Goal: Task Accomplishment & Management: Complete application form

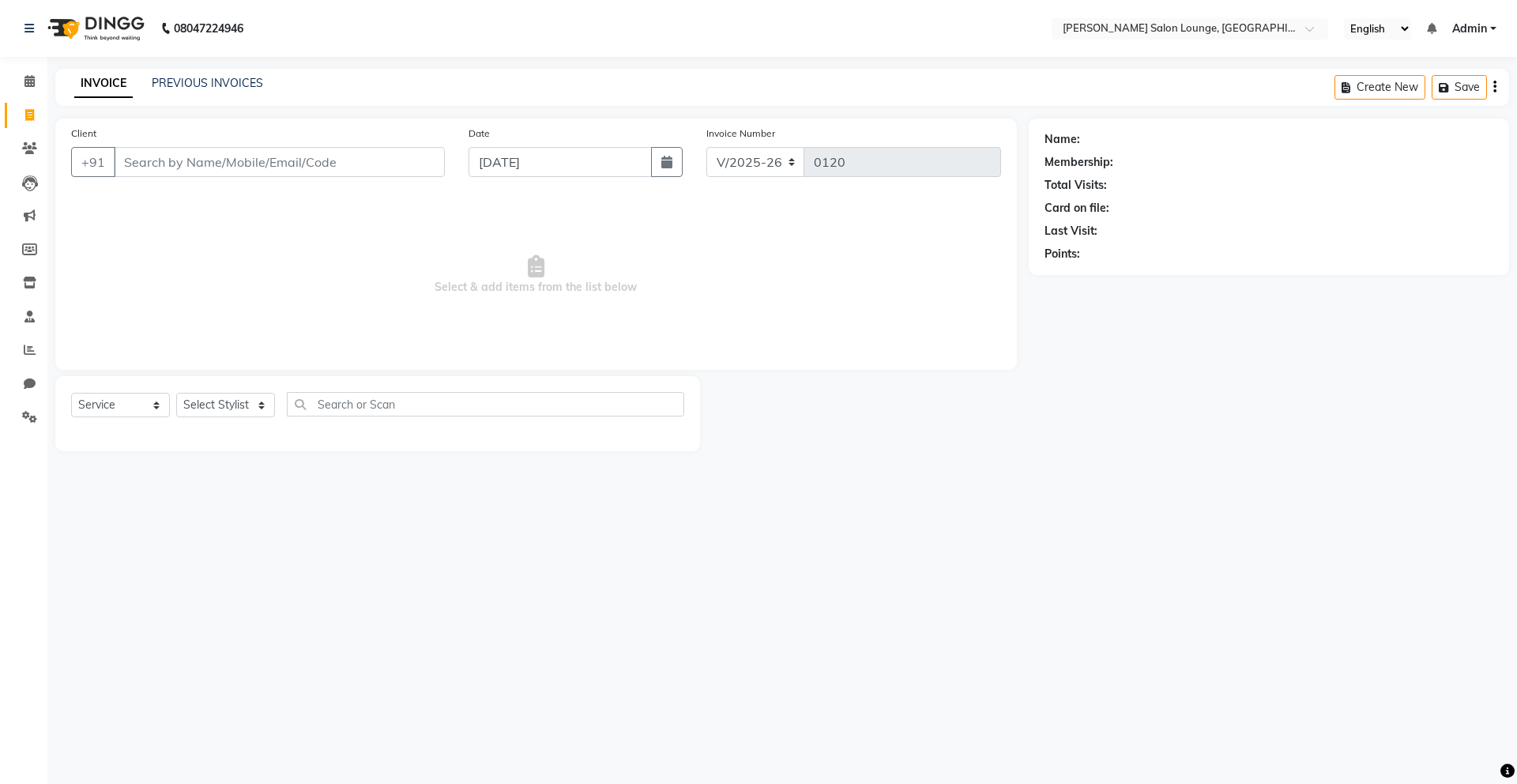
select select "8909"
select select "service"
click at [169, 170] on input "Client" at bounding box center [279, 162] width 331 height 30
click at [130, 159] on input "Client" at bounding box center [279, 162] width 331 height 30
type input "9801406111"
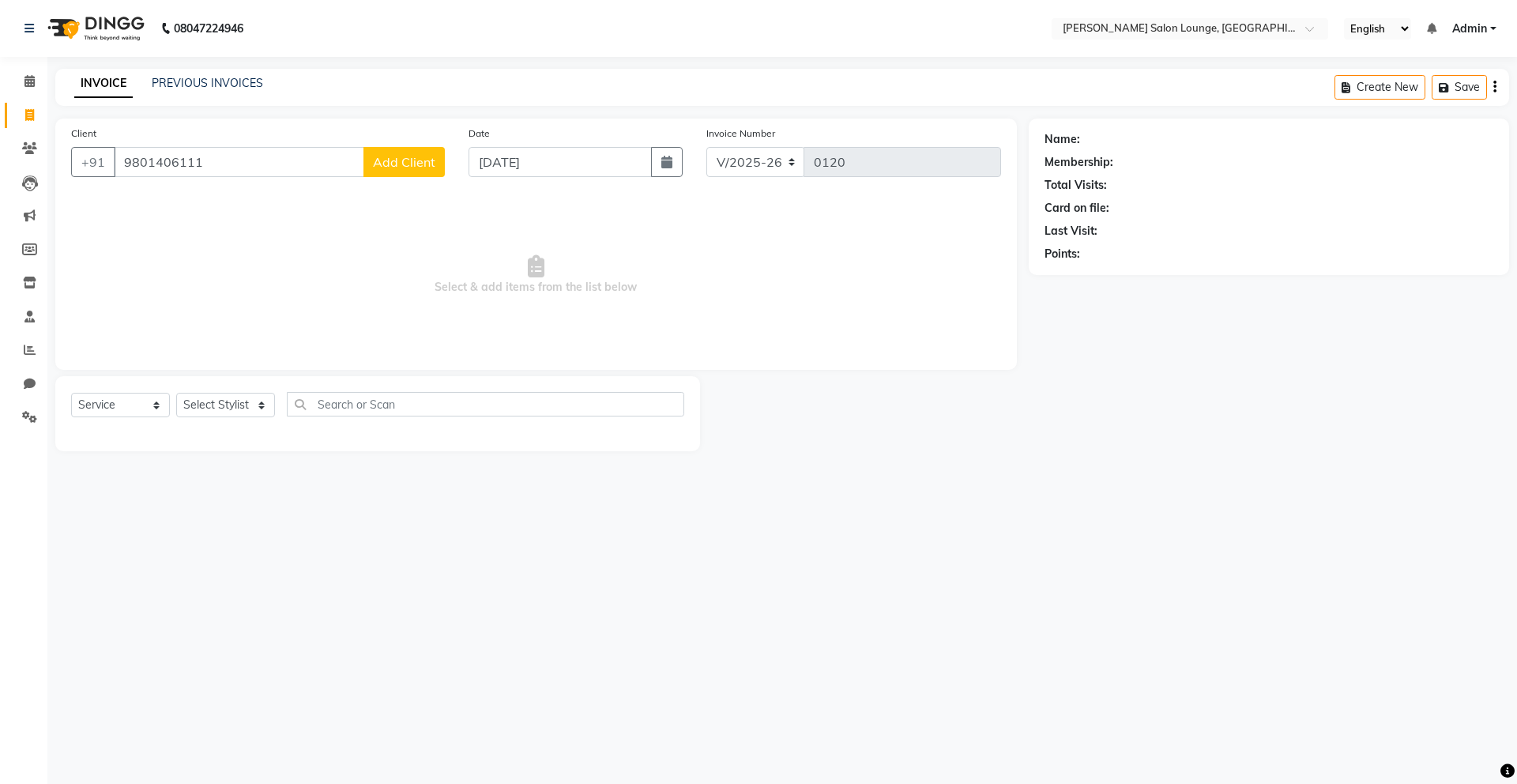
click at [418, 175] on button "Add Client" at bounding box center [404, 162] width 81 height 30
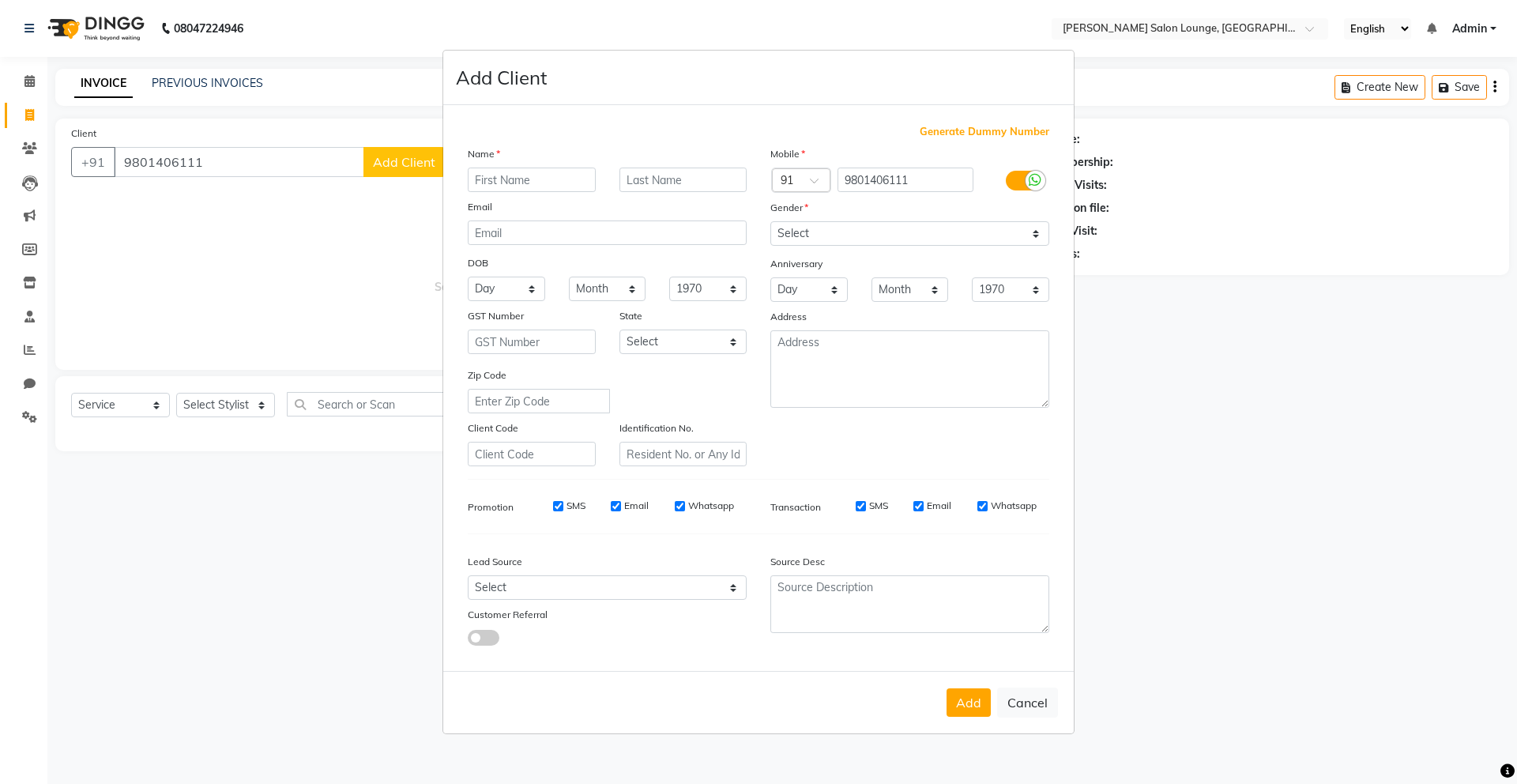
click at [510, 184] on input "text" at bounding box center [532, 180] width 128 height 25
type input "[PERSON_NAME]"
click at [688, 170] on input "text" at bounding box center [683, 180] width 128 height 25
type input "Sir"
click at [804, 231] on select "Select [DEMOGRAPHIC_DATA] [DEMOGRAPHIC_DATA] Other Prefer Not To Say" at bounding box center [910, 234] width 279 height 25
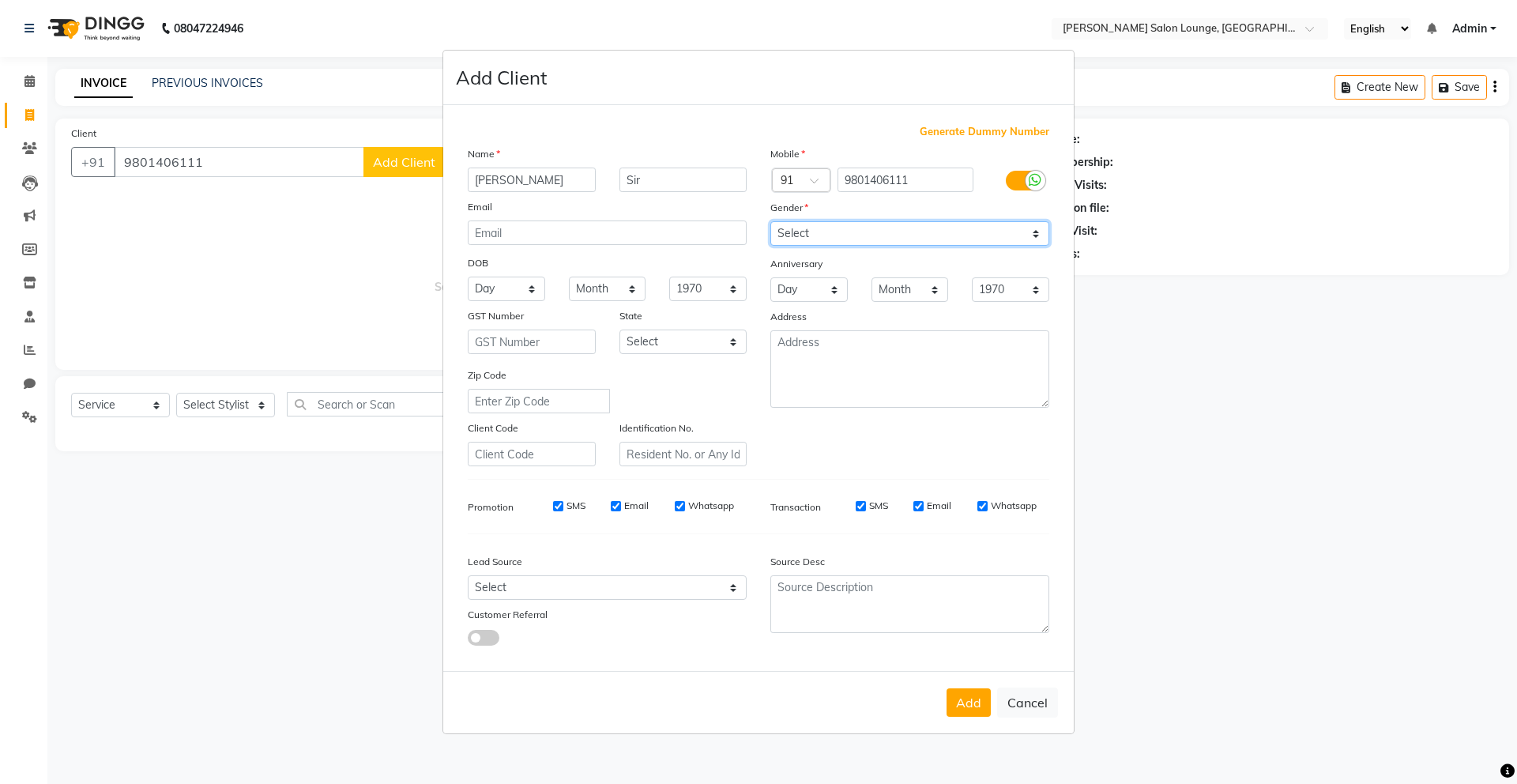
click at [771, 222] on select "Select [DEMOGRAPHIC_DATA] [DEMOGRAPHIC_DATA] Other Prefer Not To Say" at bounding box center [910, 234] width 279 height 25
click at [804, 236] on select "Select [DEMOGRAPHIC_DATA] [DEMOGRAPHIC_DATA] Other Prefer Not To Say" at bounding box center [910, 234] width 279 height 25
select select "[DEMOGRAPHIC_DATA]"
click at [771, 222] on select "Select [DEMOGRAPHIC_DATA] [DEMOGRAPHIC_DATA] Other Prefer Not To Say" at bounding box center [910, 234] width 279 height 25
click at [958, 711] on button "Add" at bounding box center [969, 703] width 44 height 28
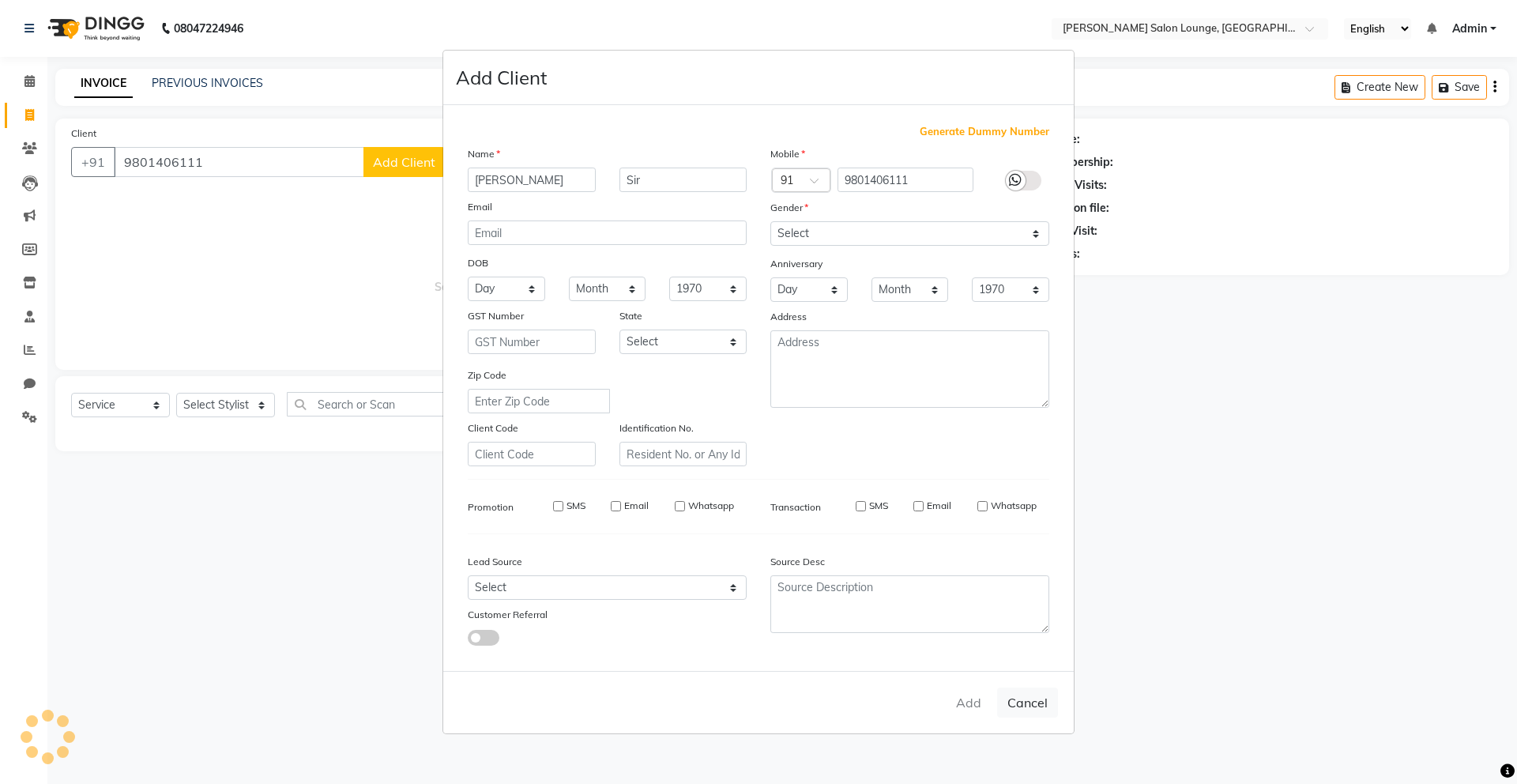
select select
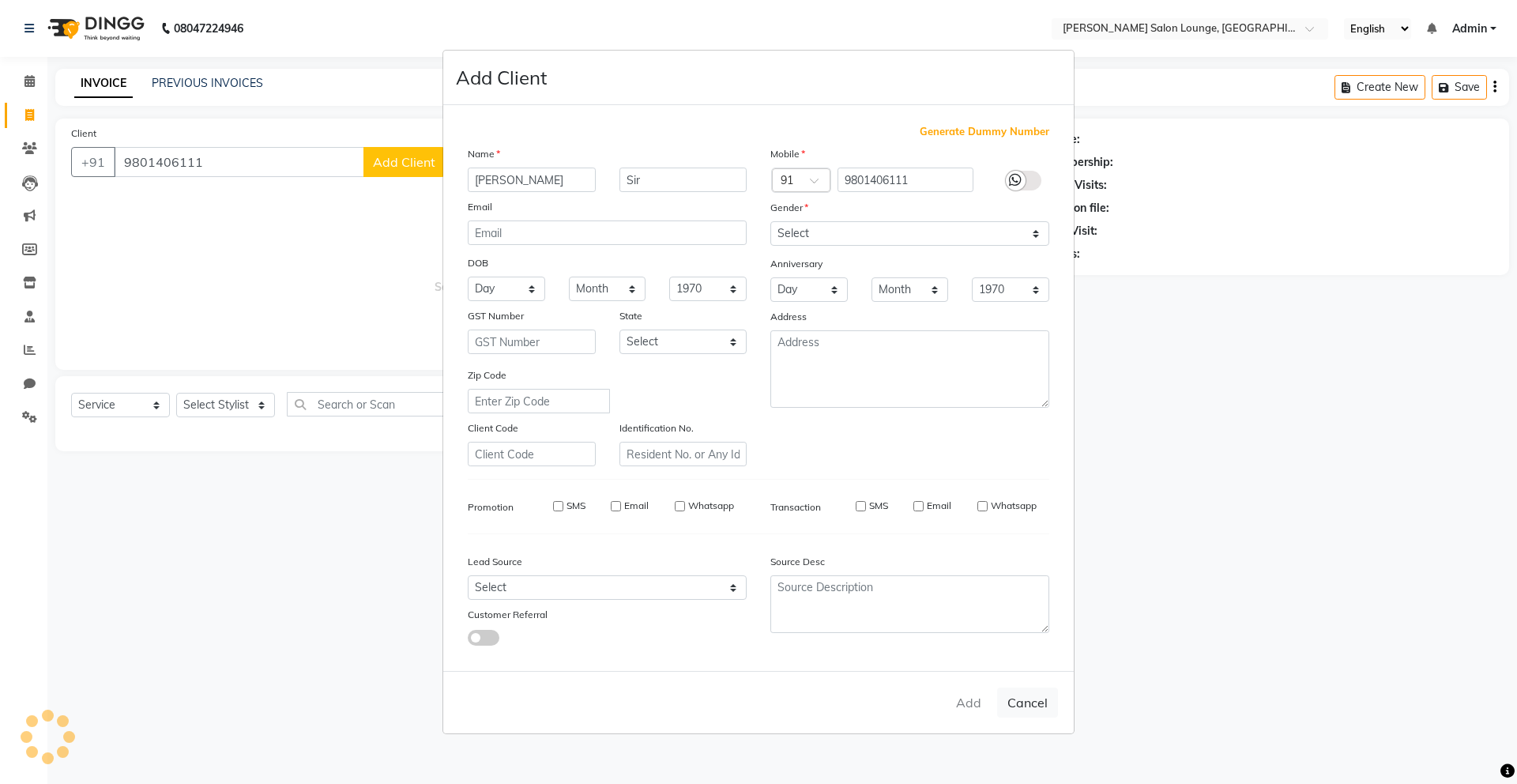
select select
checkbox input "false"
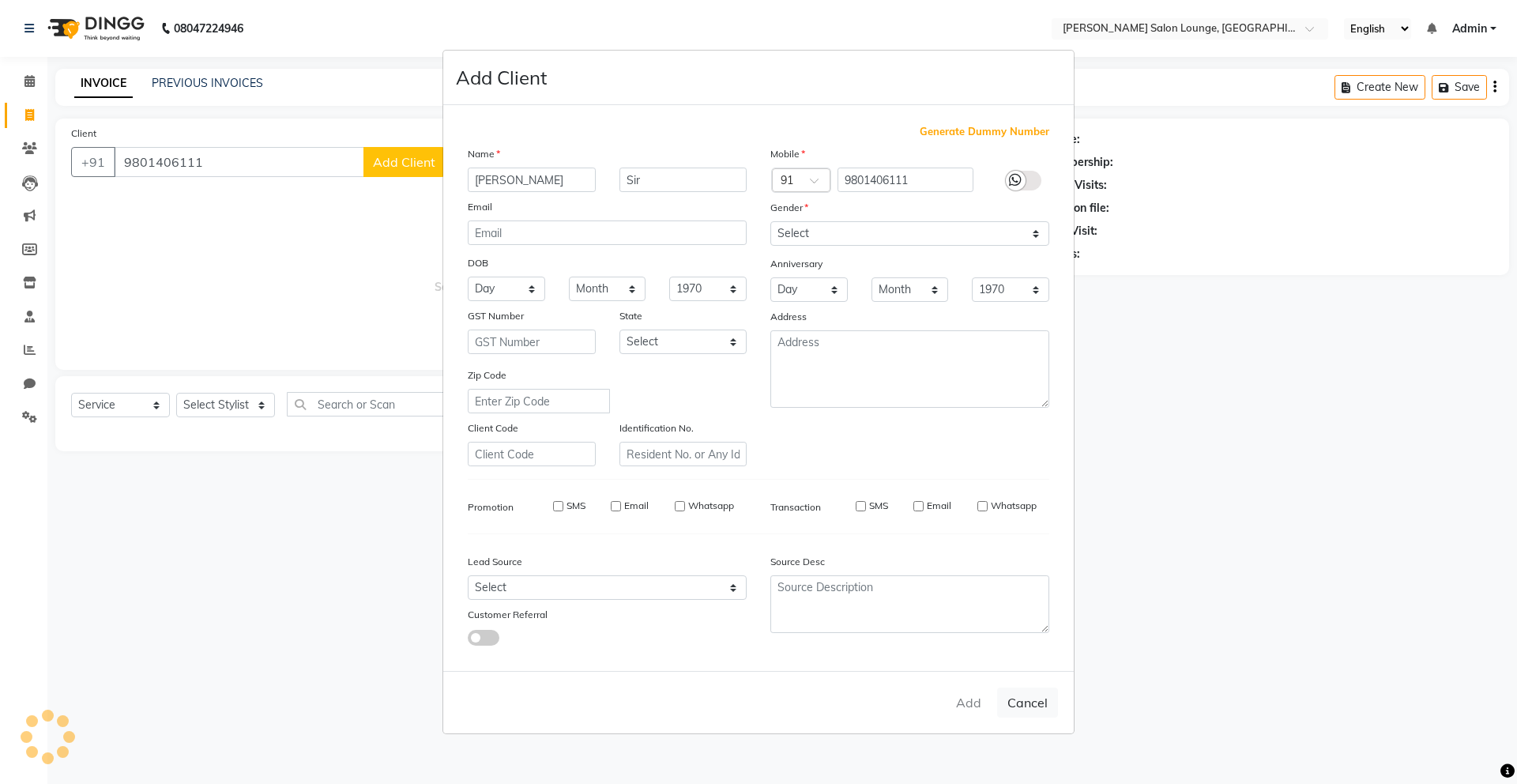
checkbox input "false"
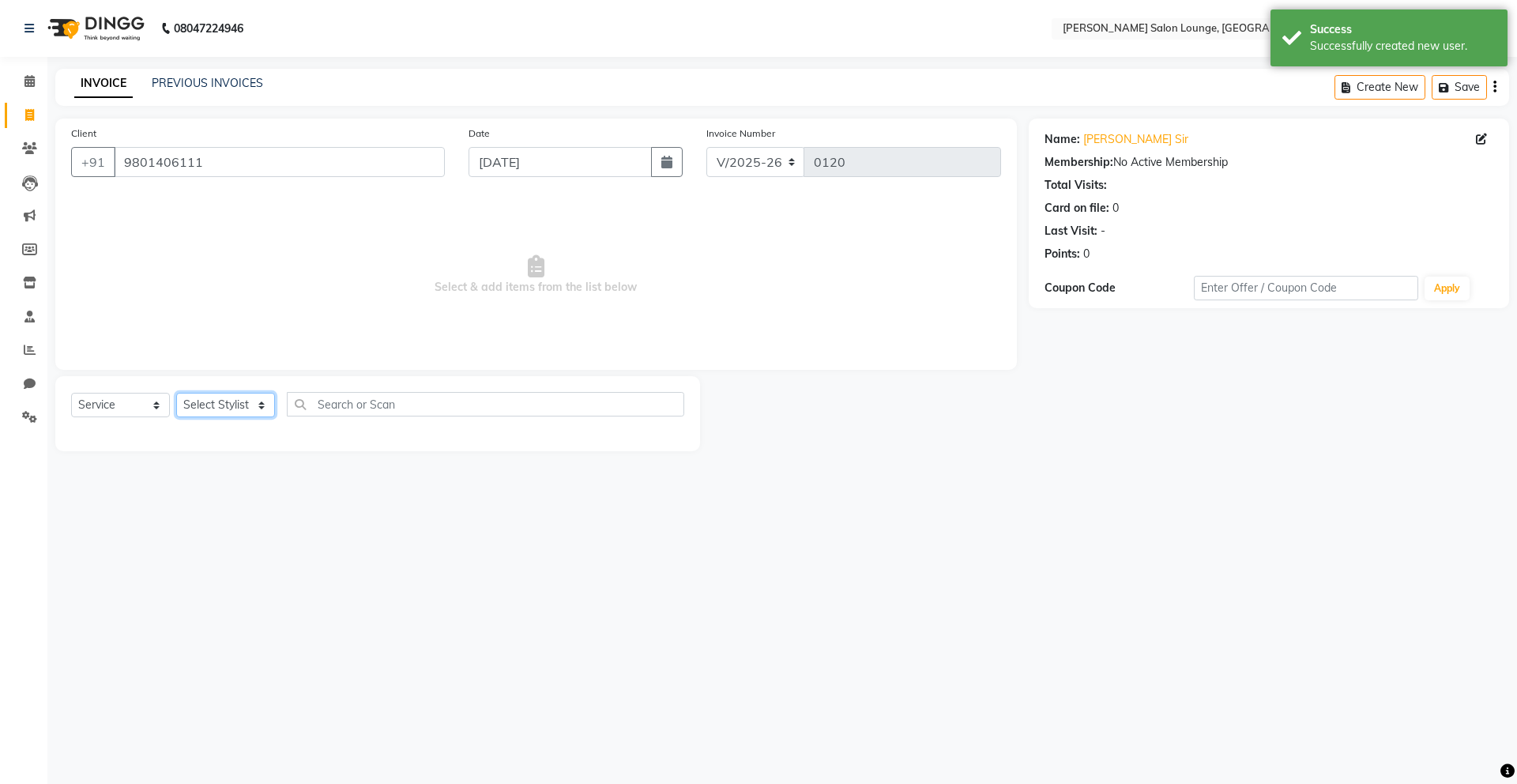
click at [220, 409] on select "Select Stylist Mingma [PERSON_NAME][GEOGRAPHIC_DATA] [PERSON_NAME][DATE][DATE]" at bounding box center [226, 405] width 99 height 25
select select "89950"
click at [177, 393] on select "Select Stylist Mingma [PERSON_NAME][GEOGRAPHIC_DATA] [PERSON_NAME][DATE][DATE]" at bounding box center [226, 405] width 99 height 25
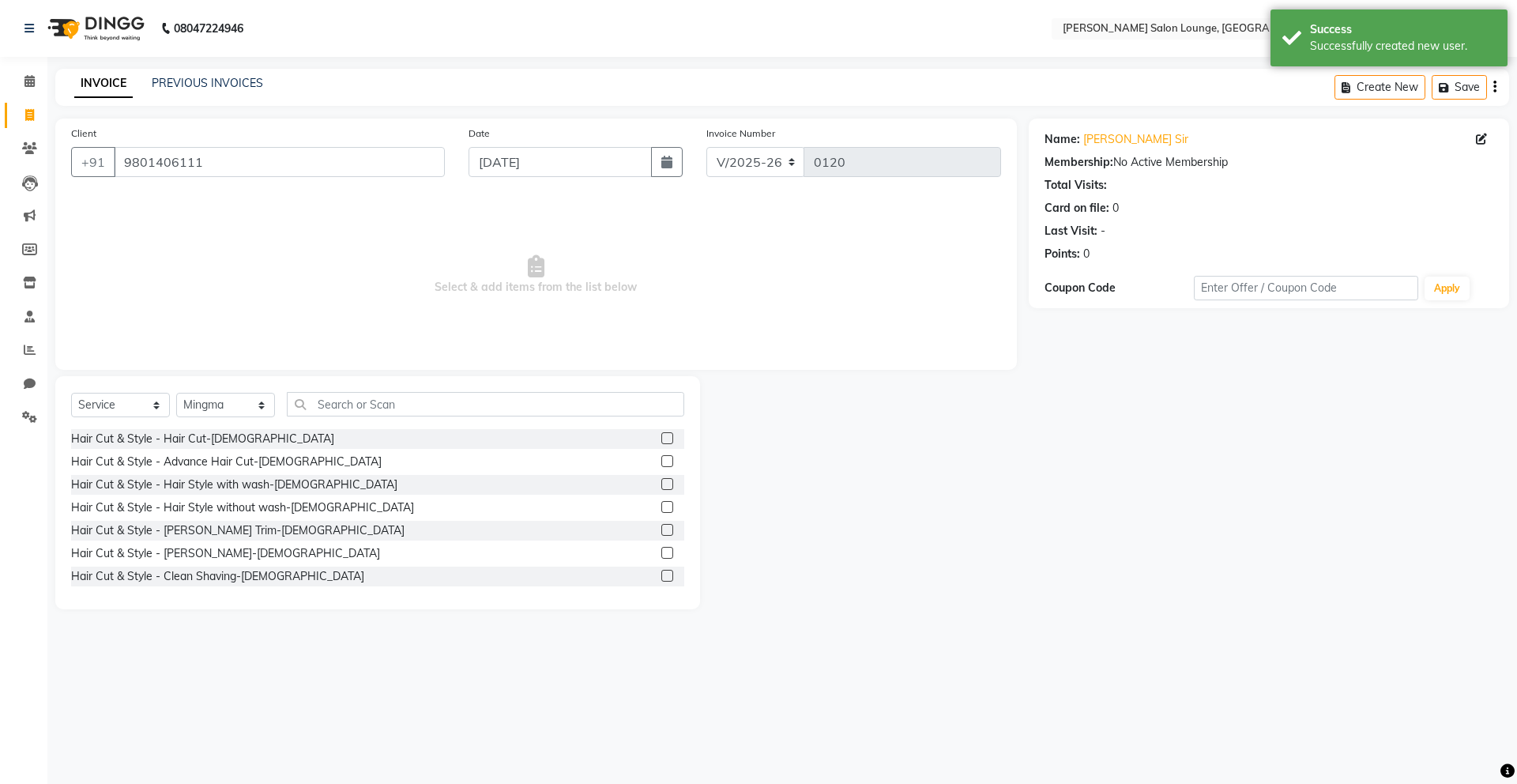
click at [661, 441] on label at bounding box center [667, 438] width 11 height 11
click at [661, 441] on input "checkbox" at bounding box center [667, 439] width 11 height 11
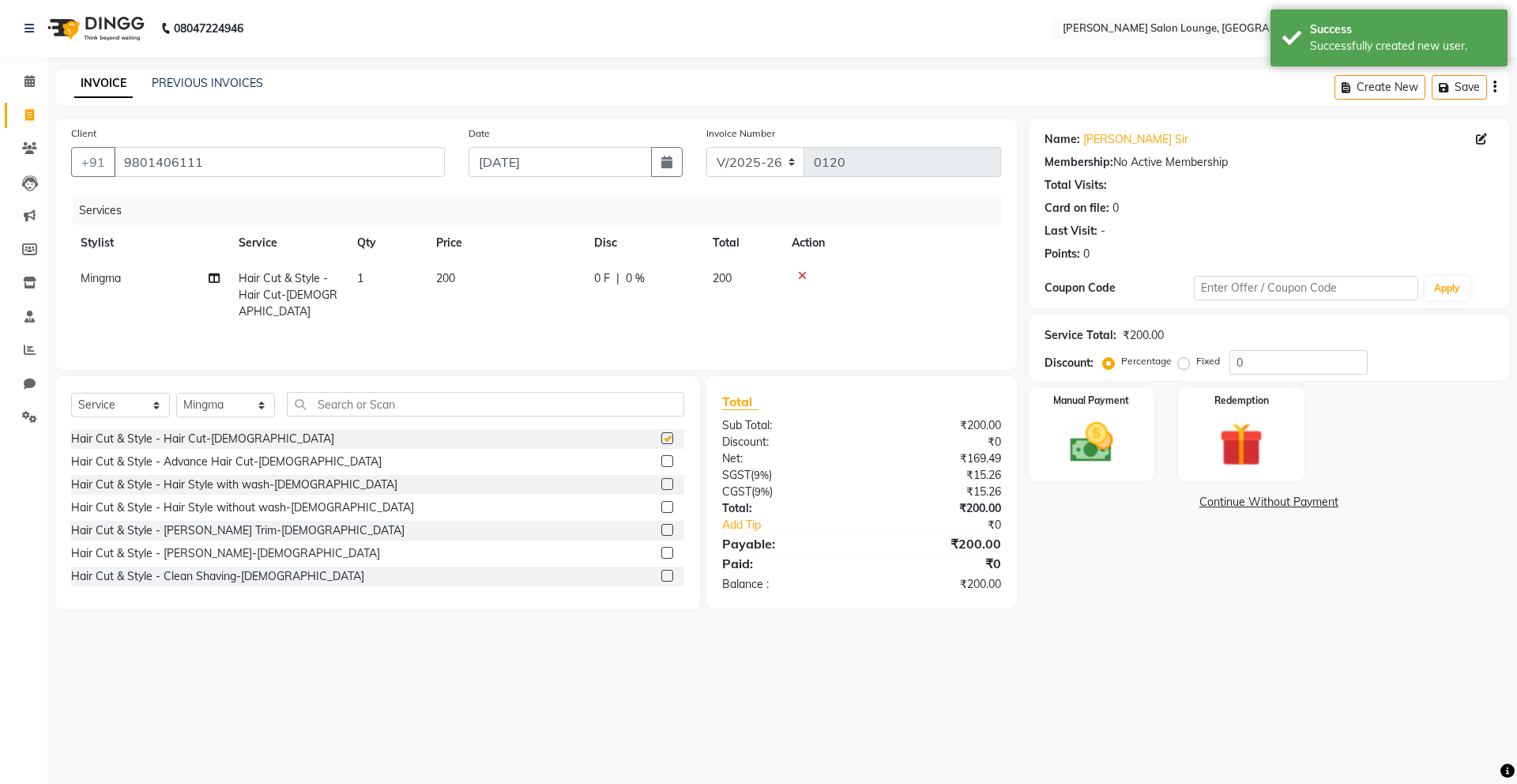
checkbox input "false"
click at [661, 576] on label at bounding box center [667, 575] width 11 height 11
click at [661, 576] on input "checkbox" at bounding box center [667, 577] width 11 height 11
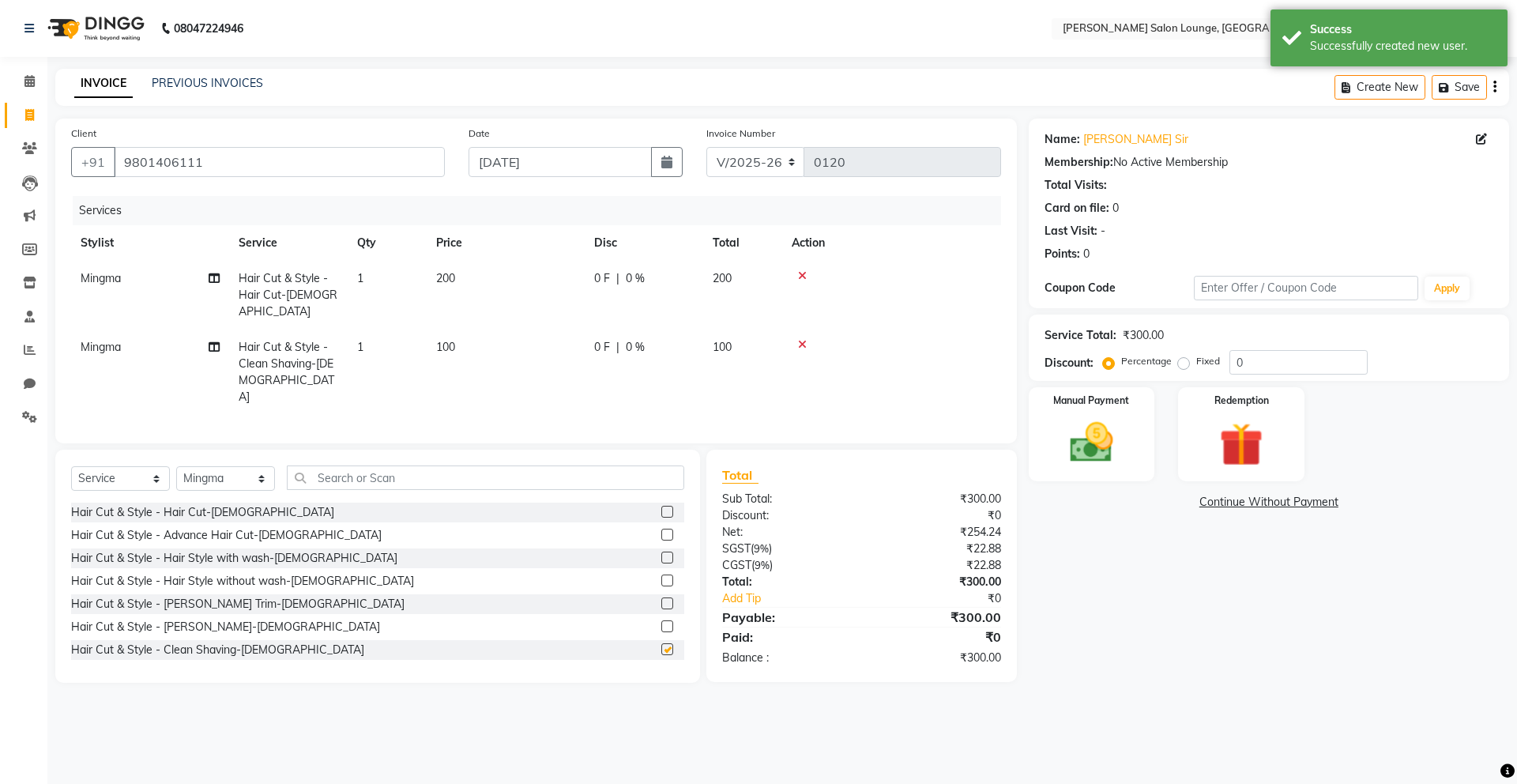
checkbox input "false"
click at [449, 465] on input "text" at bounding box center [486, 478] width 397 height 25
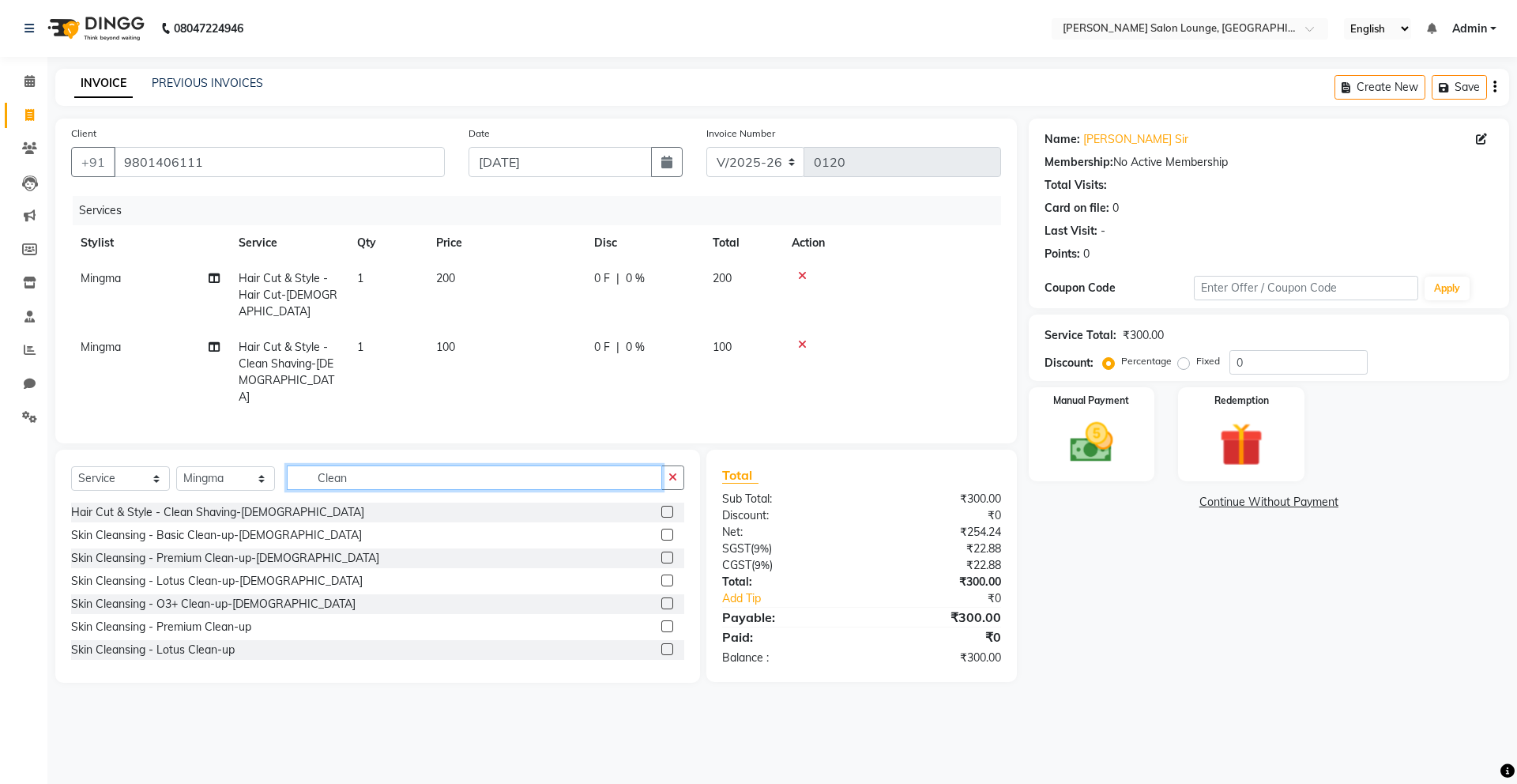
type input "Clean"
click at [661, 552] on label at bounding box center [667, 557] width 11 height 11
click at [661, 553] on input "checkbox" at bounding box center [667, 558] width 11 height 11
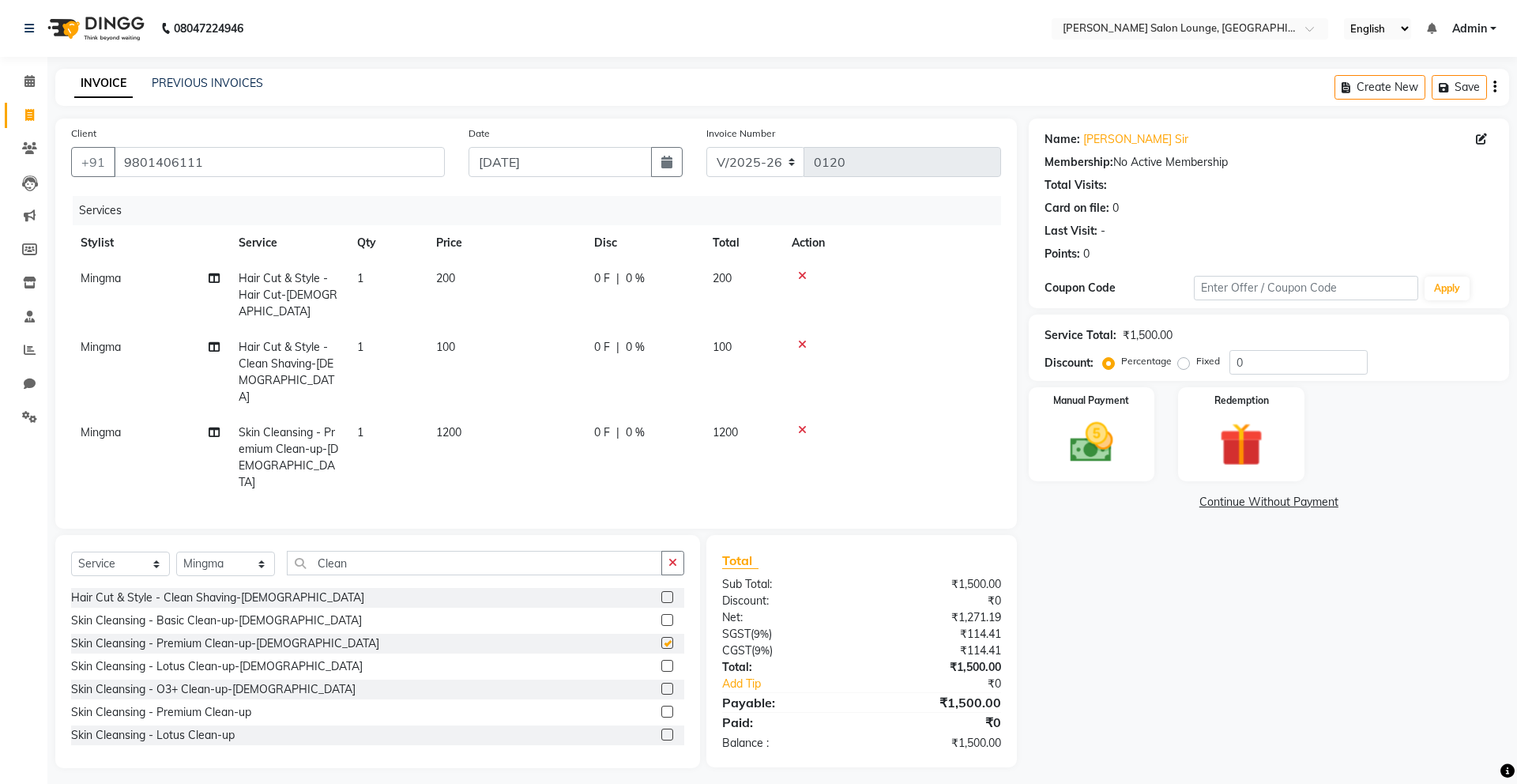
checkbox input "false"
click at [1268, 366] on input "0" at bounding box center [1299, 362] width 139 height 25
type input "50"
click at [1173, 581] on div "Name: [PERSON_NAME] Sir Membership: No Active Membership Total Visits: Card on …" at bounding box center [1275, 443] width 493 height 650
click at [1096, 442] on img at bounding box center [1091, 442] width 73 height 52
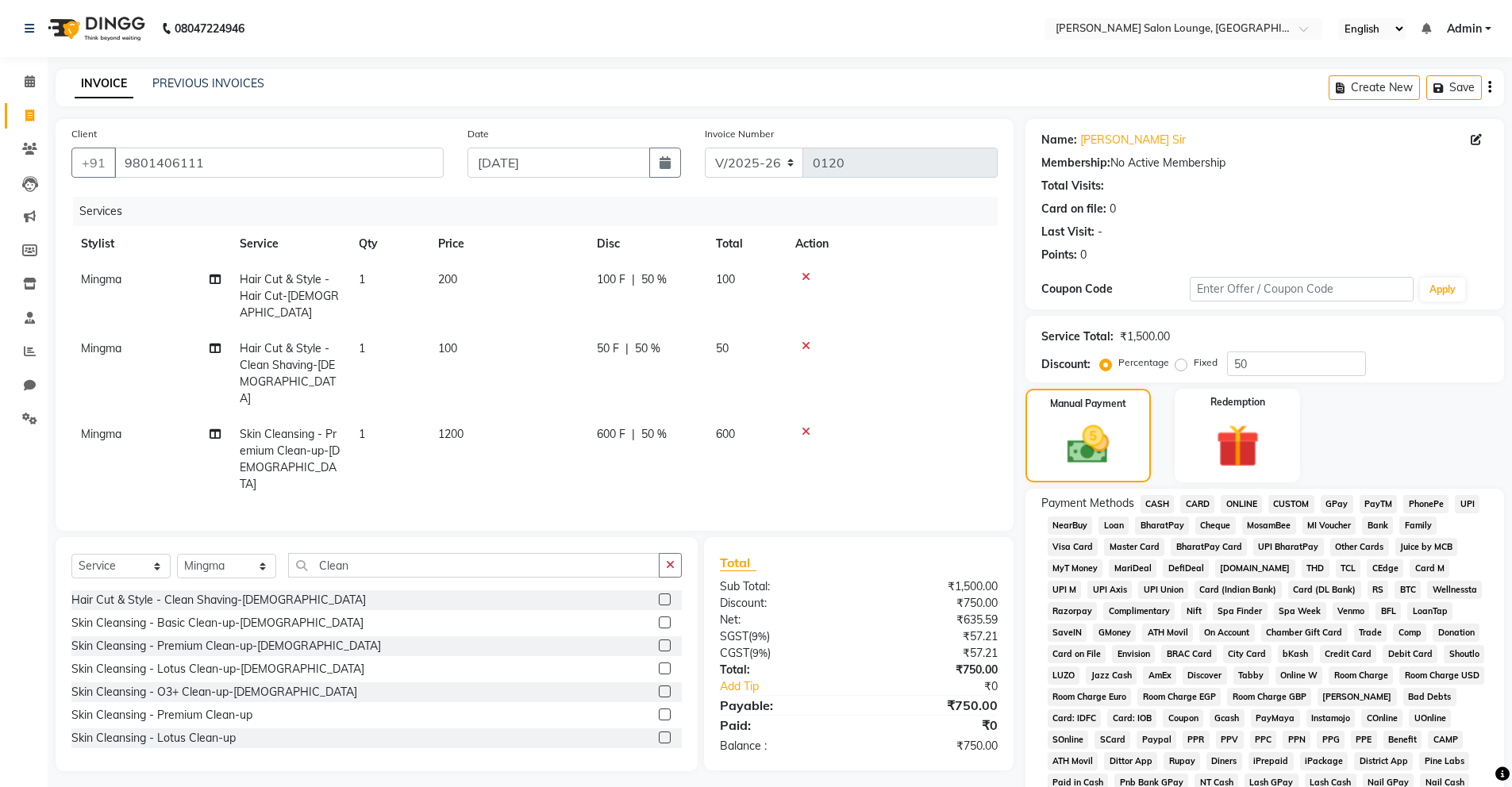
click at [1163, 505] on span "CASH" at bounding box center [1157, 503] width 34 height 19
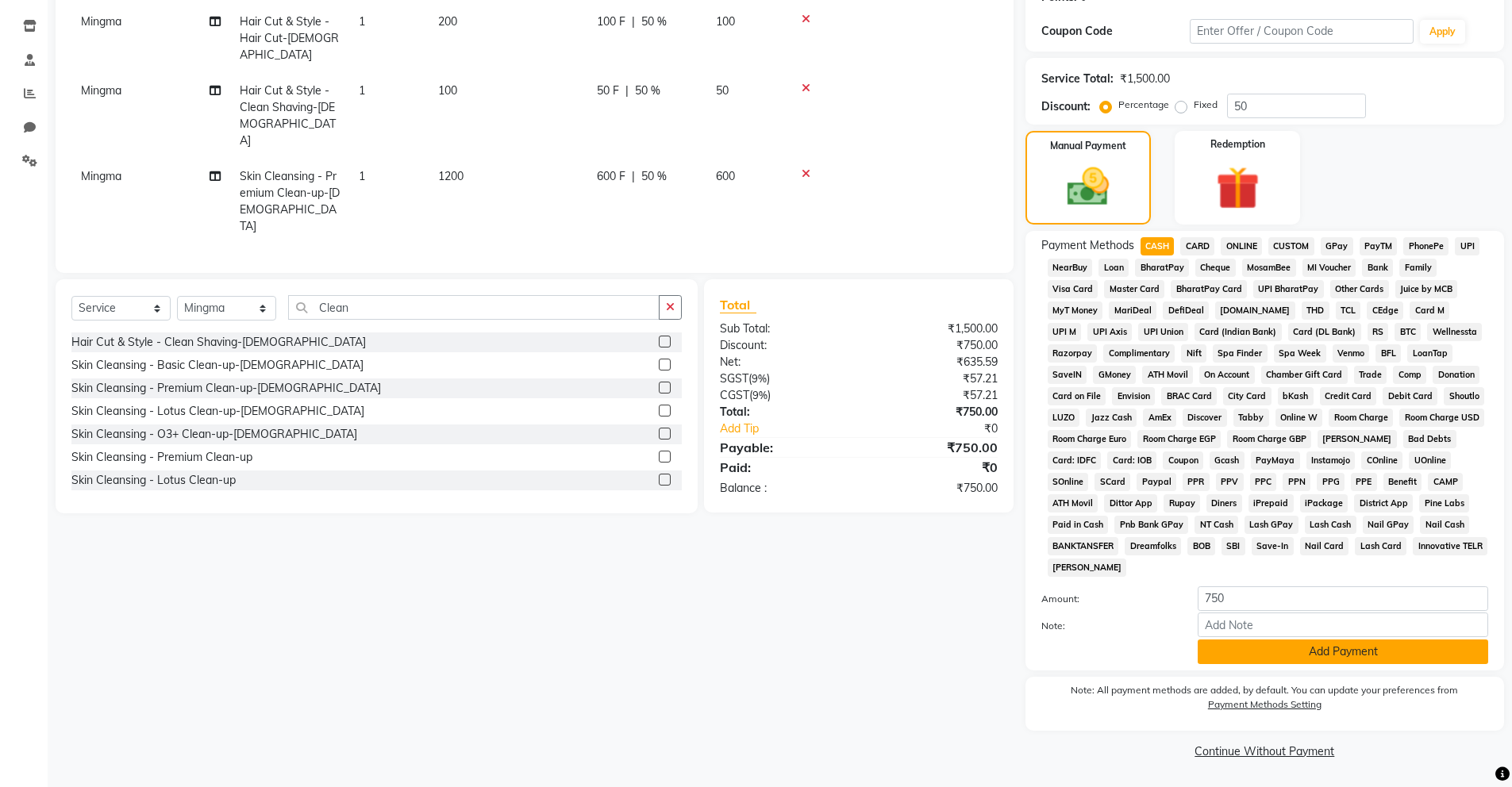
click at [1252, 644] on button "Add Payment" at bounding box center [1344, 651] width 291 height 25
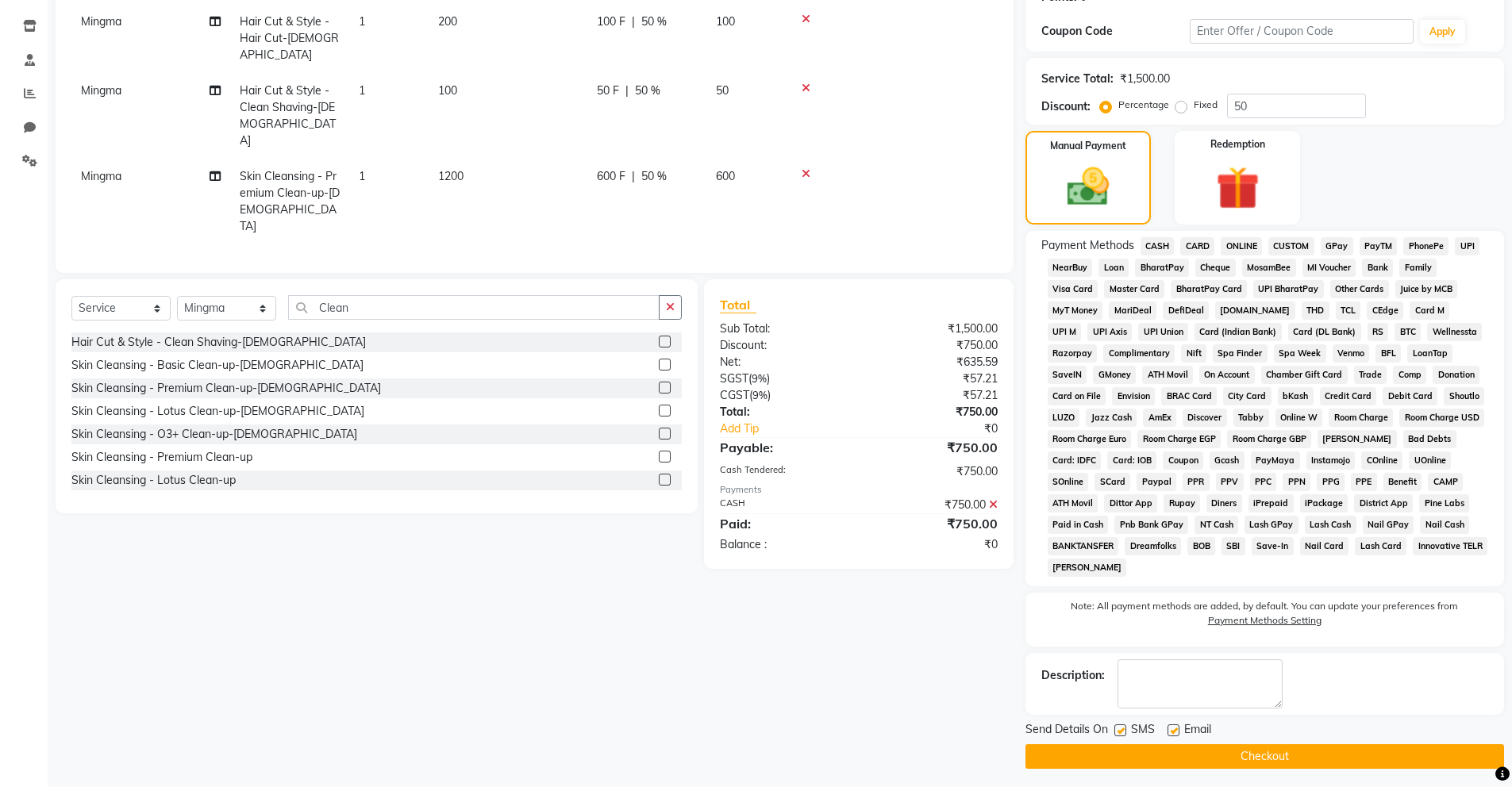
click at [1251, 755] on button "Checkout" at bounding box center [1265, 757] width 479 height 25
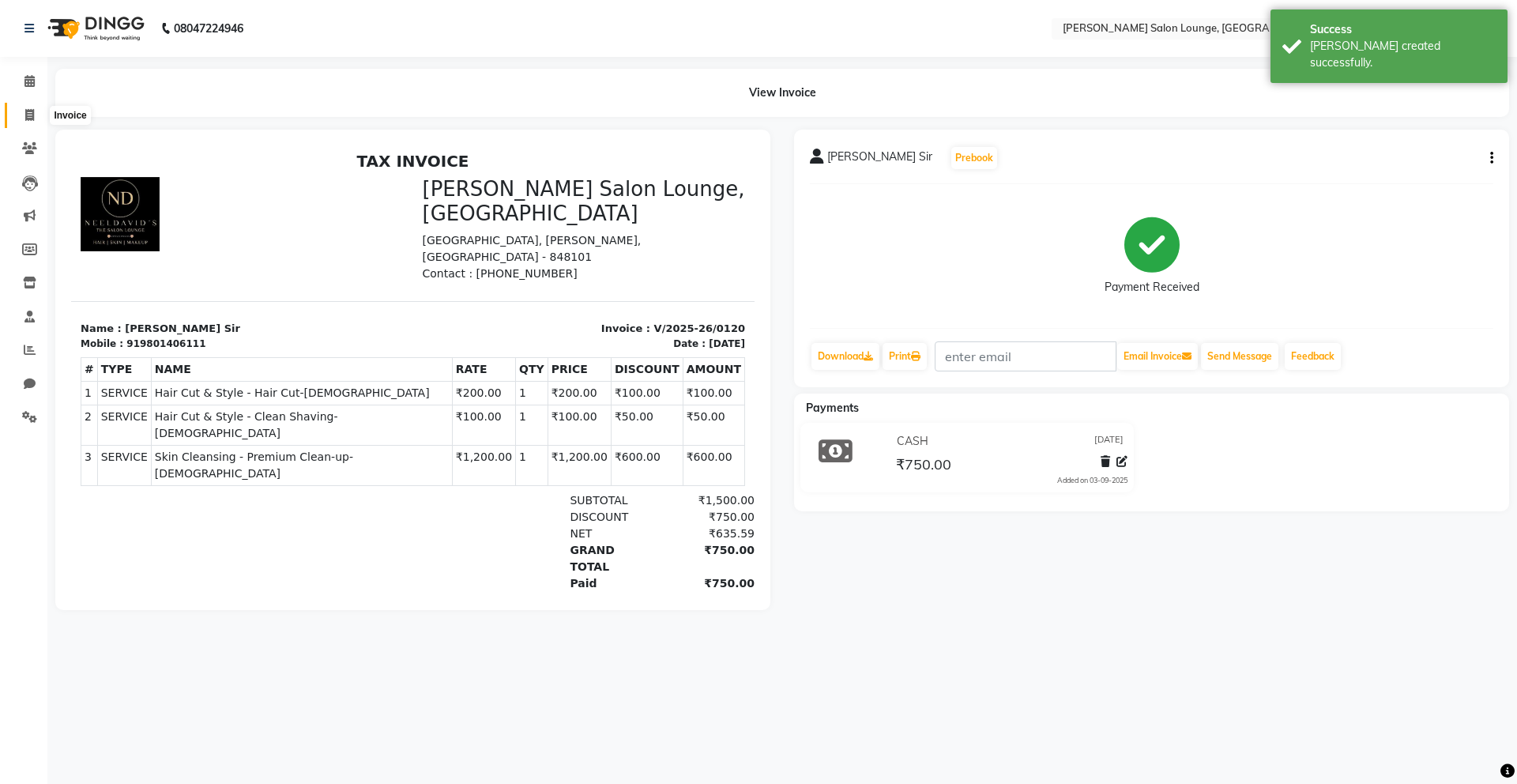
click at [26, 113] on icon at bounding box center [30, 115] width 9 height 11
select select "service"
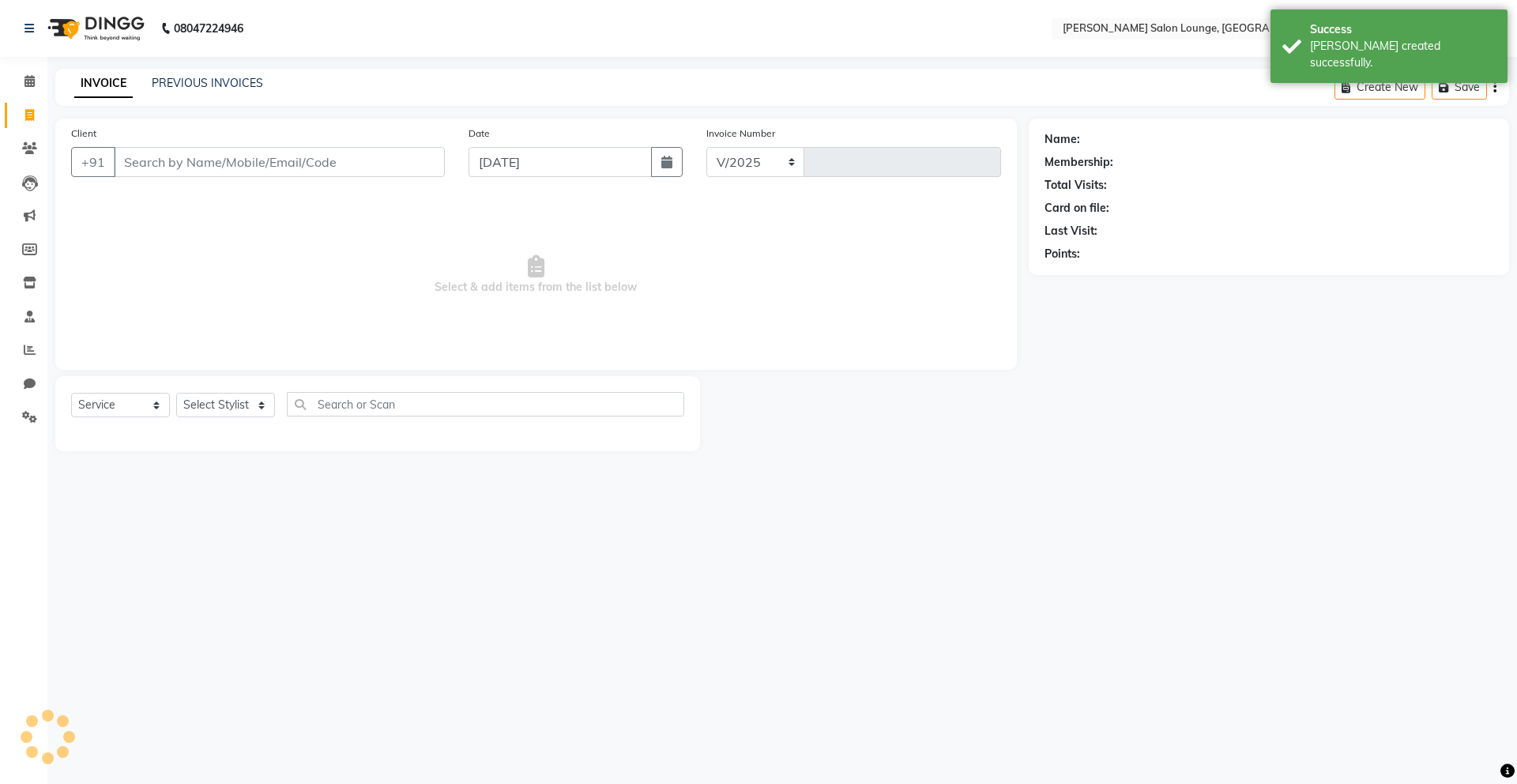
select select "8909"
type input "0121"
click at [157, 168] on input "Client" at bounding box center [279, 162] width 331 height 30
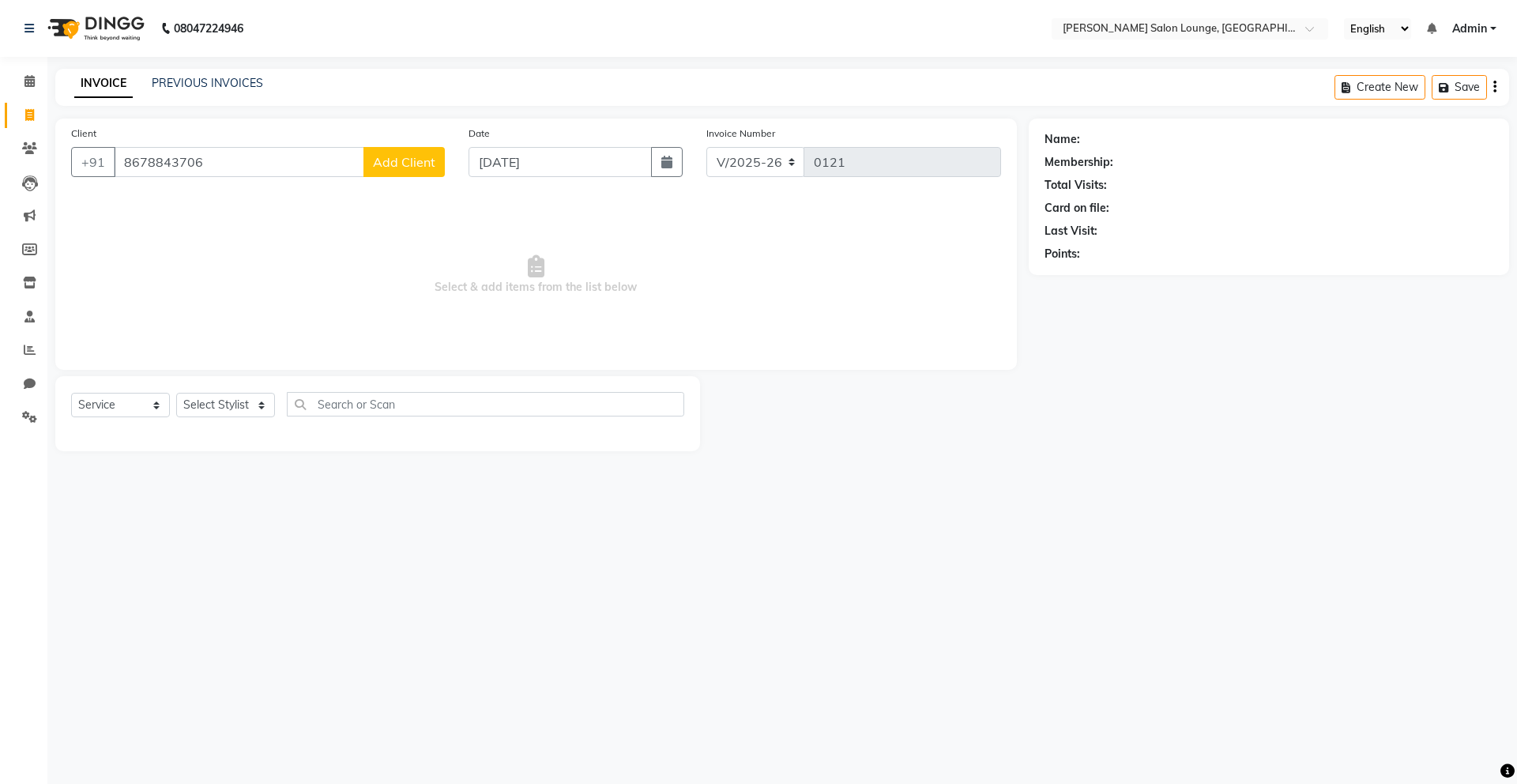
type input "8678843706"
click at [377, 156] on span "Add Client" at bounding box center [404, 162] width 63 height 16
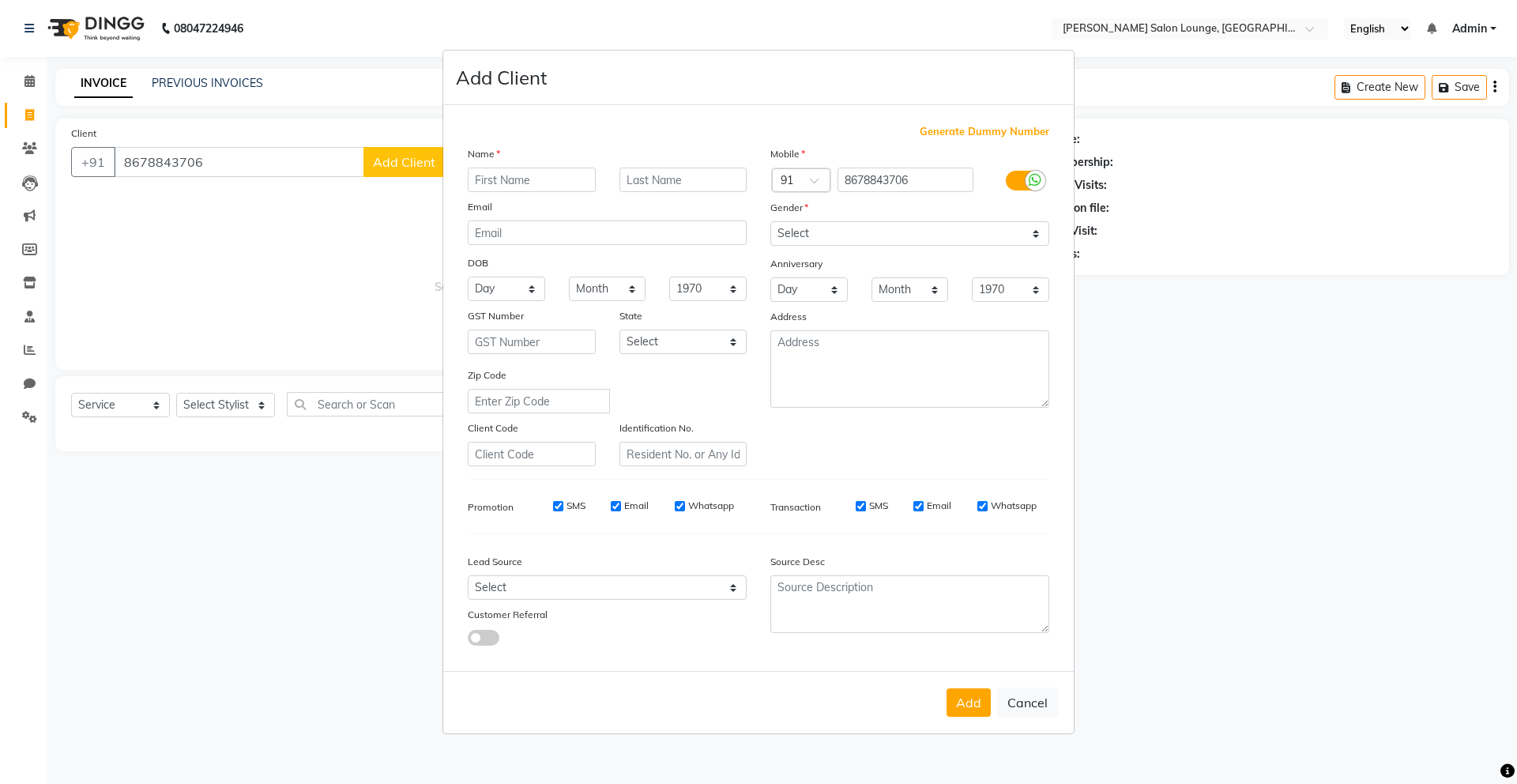
click at [574, 185] on input "text" at bounding box center [532, 180] width 128 height 25
type input "[PERSON_NAME]"
click at [853, 230] on select "Select [DEMOGRAPHIC_DATA] [DEMOGRAPHIC_DATA] Other Prefer Not To Say" at bounding box center [910, 234] width 279 height 25
select select "[DEMOGRAPHIC_DATA]"
click at [771, 222] on select "Select [DEMOGRAPHIC_DATA] [DEMOGRAPHIC_DATA] Other Prefer Not To Say" at bounding box center [910, 234] width 279 height 25
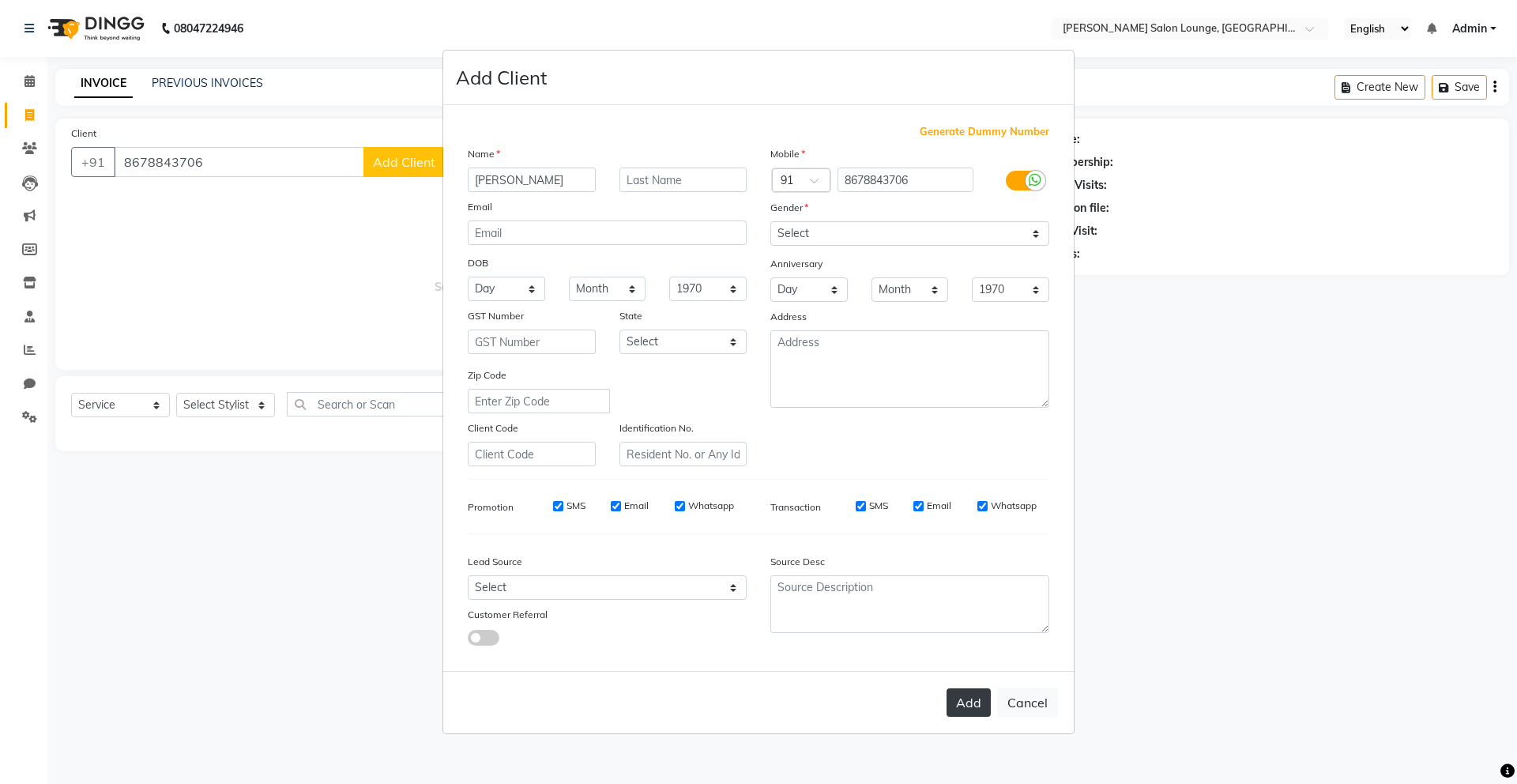
click at [981, 703] on button "Add" at bounding box center [969, 703] width 44 height 28
select select
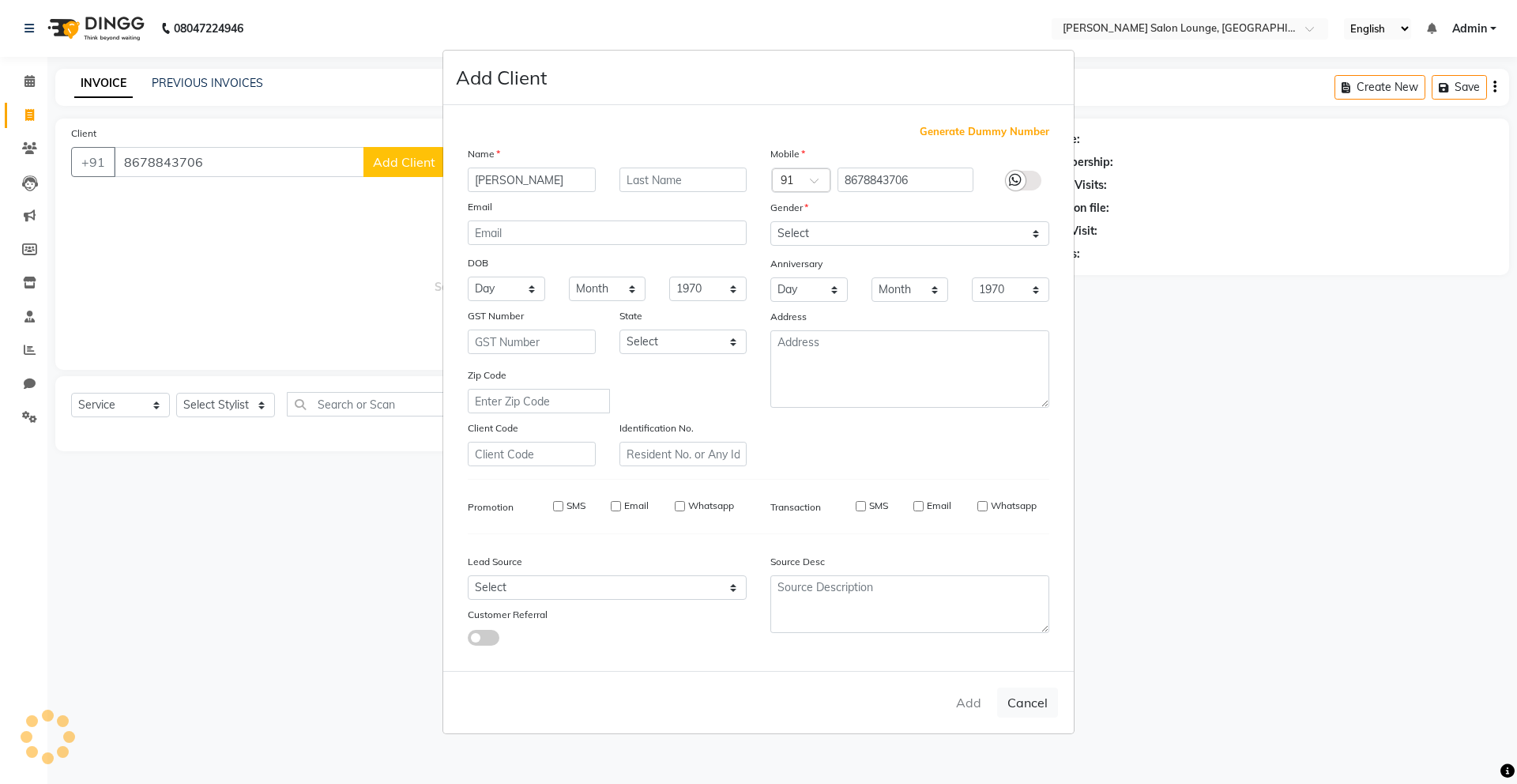
select select
checkbox input "false"
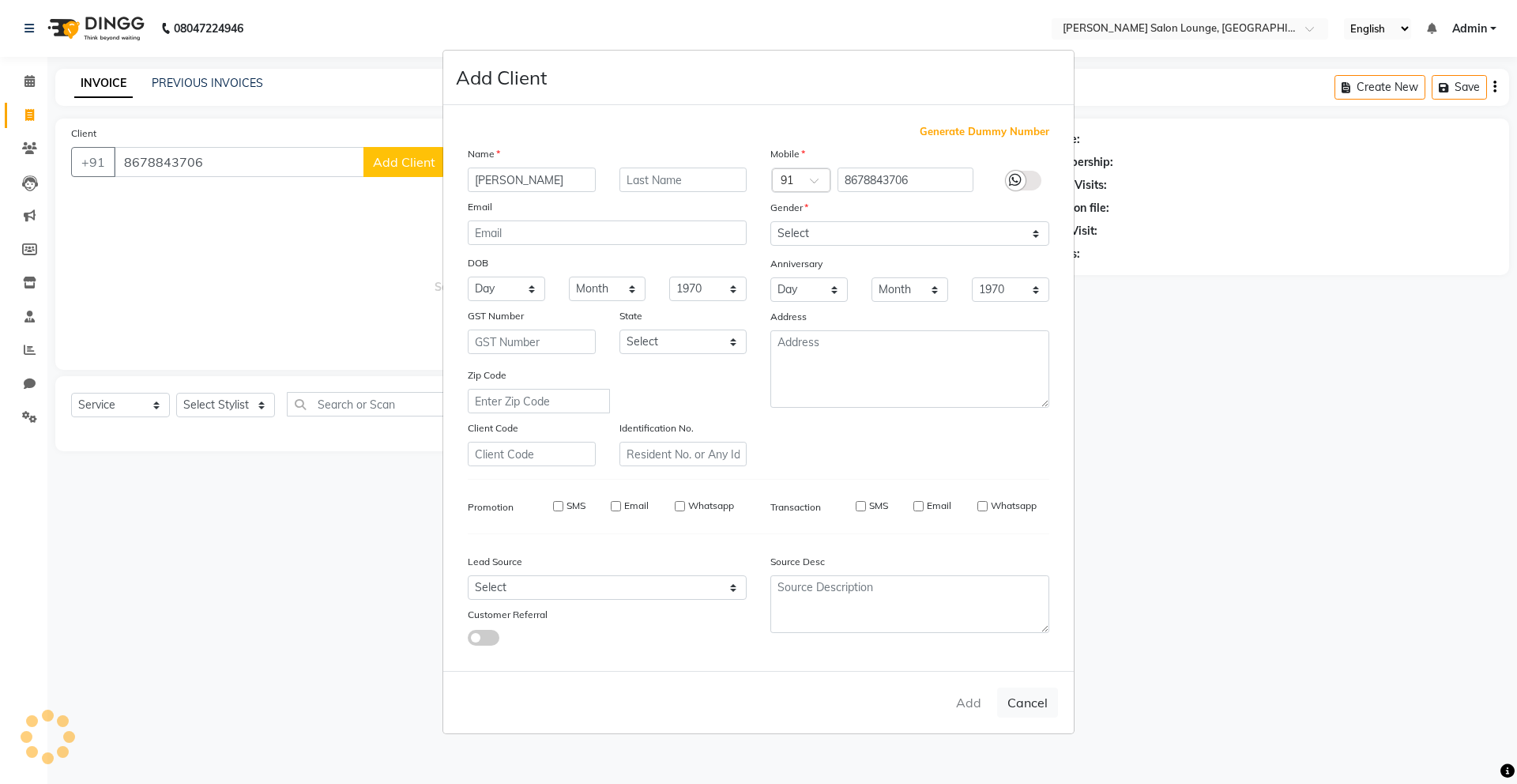
checkbox input "false"
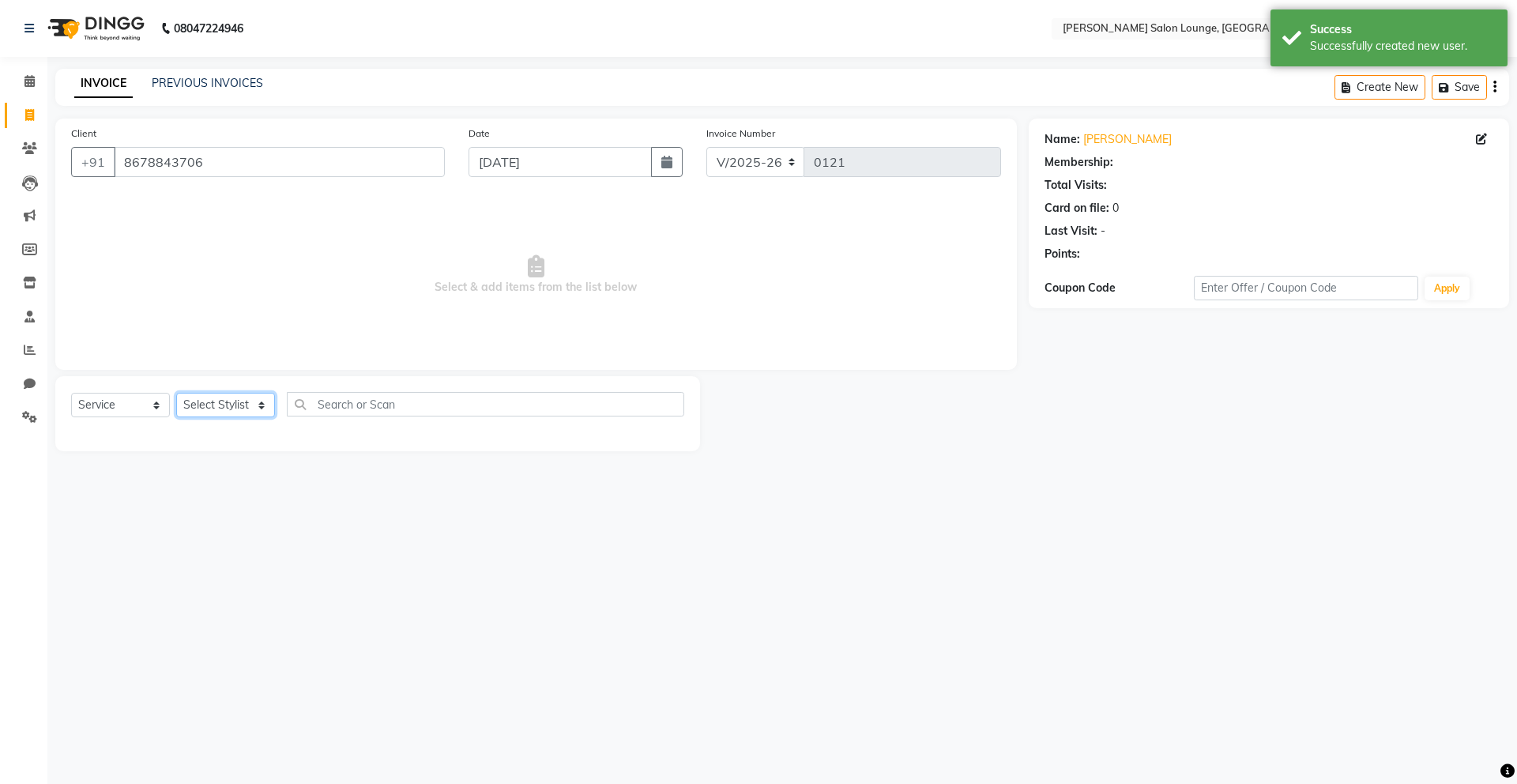
click at [238, 403] on select "Select Stylist Mingma [PERSON_NAME][GEOGRAPHIC_DATA] [PERSON_NAME][DATE][DATE]" at bounding box center [226, 405] width 99 height 25
select select "89951"
click at [177, 393] on select "Select Stylist Mingma [PERSON_NAME][GEOGRAPHIC_DATA] [PERSON_NAME][DATE][DATE]" at bounding box center [226, 405] width 99 height 25
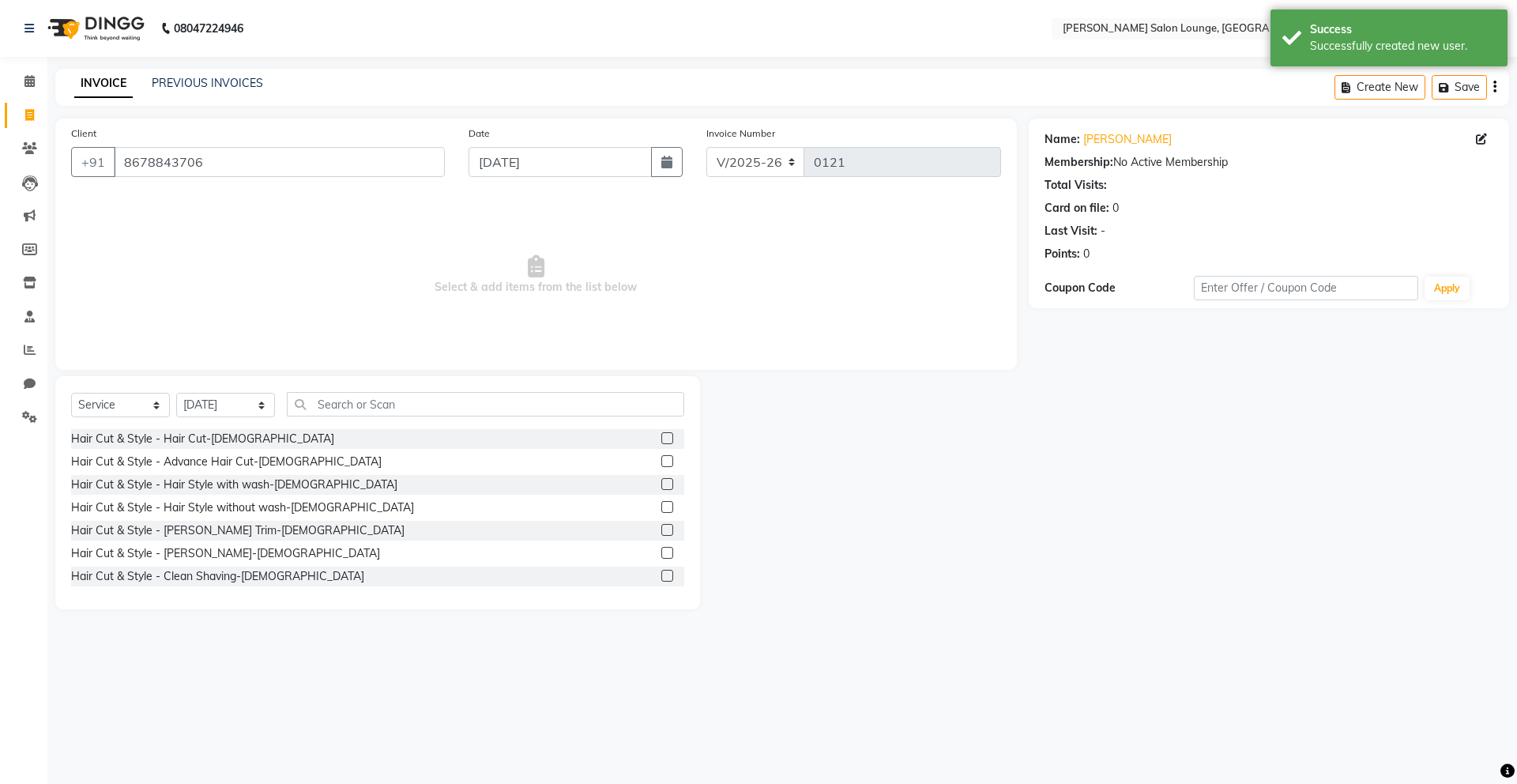
click at [661, 440] on label at bounding box center [667, 438] width 11 height 11
click at [661, 440] on input "checkbox" at bounding box center [667, 439] width 11 height 11
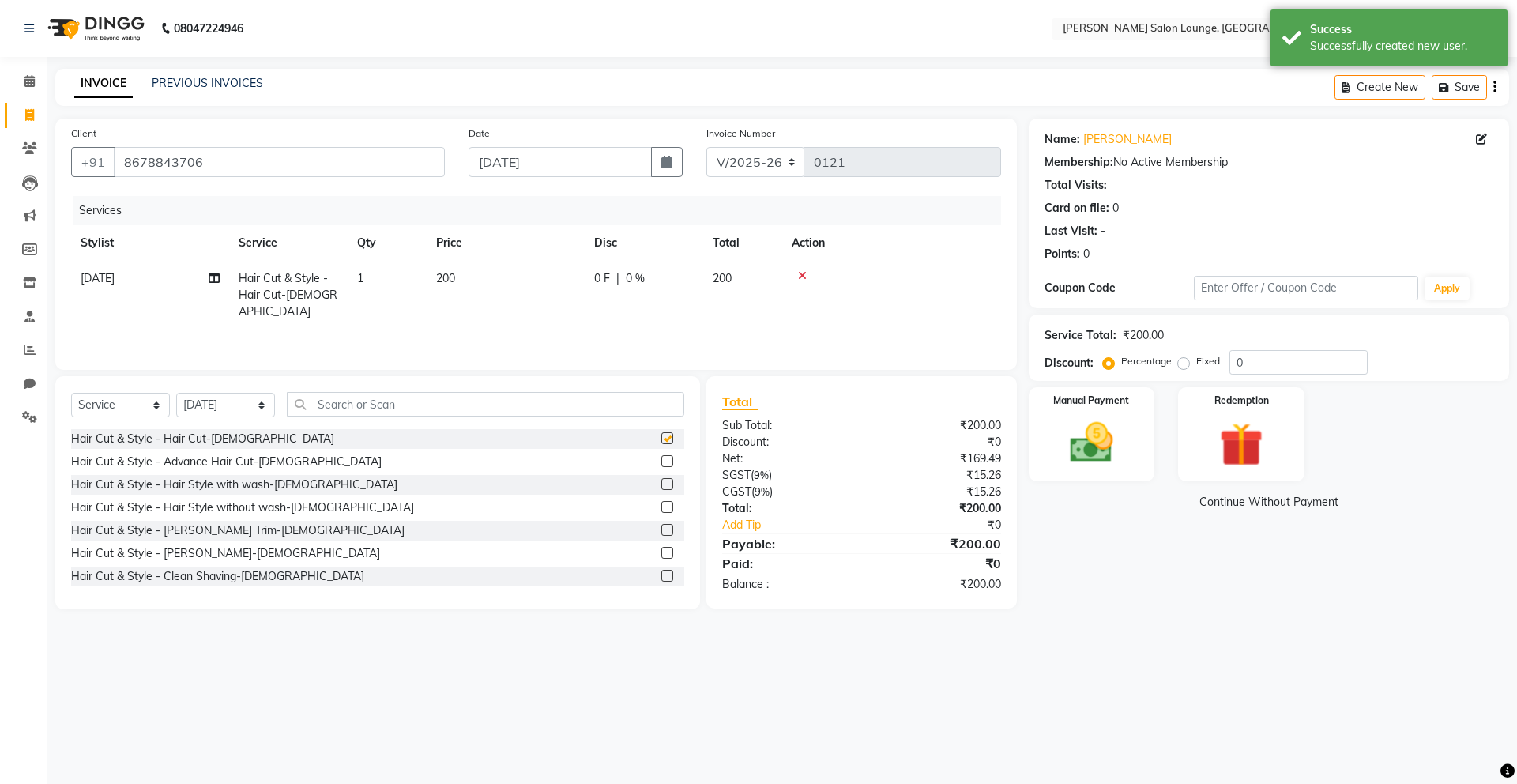
checkbox input "false"
click at [1125, 459] on img at bounding box center [1091, 442] width 73 height 52
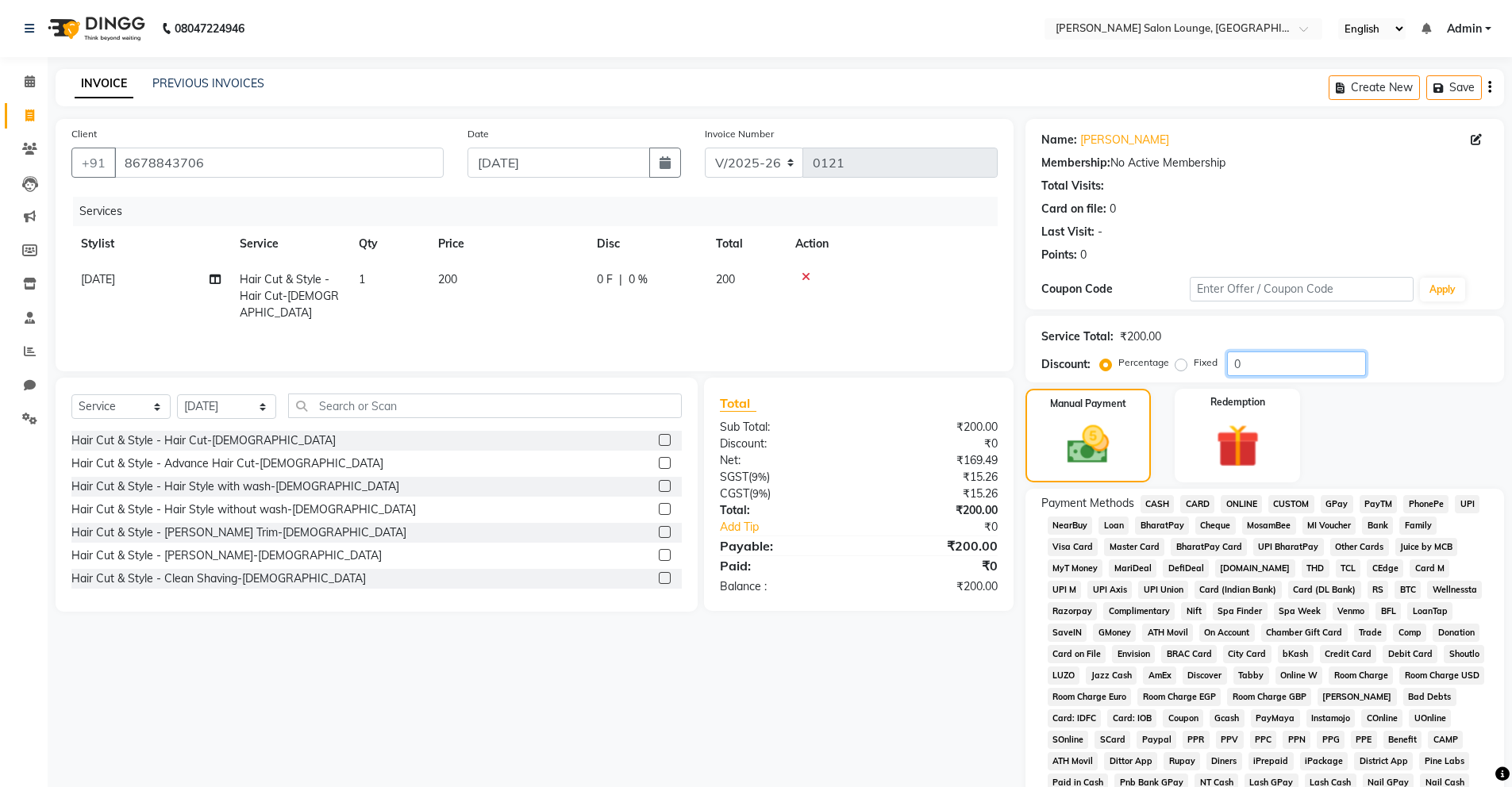
click at [1229, 364] on input "0" at bounding box center [1297, 363] width 139 height 25
type input "50"
click at [1163, 503] on span "CASH" at bounding box center [1157, 503] width 34 height 19
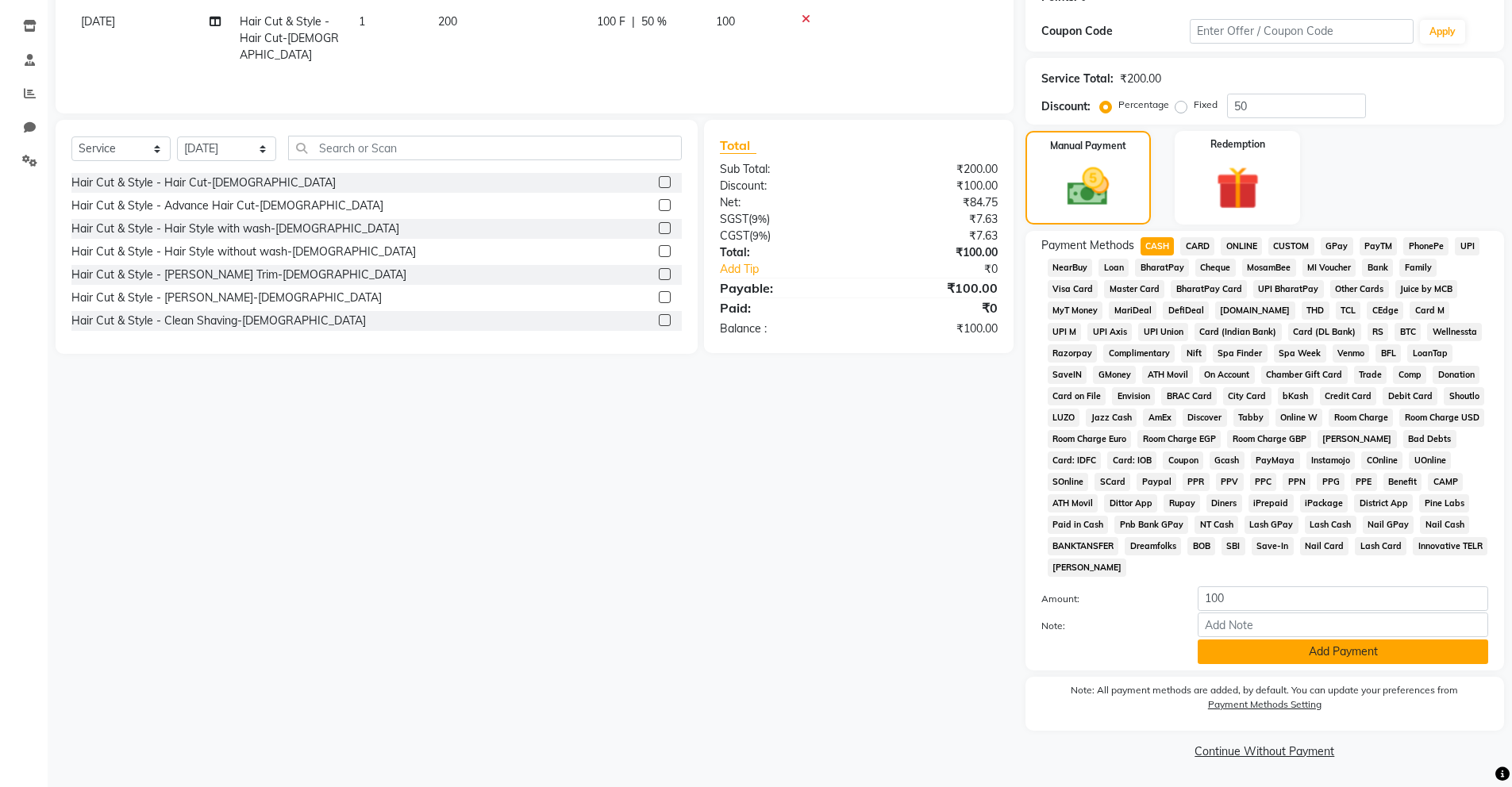
click at [1343, 649] on button "Add Payment" at bounding box center [1344, 651] width 291 height 25
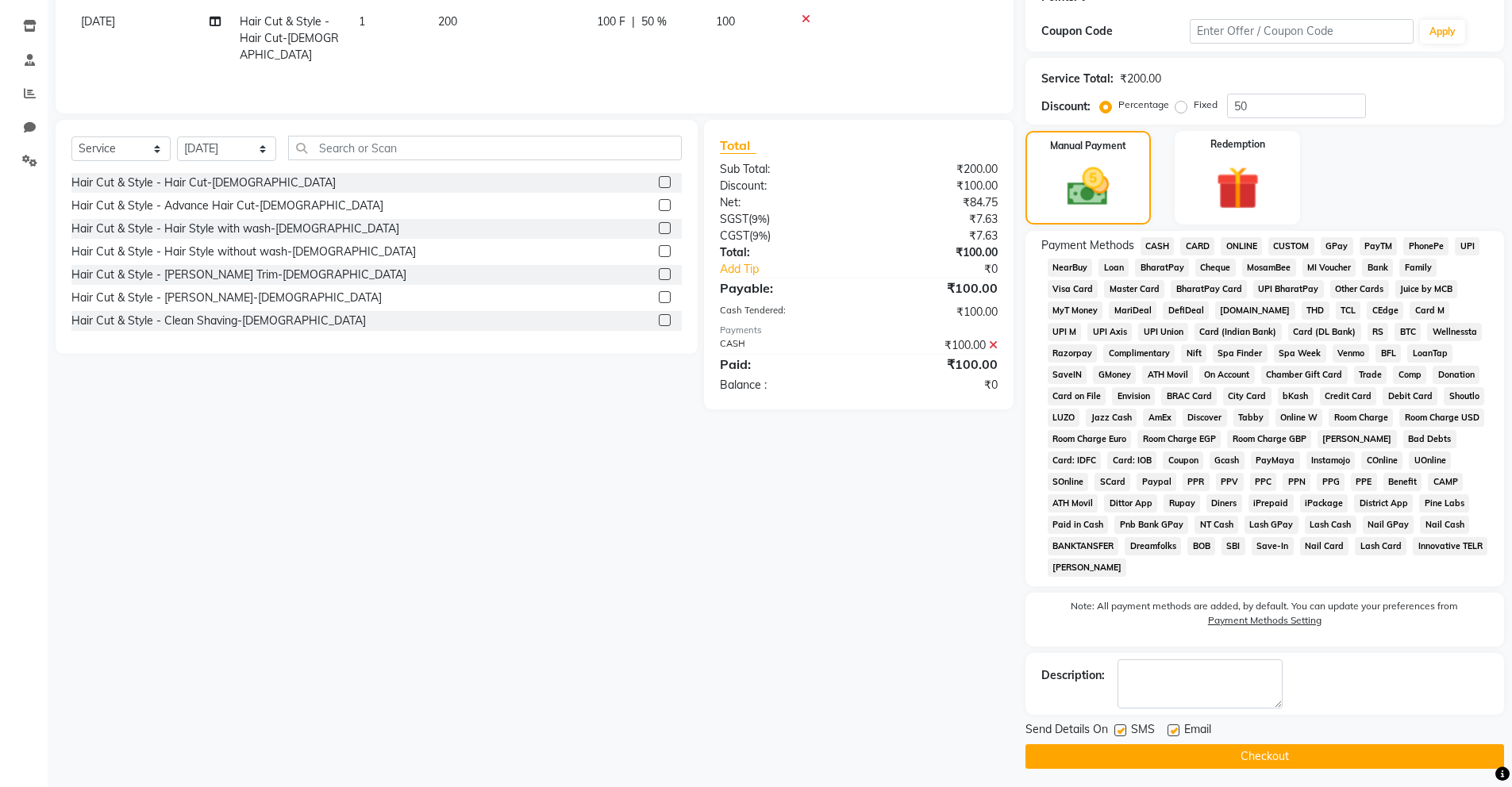
click at [1356, 767] on button "Checkout" at bounding box center [1265, 757] width 479 height 25
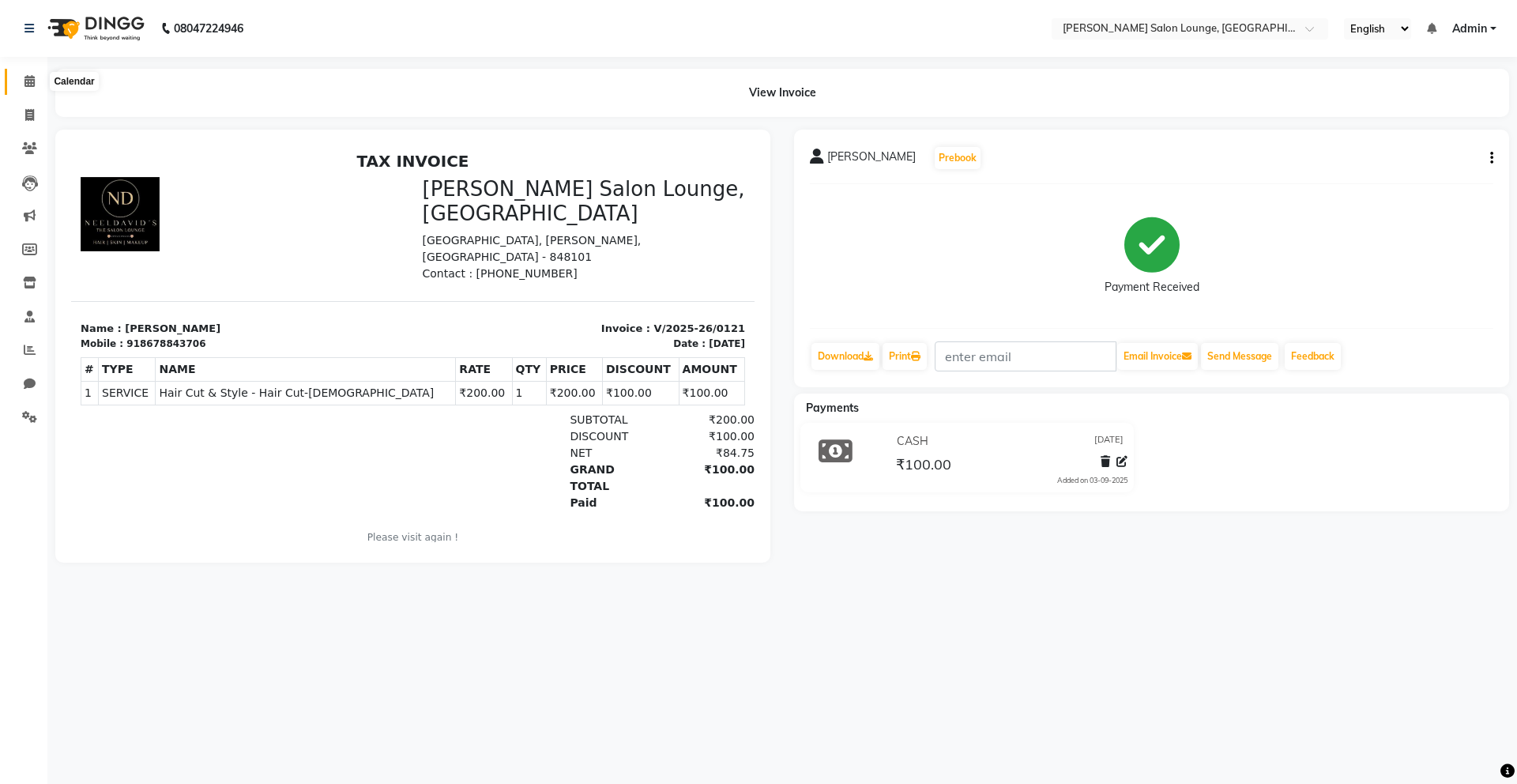
click at [34, 87] on icon at bounding box center [30, 80] width 11 height 11
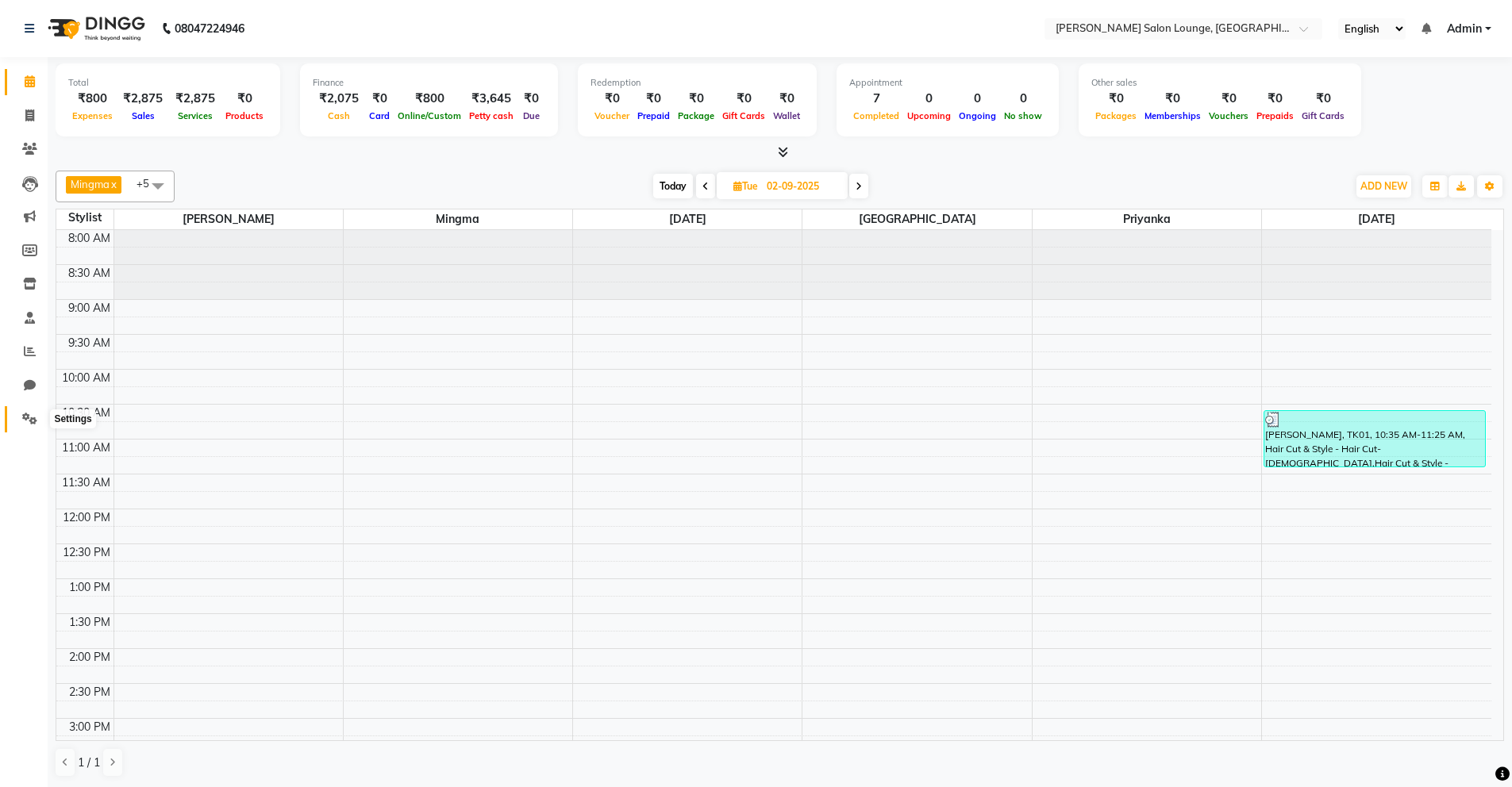
click at [27, 424] on icon at bounding box center [29, 417] width 15 height 12
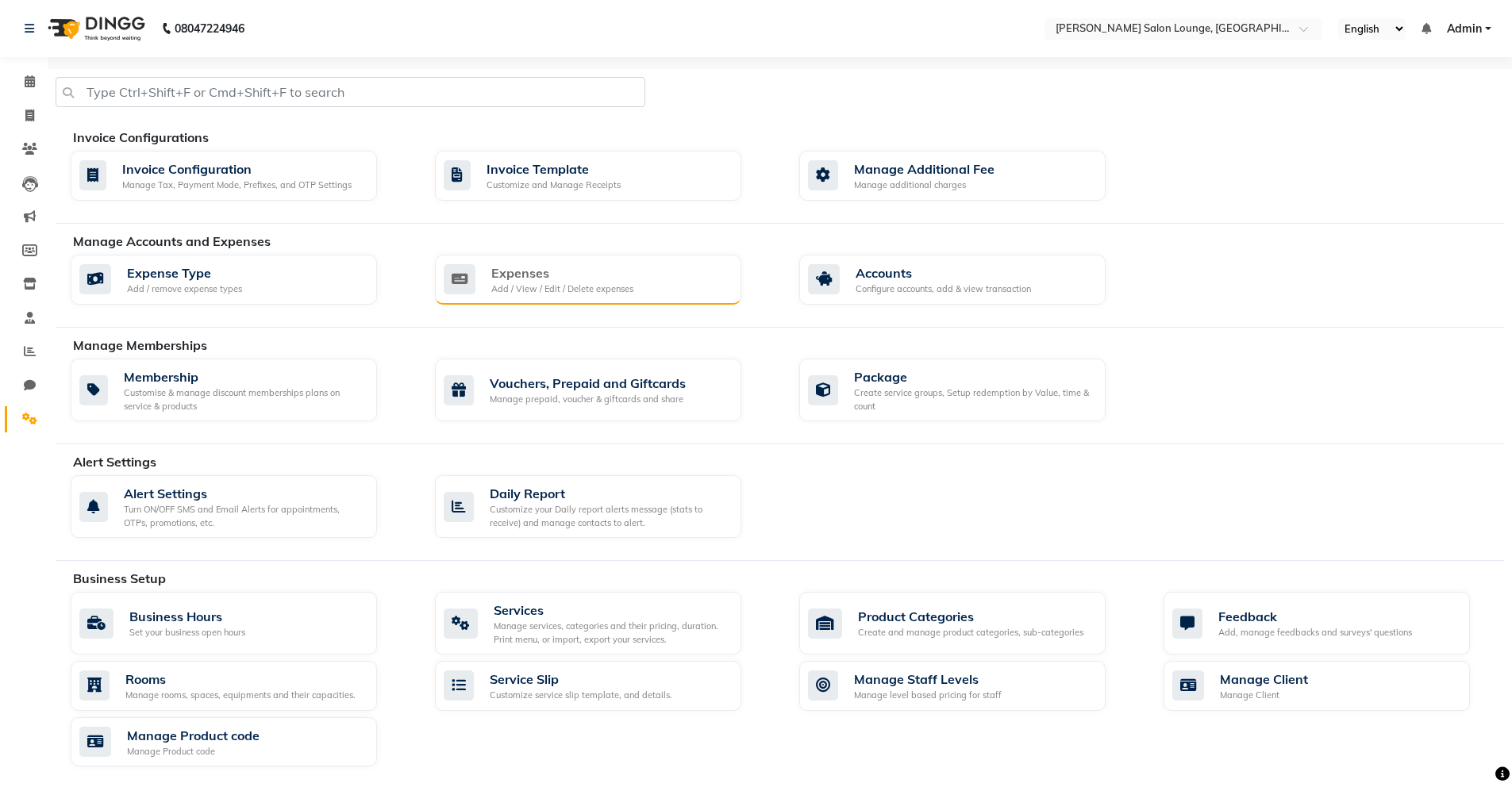
click at [534, 290] on div "Add / View / Edit / Delete expenses" at bounding box center [562, 289] width 142 height 13
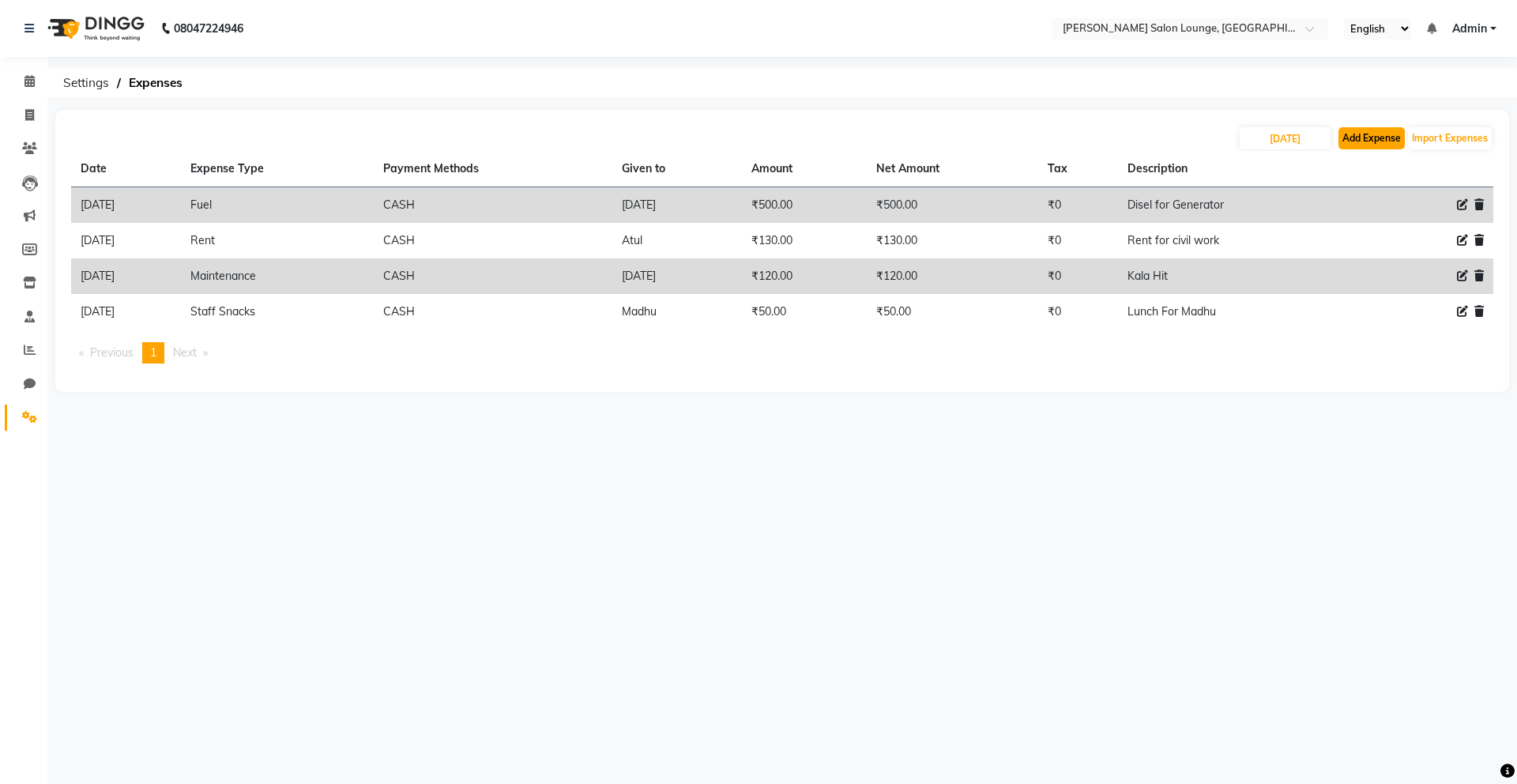
click at [1363, 142] on button "Add Expense" at bounding box center [1371, 138] width 66 height 22
select select "1"
select select "8135"
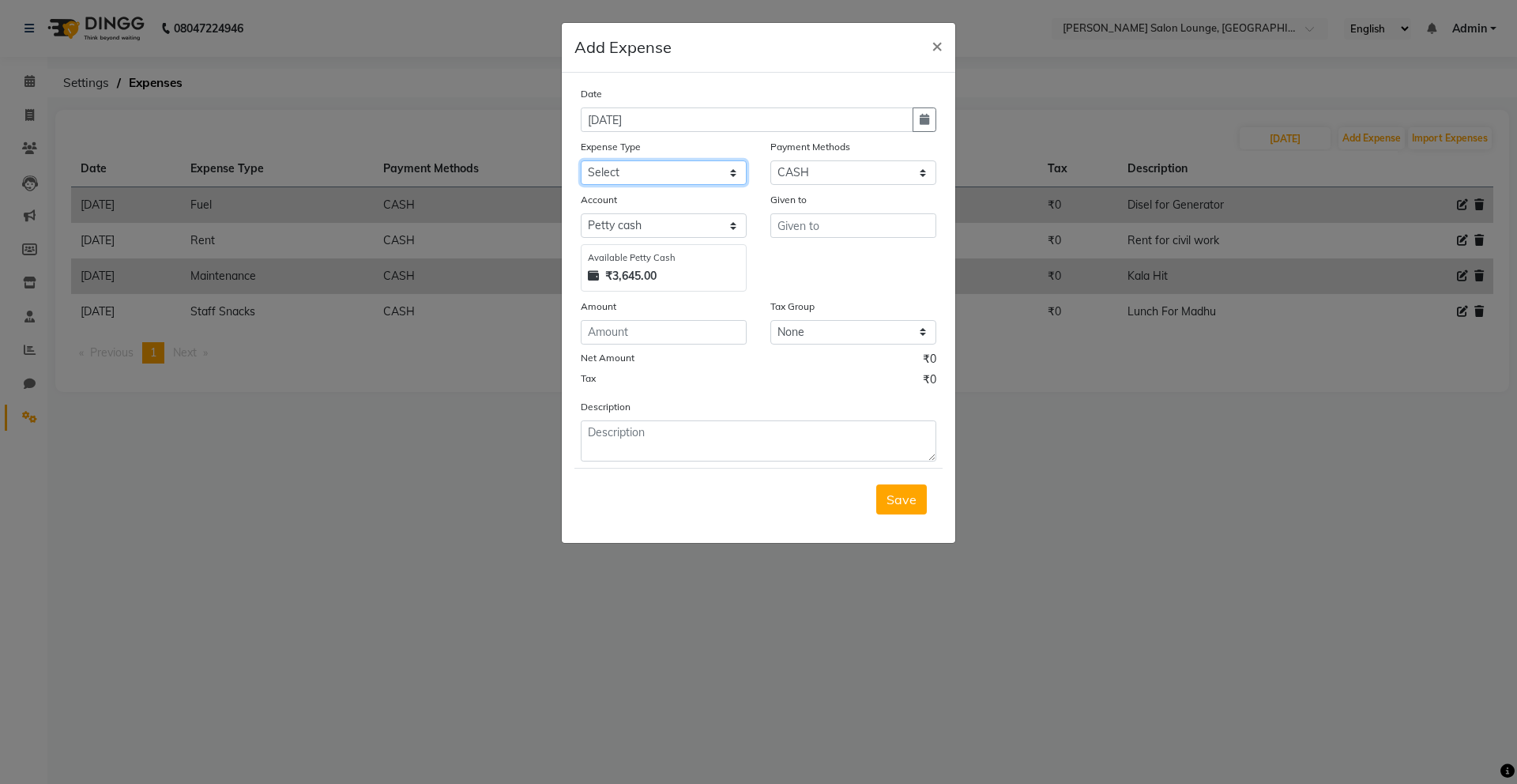
click at [697, 177] on select "Select Advance Salary Bank charges Car maintenance Cash transfer to bank Cash t…" at bounding box center [664, 173] width 166 height 25
click at [933, 47] on span "×" at bounding box center [937, 45] width 11 height 24
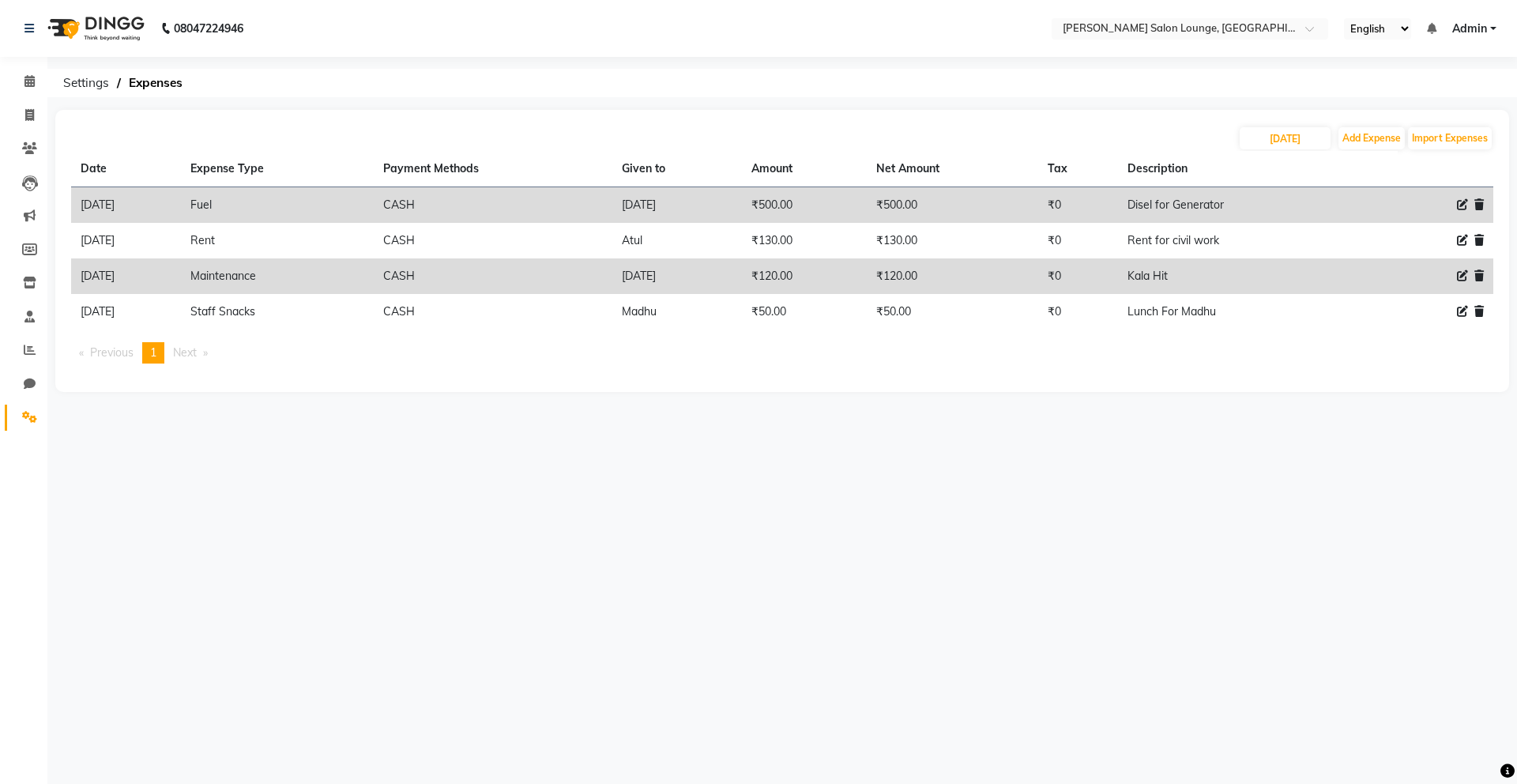
click at [25, 403] on li "Settings" at bounding box center [24, 418] width 48 height 34
click at [34, 420] on icon at bounding box center [29, 416] width 15 height 11
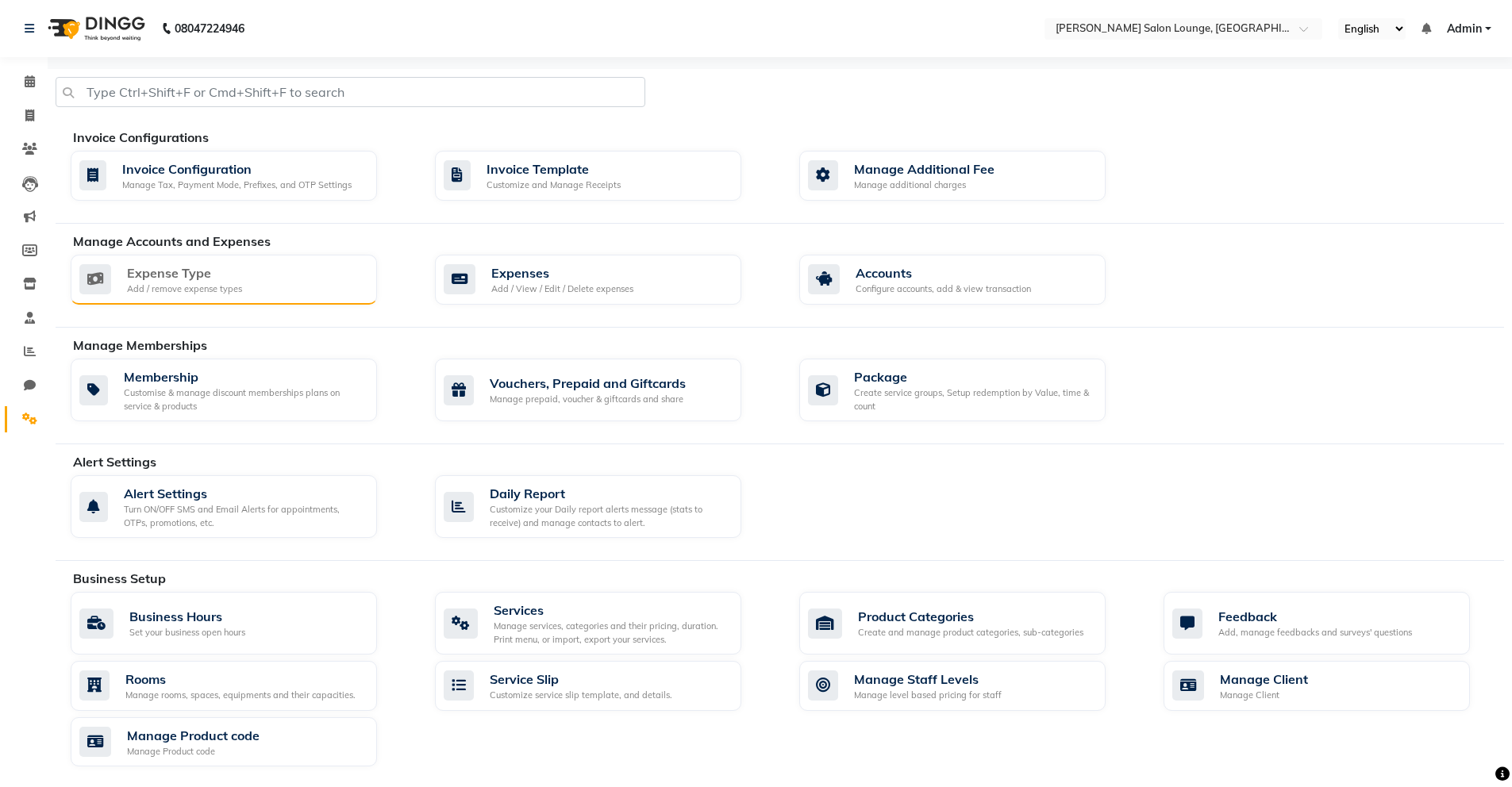
click at [278, 294] on div "Expense Type Add / remove expense types" at bounding box center [221, 279] width 285 height 33
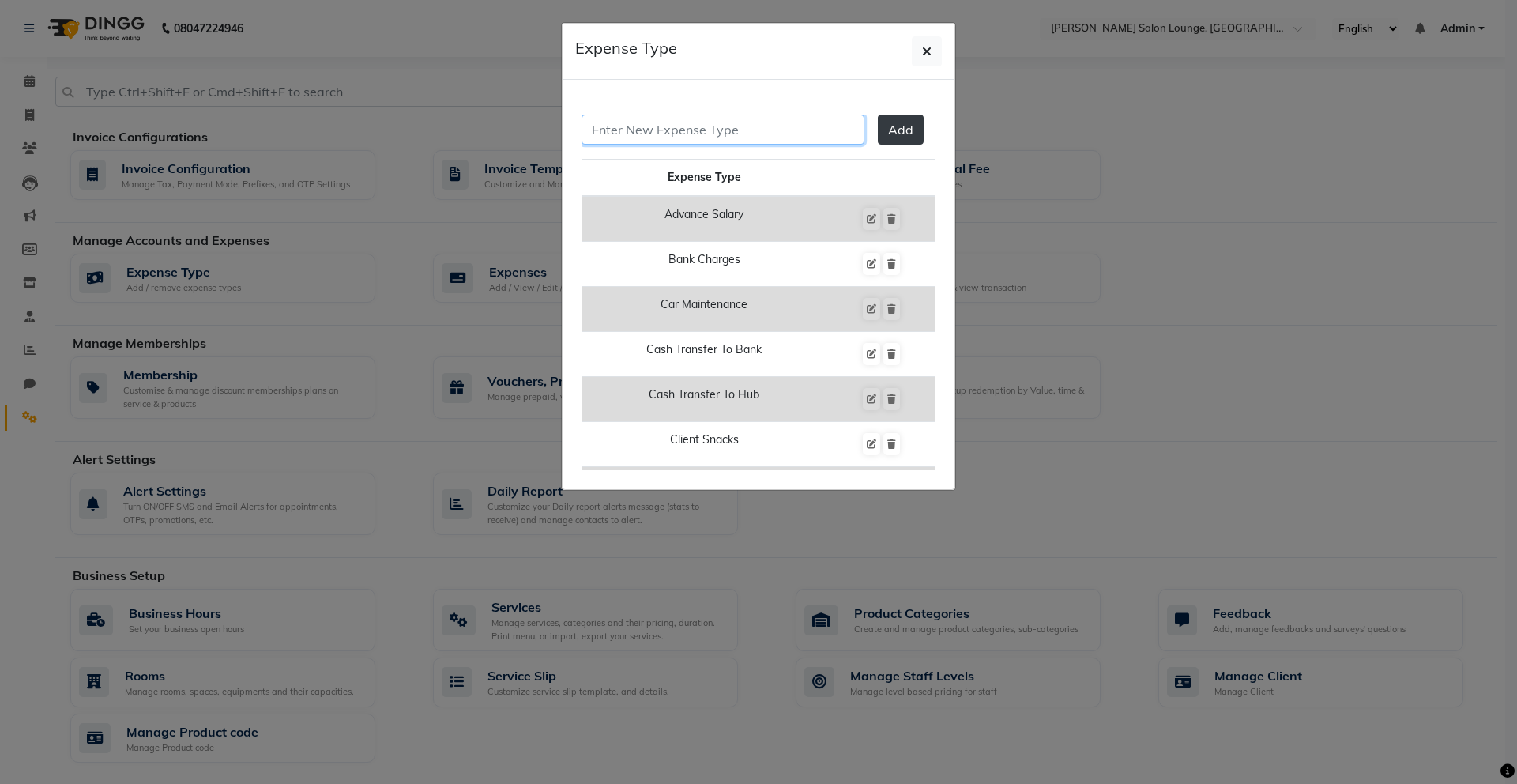
click at [751, 139] on input "text" at bounding box center [723, 130] width 283 height 30
type input "Water Botel"
click at [887, 142] on button "Add" at bounding box center [901, 130] width 46 height 30
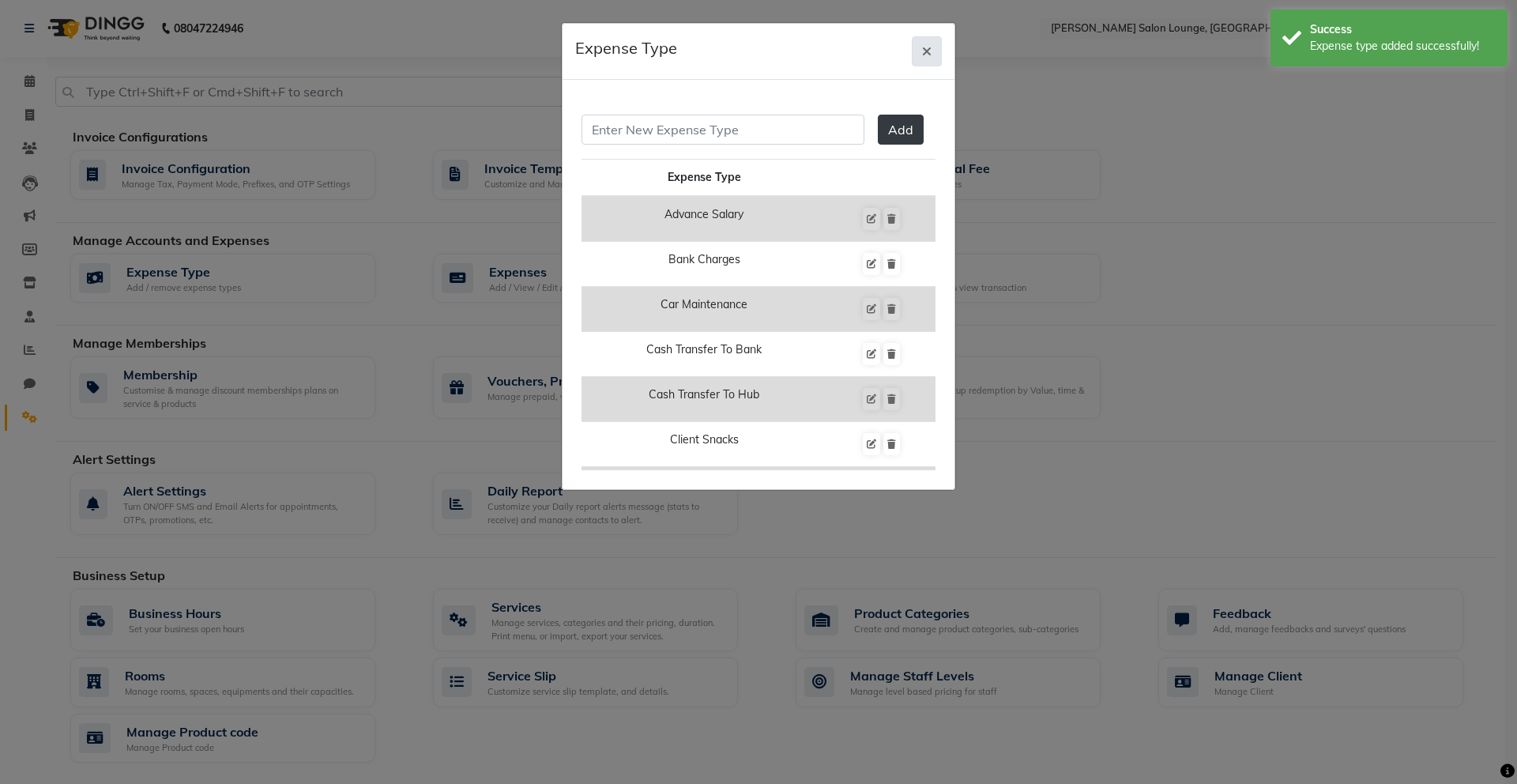
click at [928, 51] on icon "button" at bounding box center [926, 51] width 10 height 12
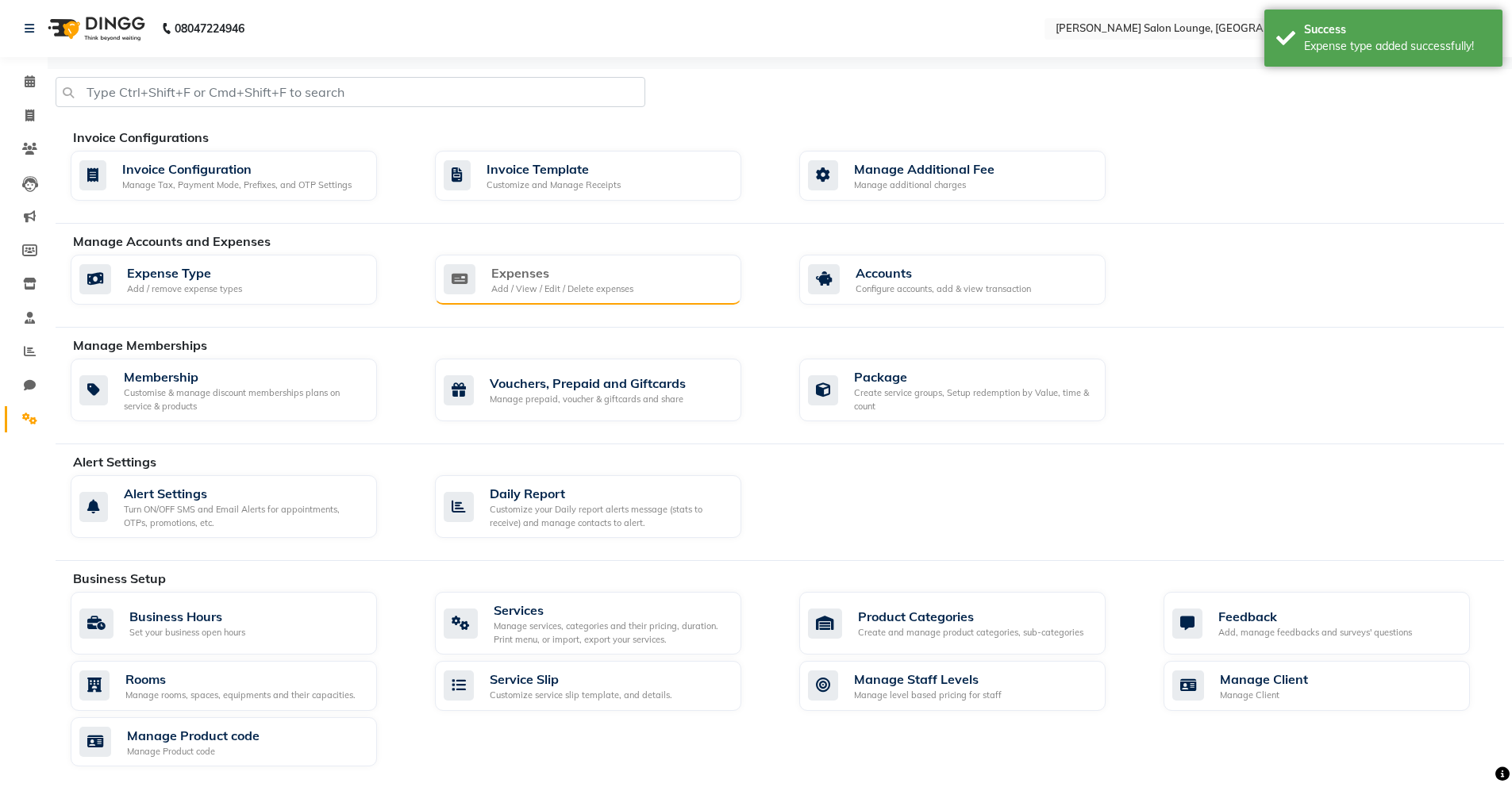
click at [543, 278] on div "Expenses" at bounding box center [562, 272] width 142 height 19
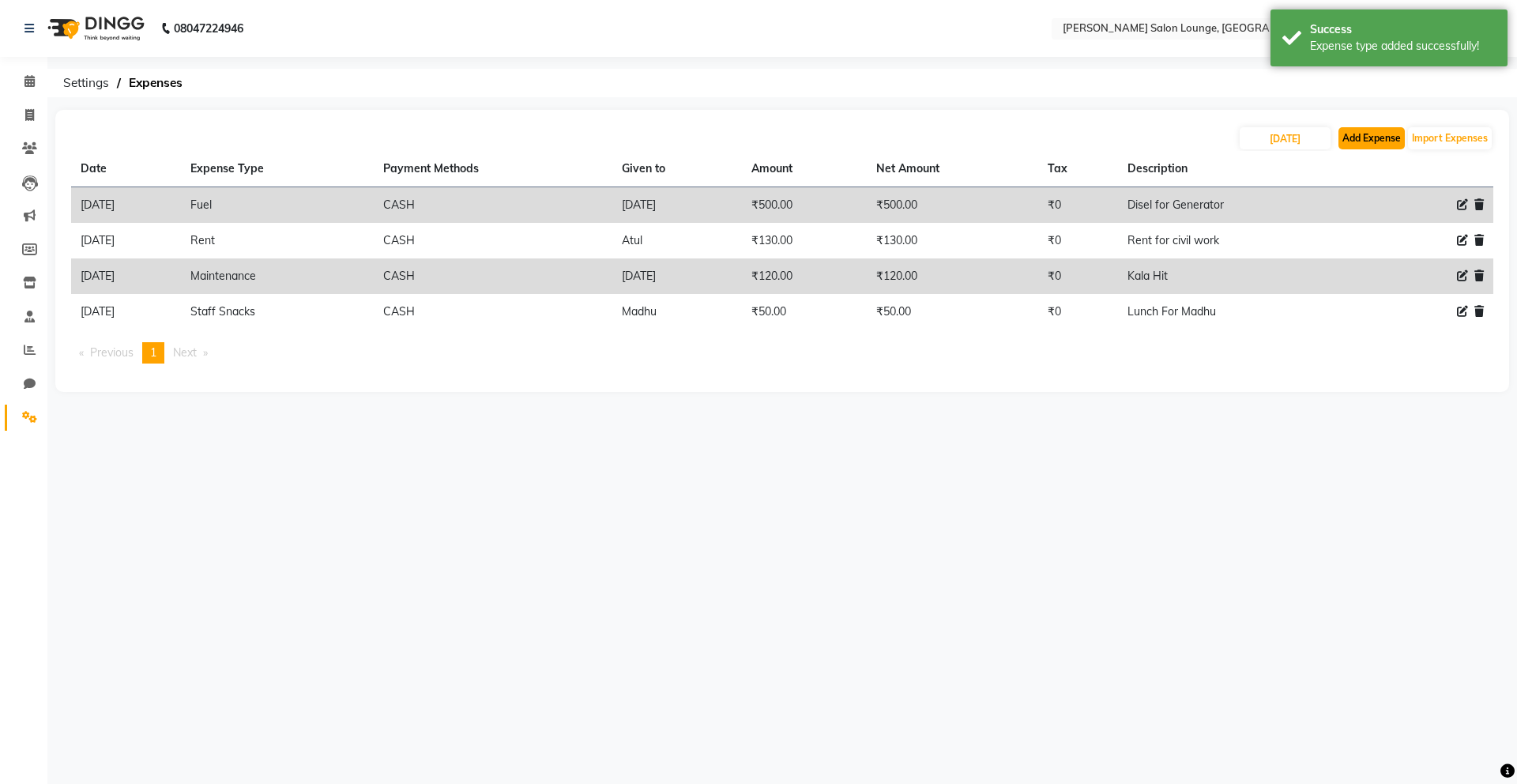
click at [1362, 138] on button "Add Expense" at bounding box center [1371, 138] width 66 height 22
select select "1"
select select "8135"
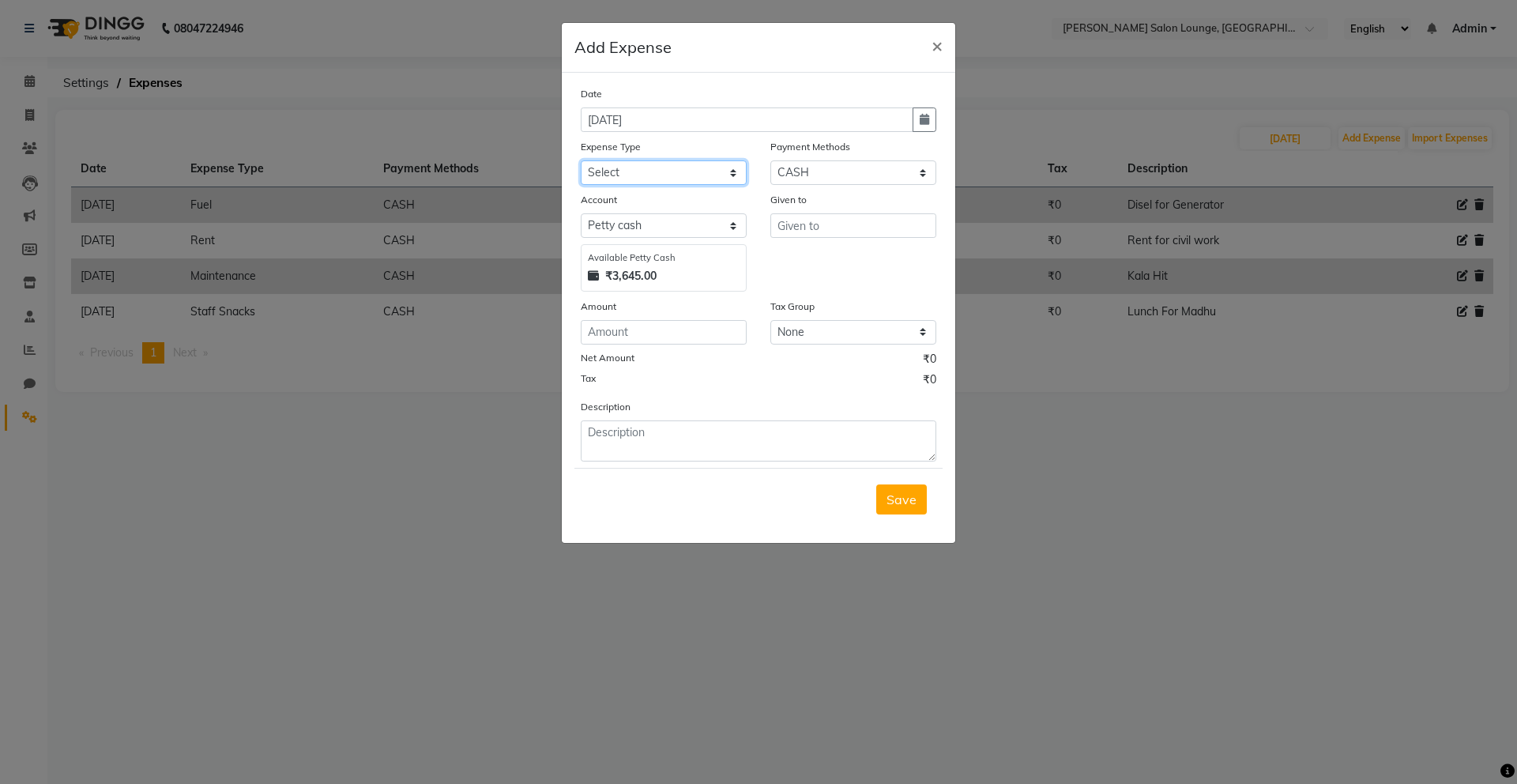
click at [740, 177] on select "Select Advance Salary Bank charges Car maintenance Cash transfer to bank Cash t…" at bounding box center [664, 173] width 166 height 25
select select "24494"
click at [581, 161] on select "Select Advance Salary Bank charges Car maintenance Cash transfer to bank Cash t…" at bounding box center [664, 173] width 166 height 25
click at [856, 222] on input "text" at bounding box center [854, 226] width 166 height 25
type input "Bisleri"
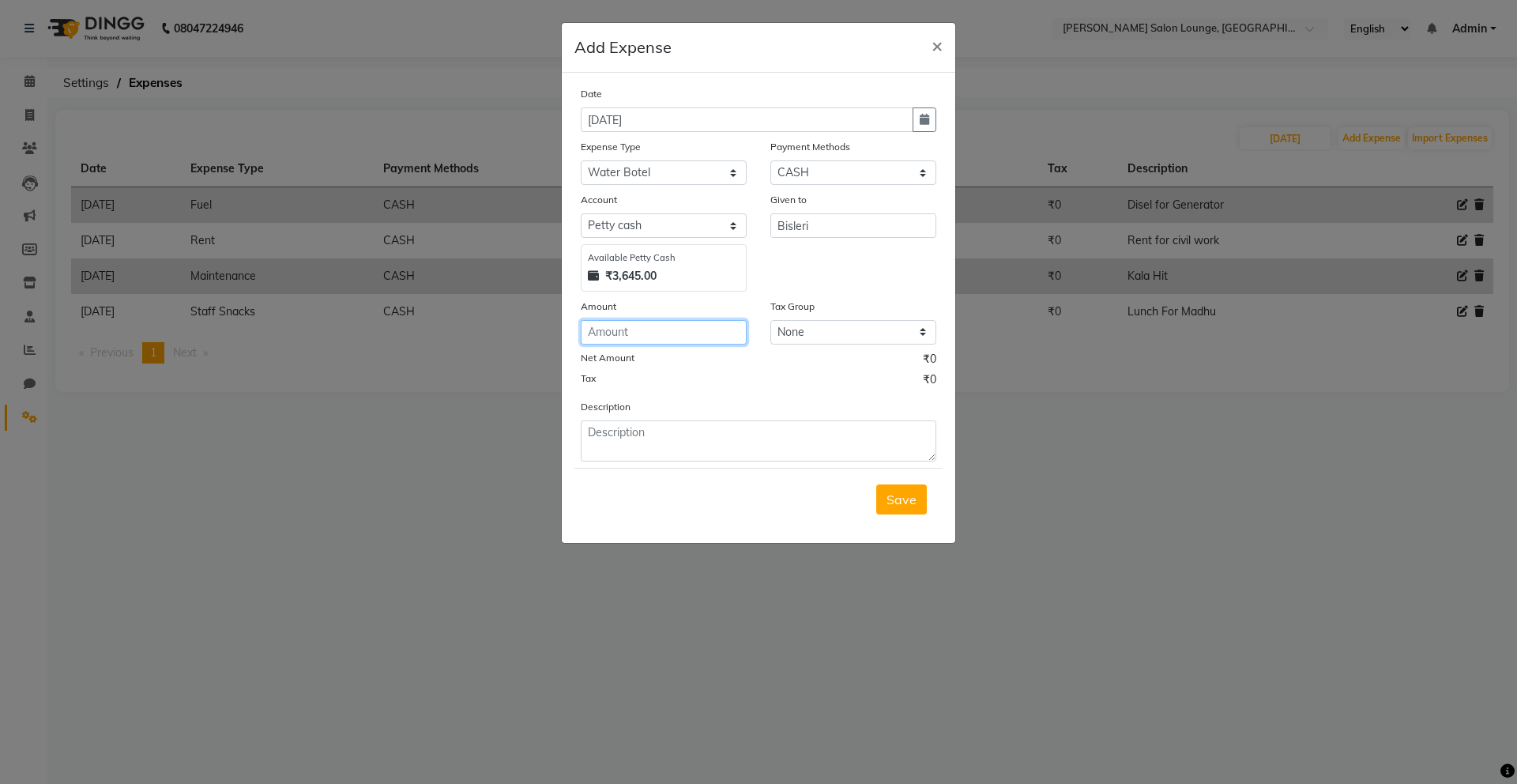
click at [695, 334] on input "number" at bounding box center [664, 332] width 166 height 25
type input "675"
click at [624, 441] on textarea at bounding box center [758, 441] width 356 height 41
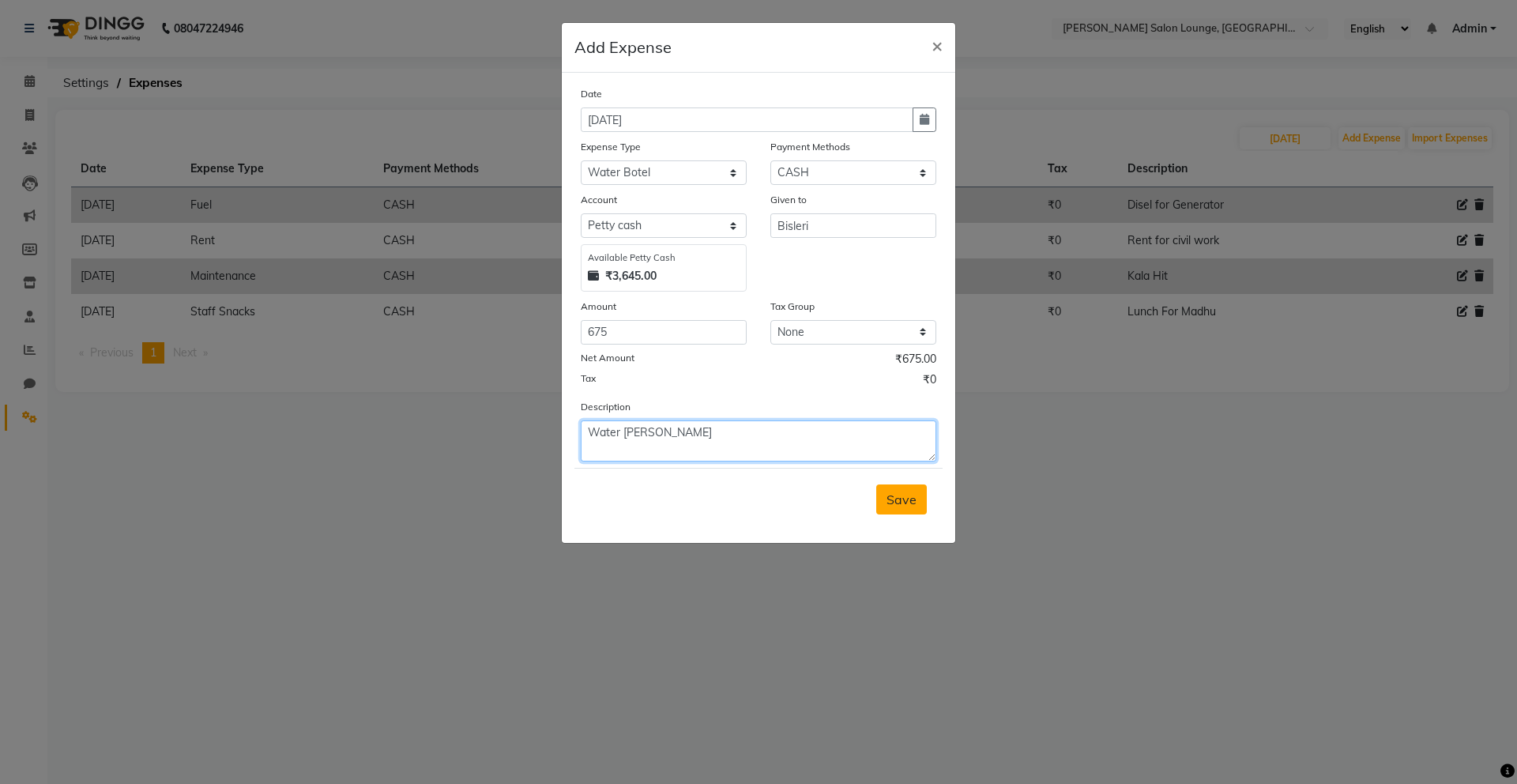
type textarea "Water [PERSON_NAME]"
click at [896, 507] on span "Save" at bounding box center [902, 500] width 30 height 16
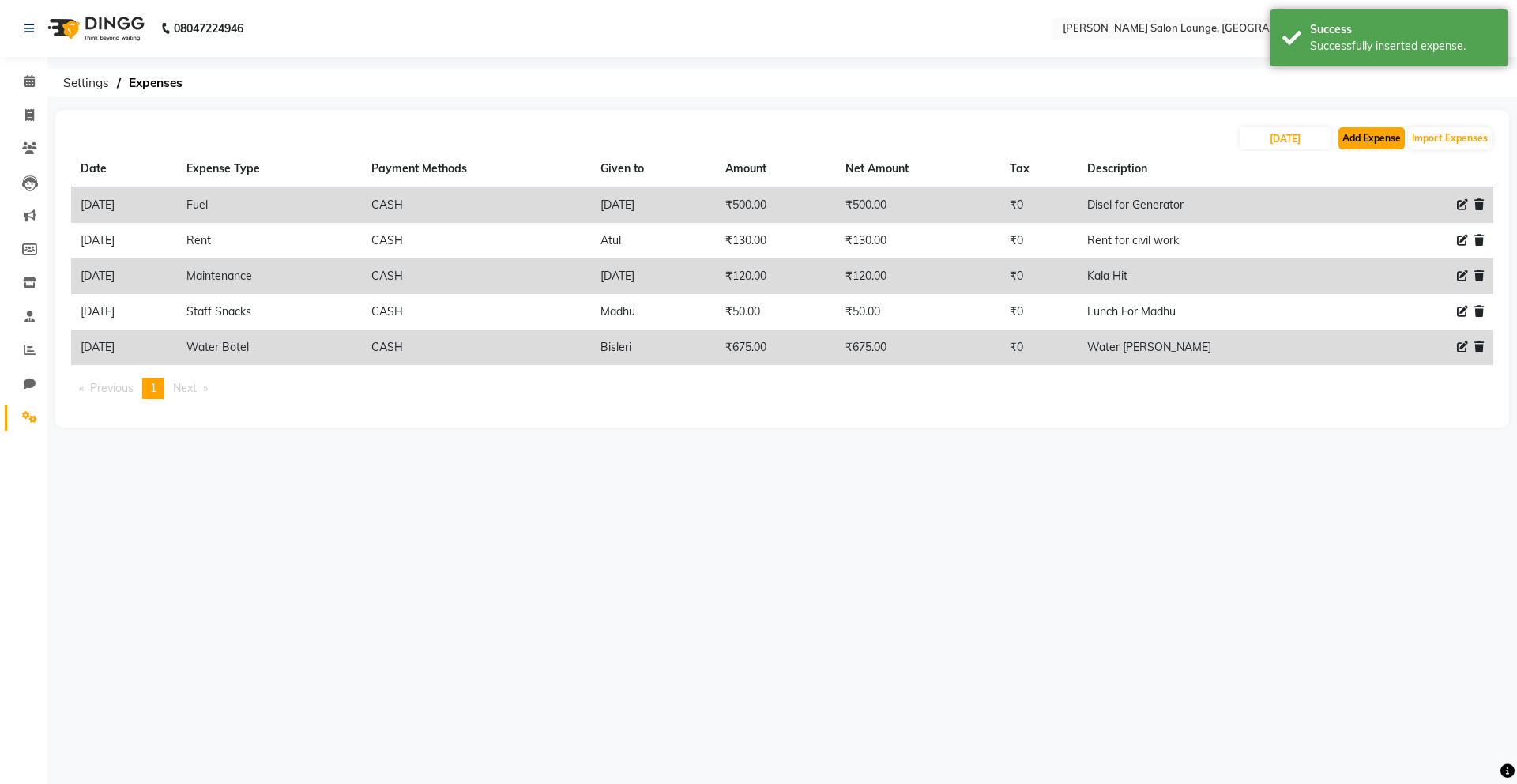
click at [1366, 141] on button "Add Expense" at bounding box center [1371, 138] width 66 height 22
select select "1"
select select "8135"
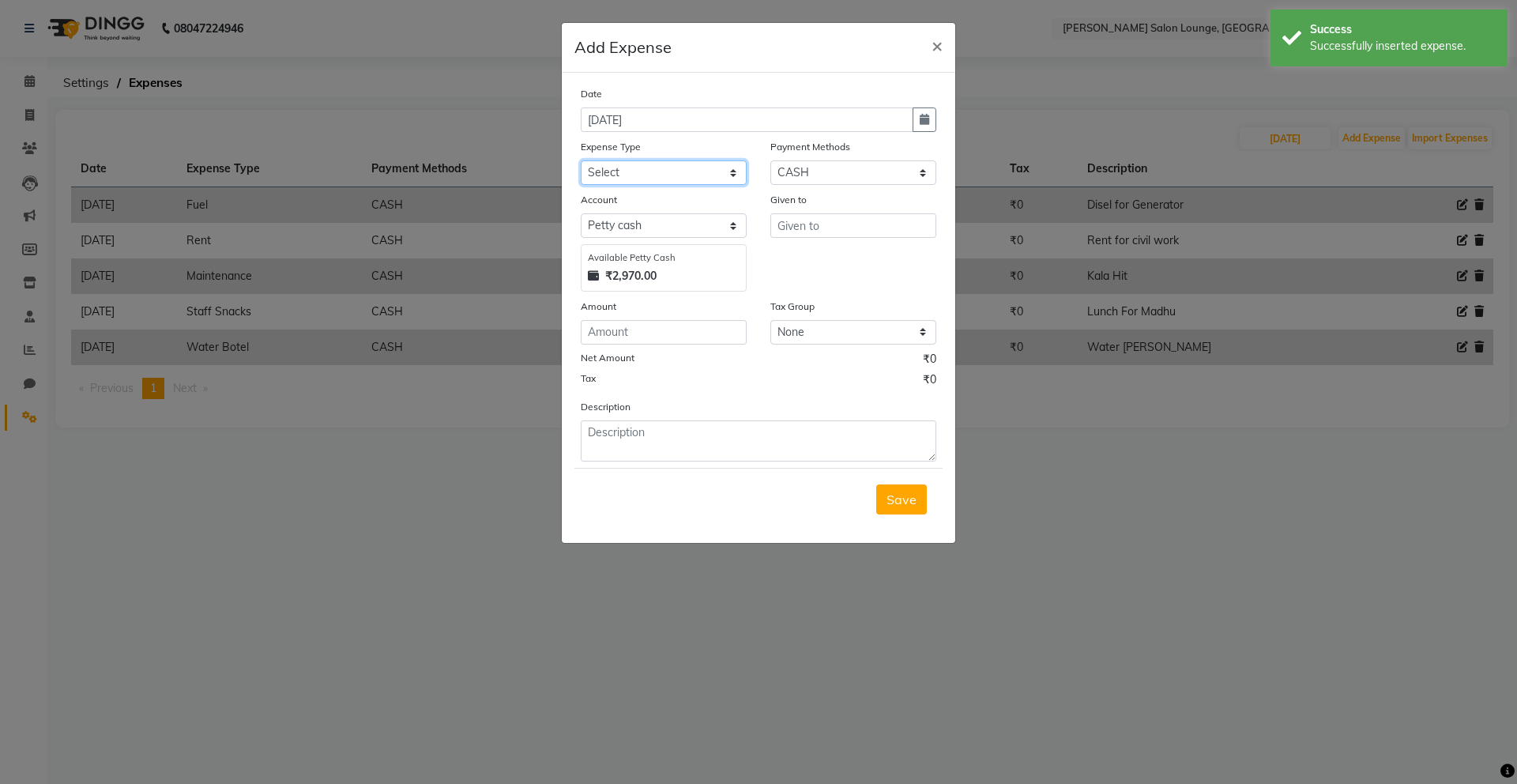
click at [703, 169] on select "Select Advance Salary Bank charges Car maintenance Cash transfer to bank Cash t…" at bounding box center [664, 173] width 166 height 25
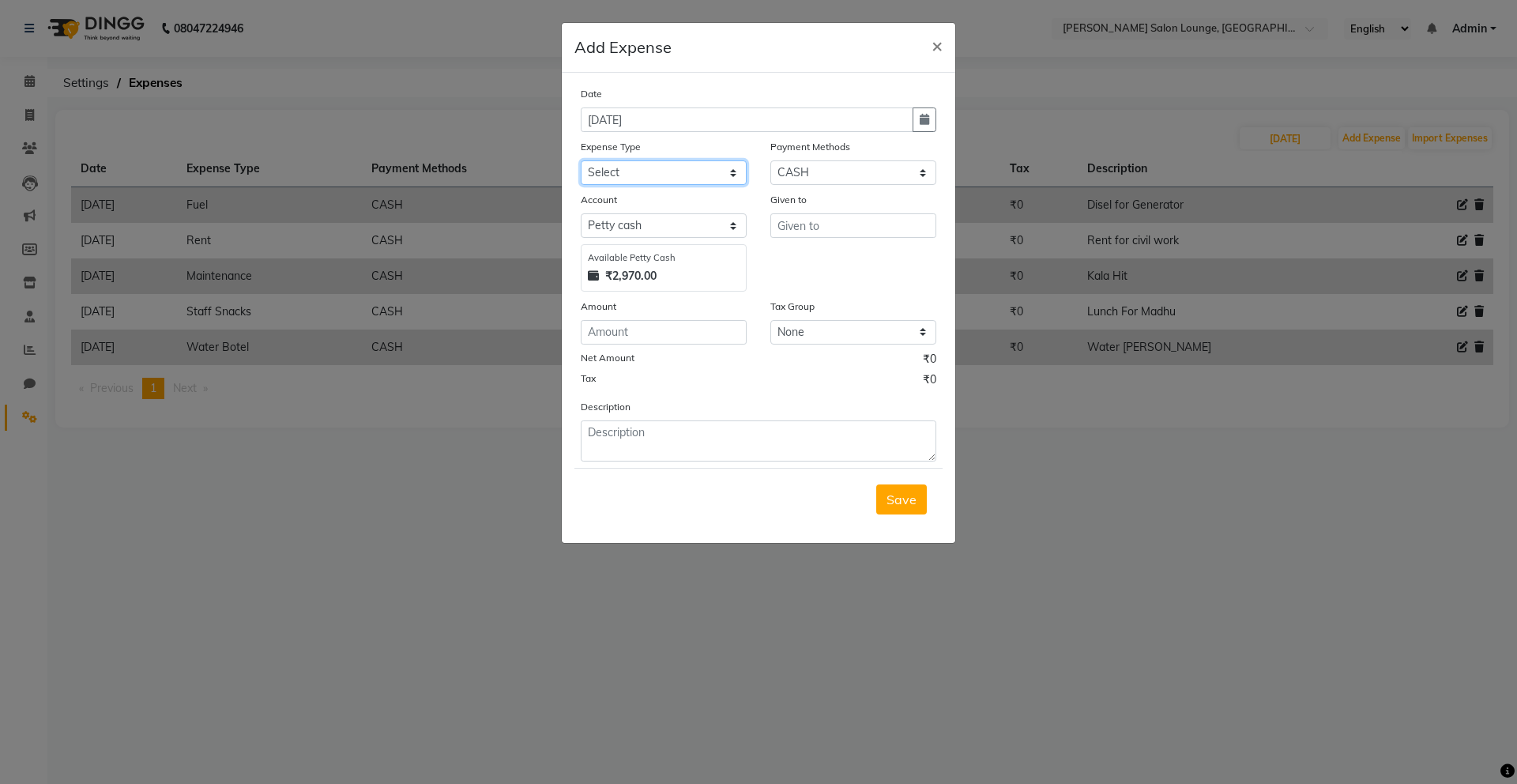
select select "24421"
click at [581, 161] on select "Select Advance Salary Bank charges Car maintenance Cash transfer to bank Cash t…" at bounding box center [664, 173] width 166 height 25
click at [826, 229] on input "text" at bounding box center [854, 226] width 166 height 25
type input "Atul"
click at [687, 327] on input "number" at bounding box center [664, 332] width 166 height 25
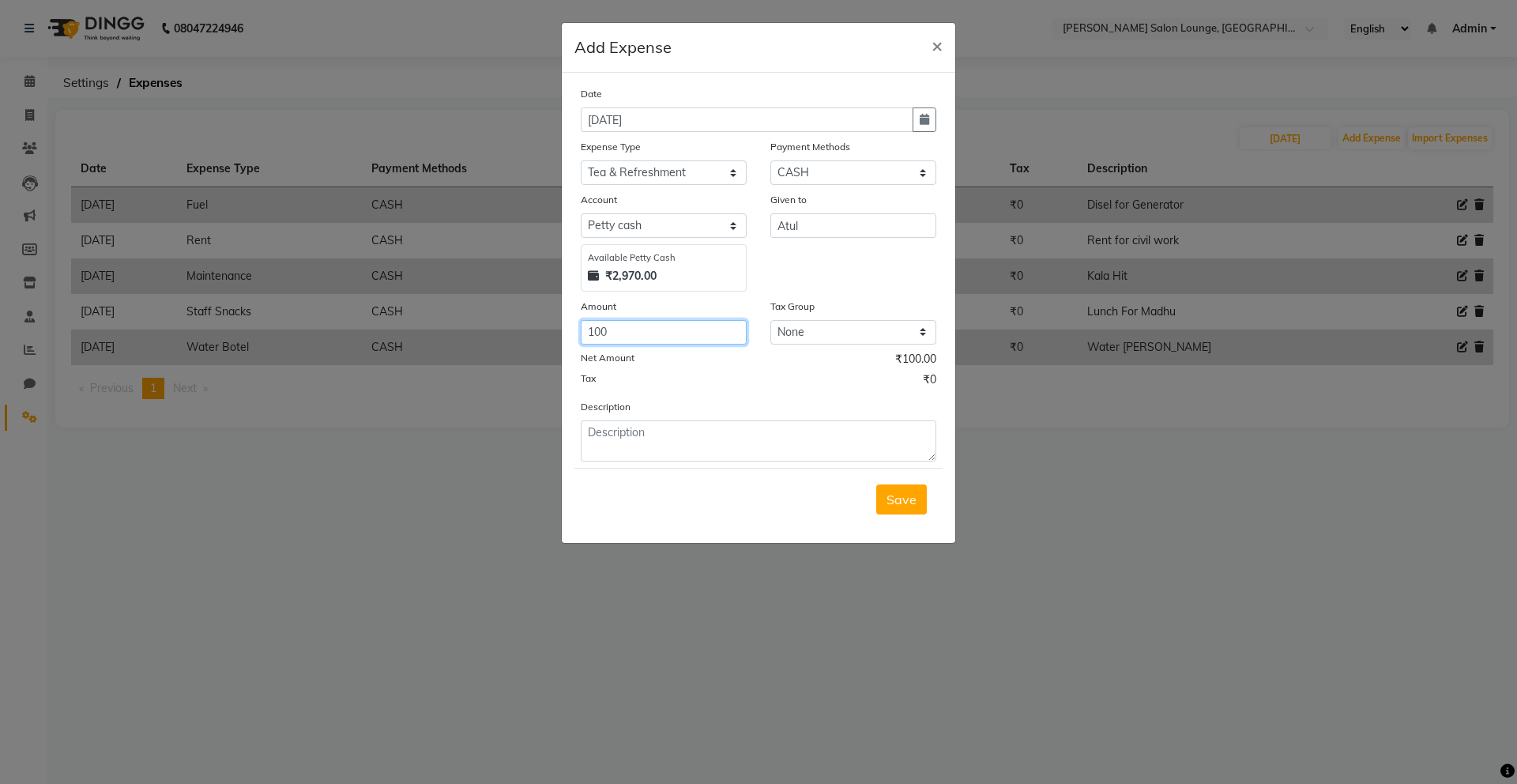
type input "100"
click at [669, 432] on textarea at bounding box center [758, 441] width 356 height 41
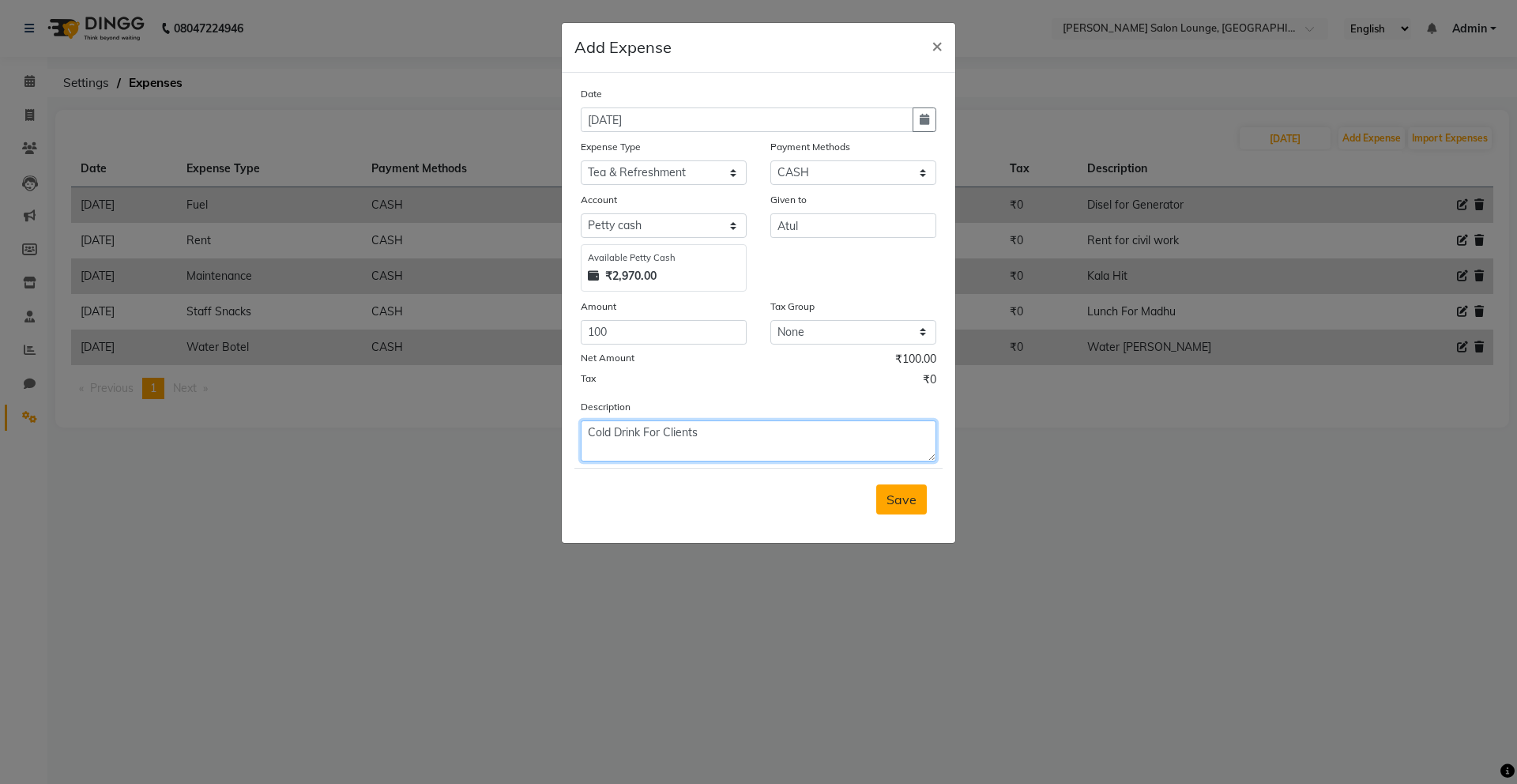
type textarea "Cold Drink For Clients"
click at [911, 508] on button "Save" at bounding box center [902, 500] width 50 height 30
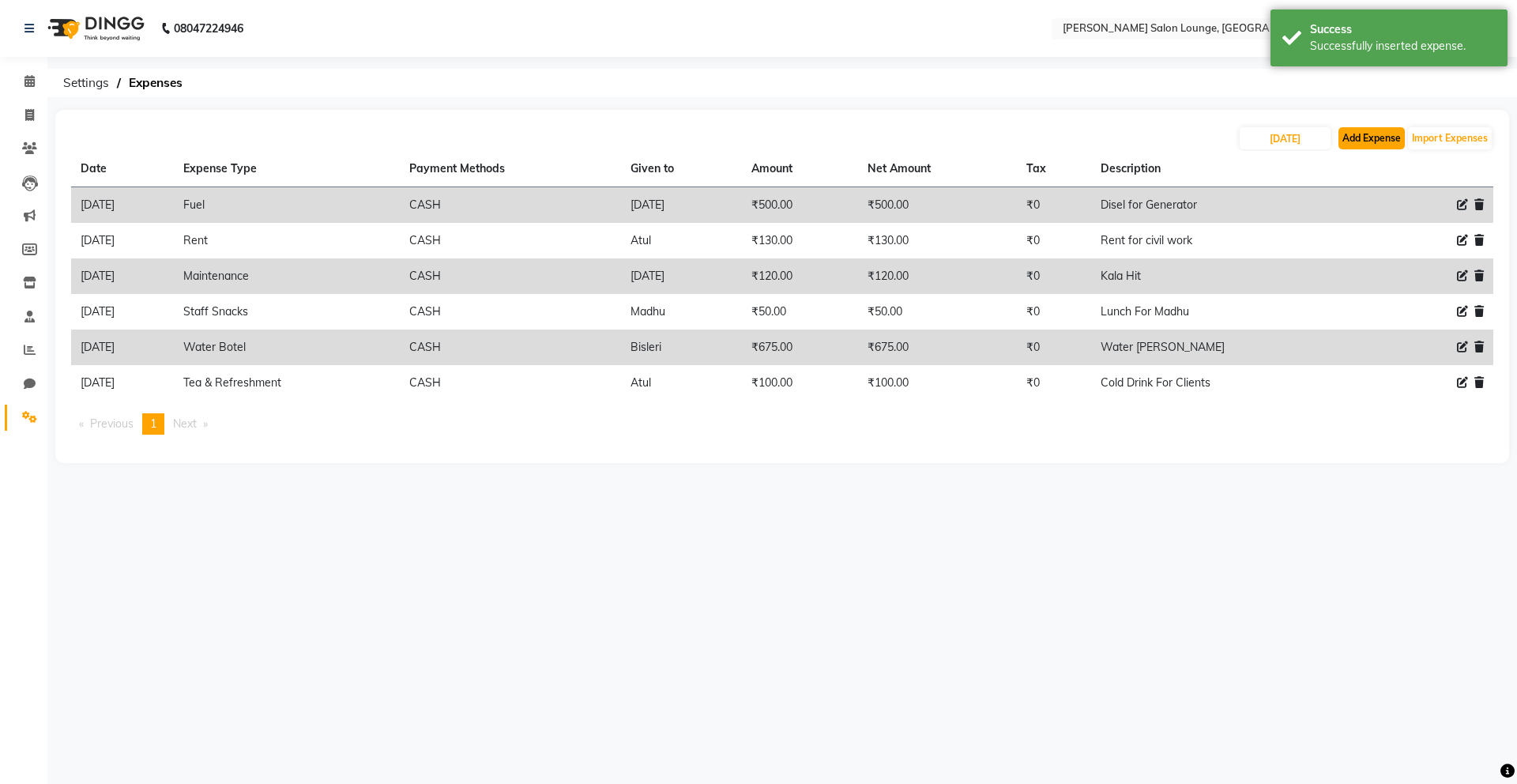
click at [1354, 139] on button "Add Expense" at bounding box center [1371, 138] width 66 height 22
select select "1"
select select "8135"
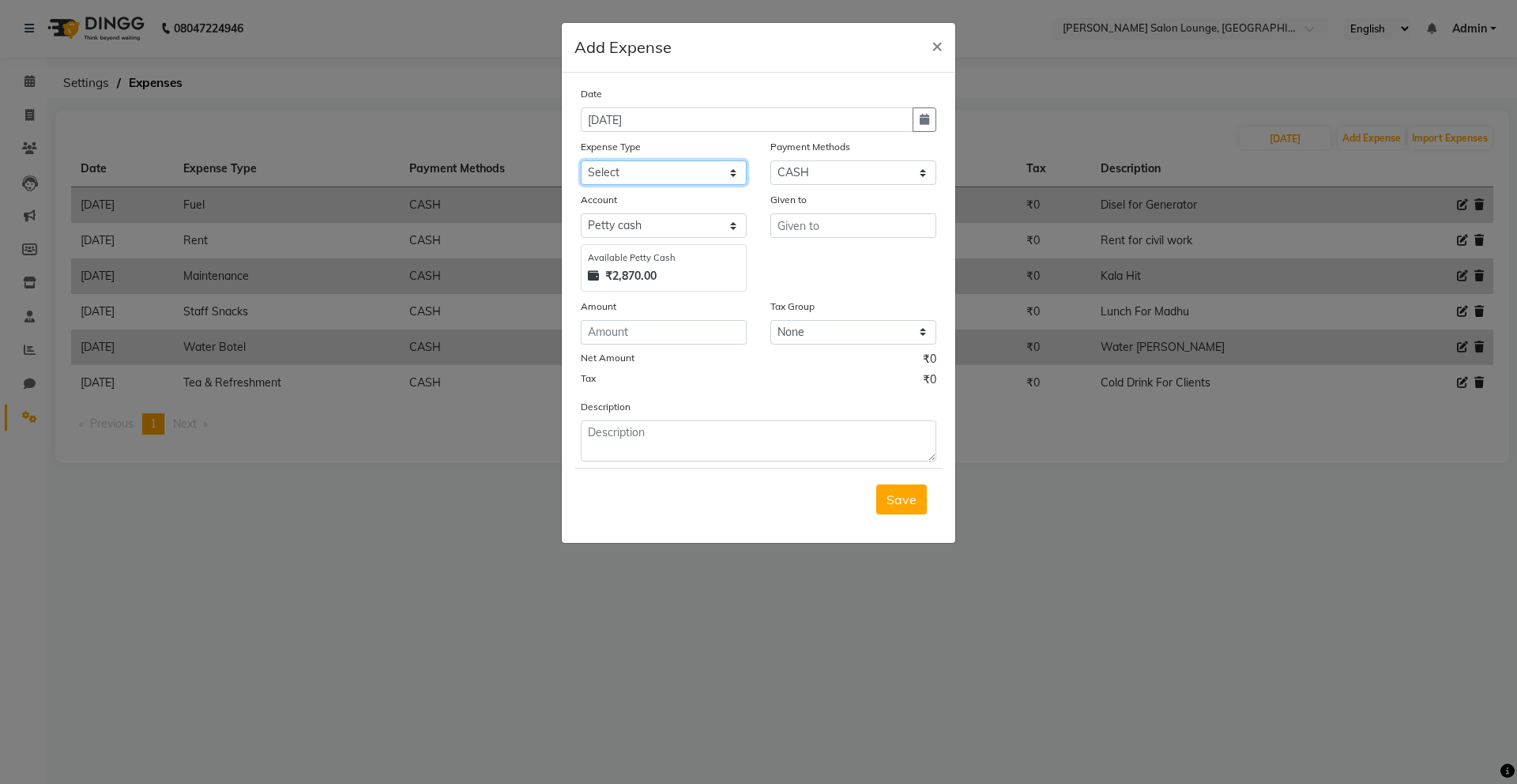
click at [673, 174] on select "Select Advance Salary Bank charges Car maintenance Cash transfer to bank Cash t…" at bounding box center [664, 173] width 166 height 25
select select "24415"
click at [581, 161] on select "Select Advance Salary Bank charges Car maintenance Cash transfer to bank Cash t…" at bounding box center [664, 173] width 166 height 25
click at [809, 230] on input "text" at bounding box center [854, 226] width 166 height 25
type input "Atul"
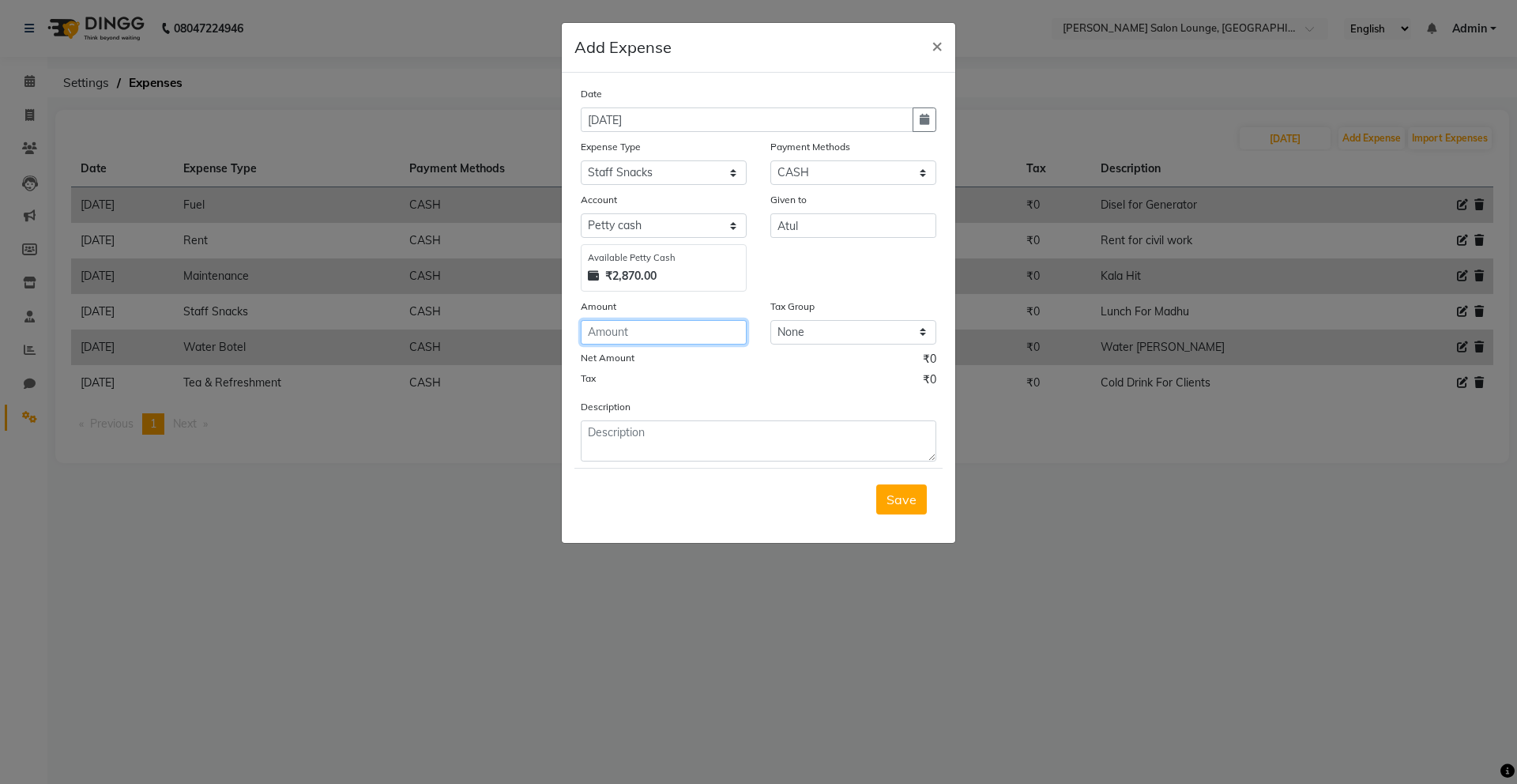
click at [691, 338] on input "number" at bounding box center [664, 332] width 166 height 25
type input "390"
click at [651, 446] on textarea at bounding box center [758, 441] width 356 height 41
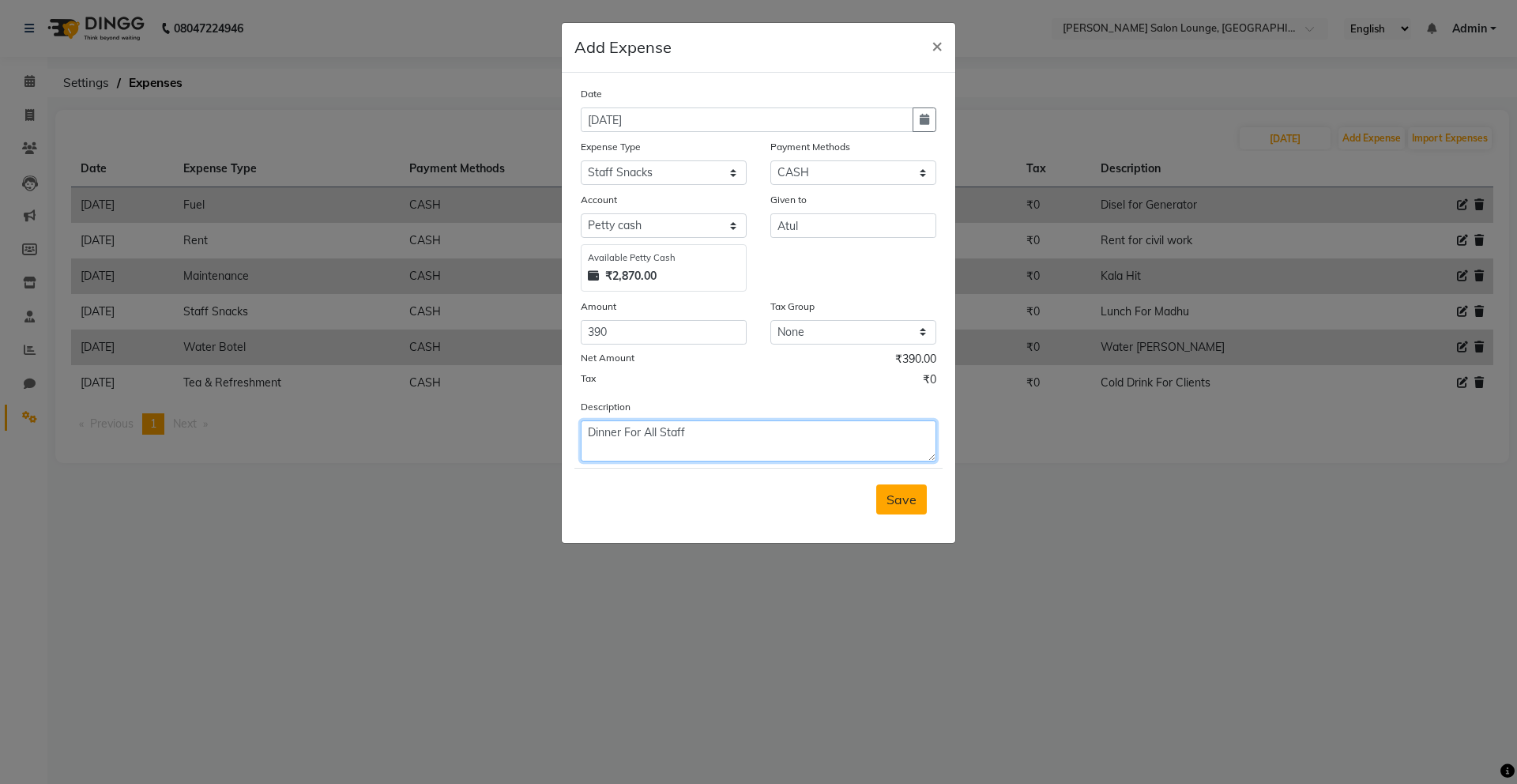
type textarea "Dinner For All Staff"
click at [911, 510] on button "Save" at bounding box center [902, 500] width 50 height 30
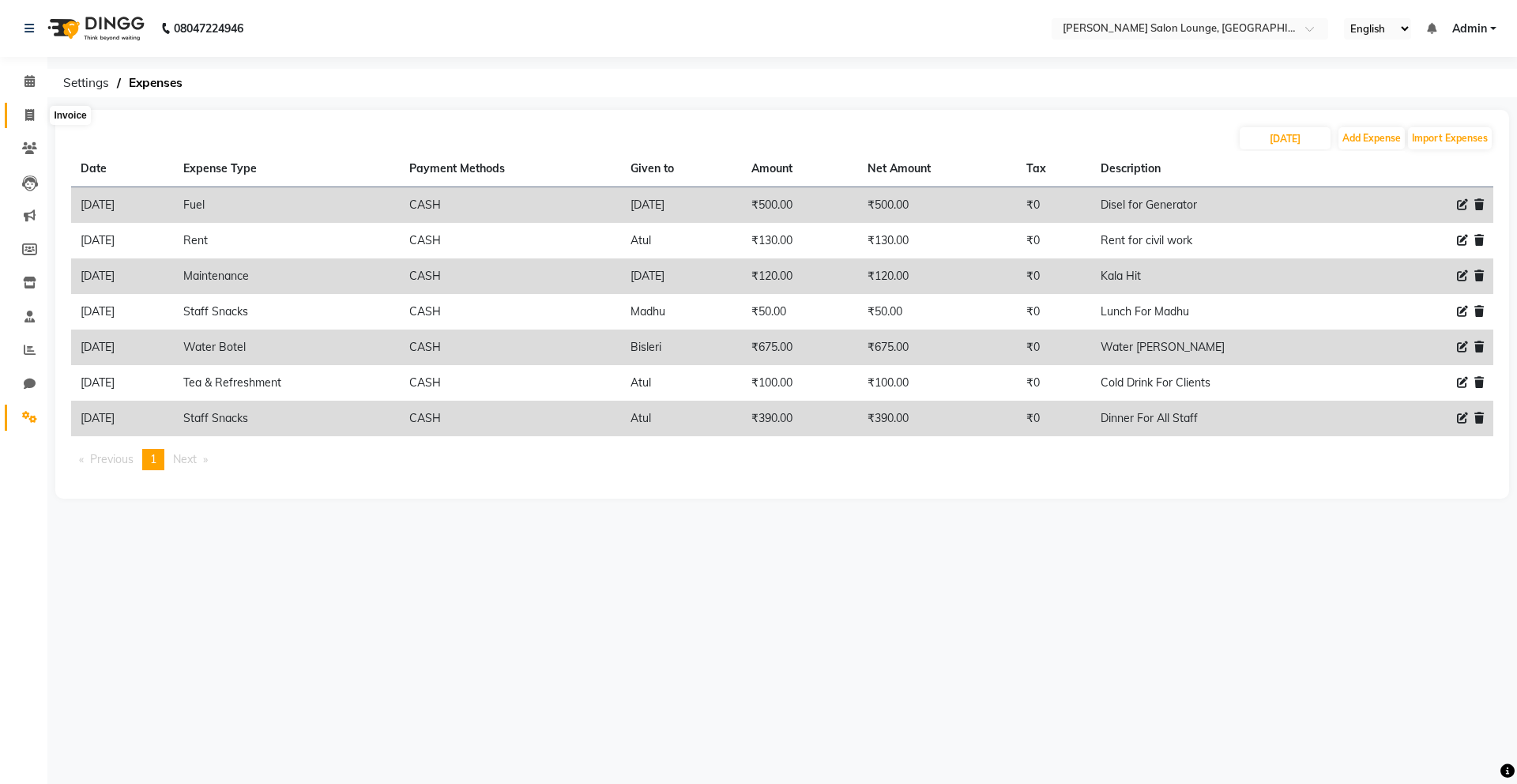
click at [22, 113] on span at bounding box center [29, 116] width 27 height 19
select select "service"
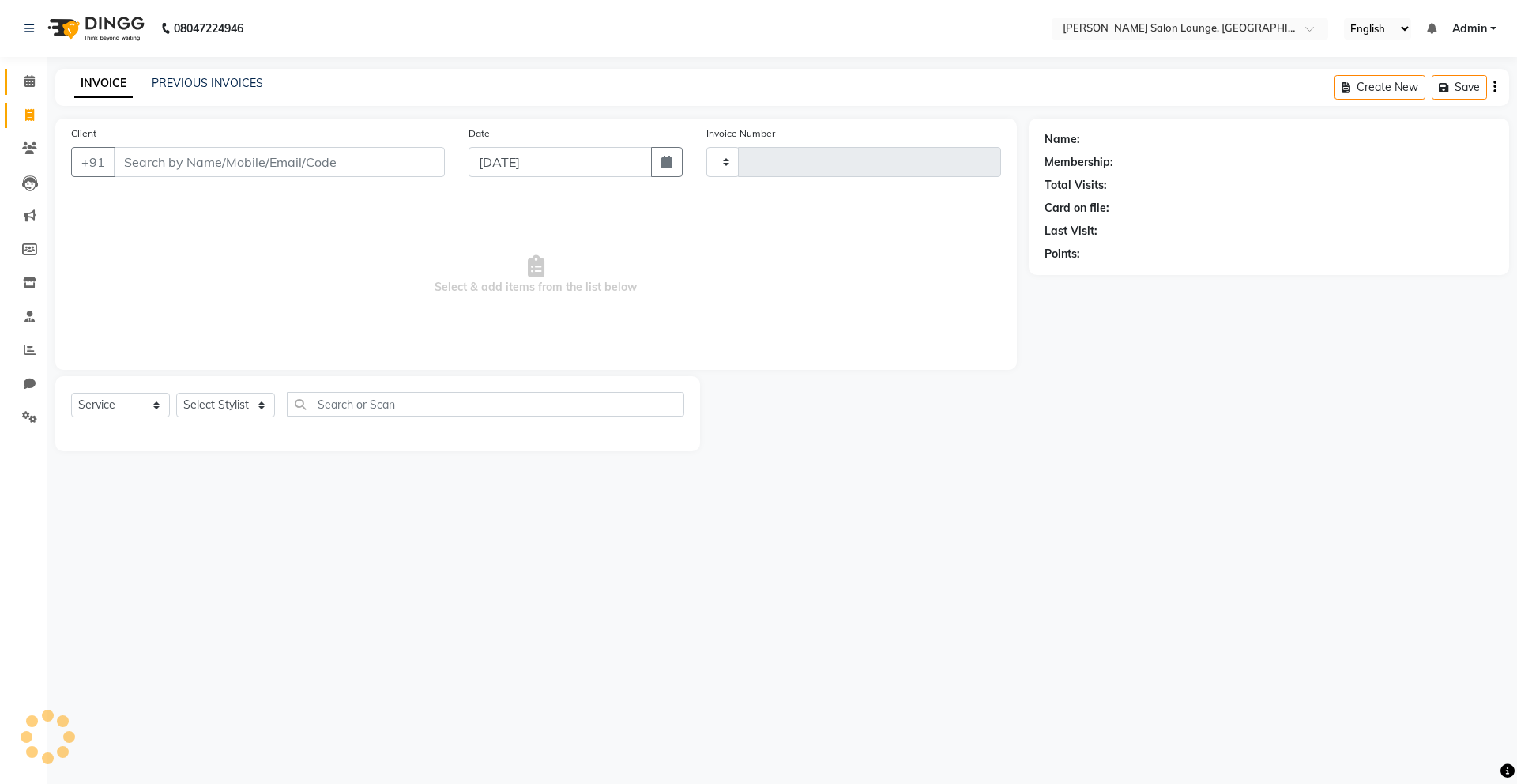
type input "0122"
select select "8909"
click at [30, 79] on icon at bounding box center [30, 80] width 11 height 11
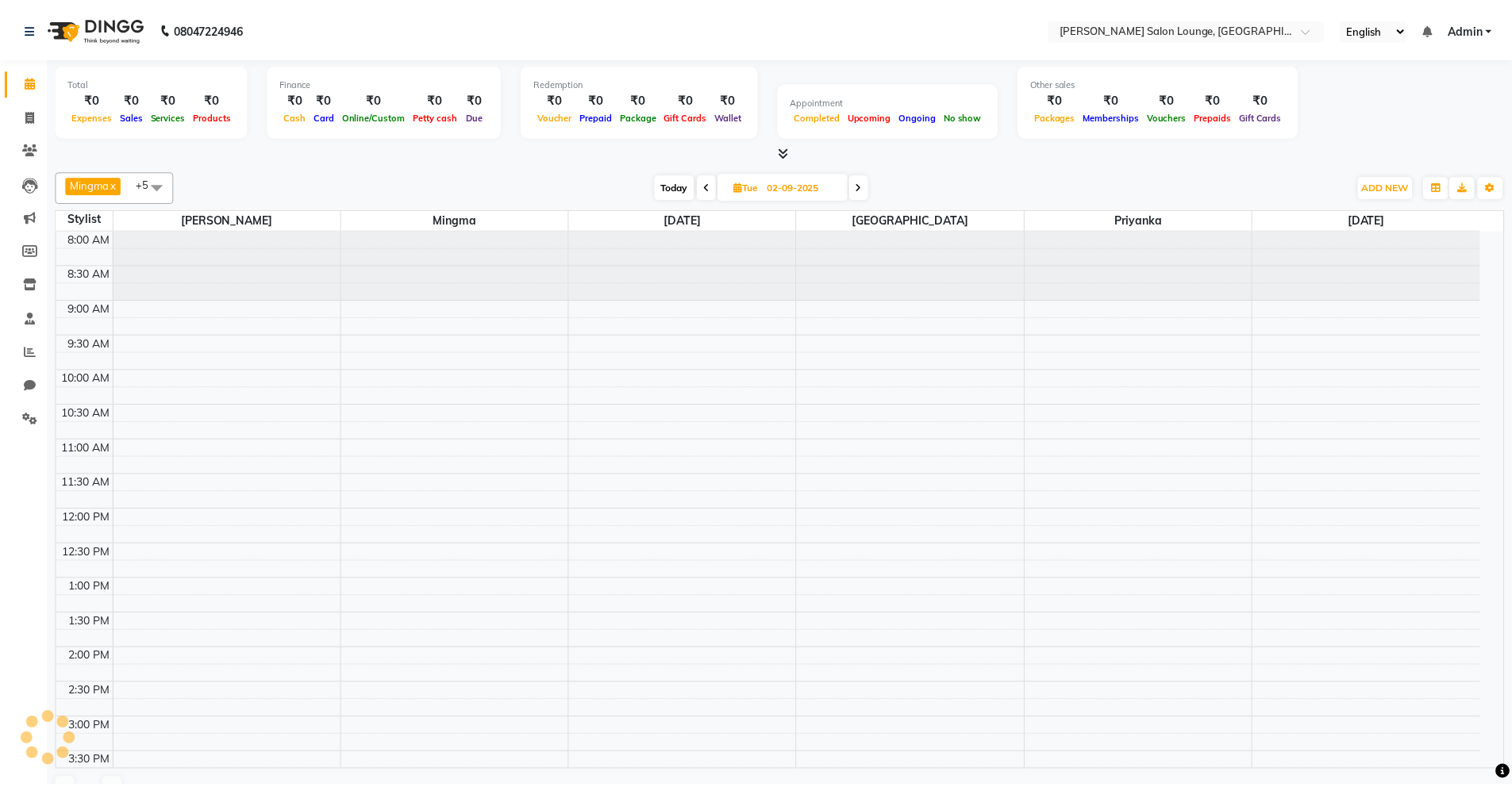
scroll to position [366, 0]
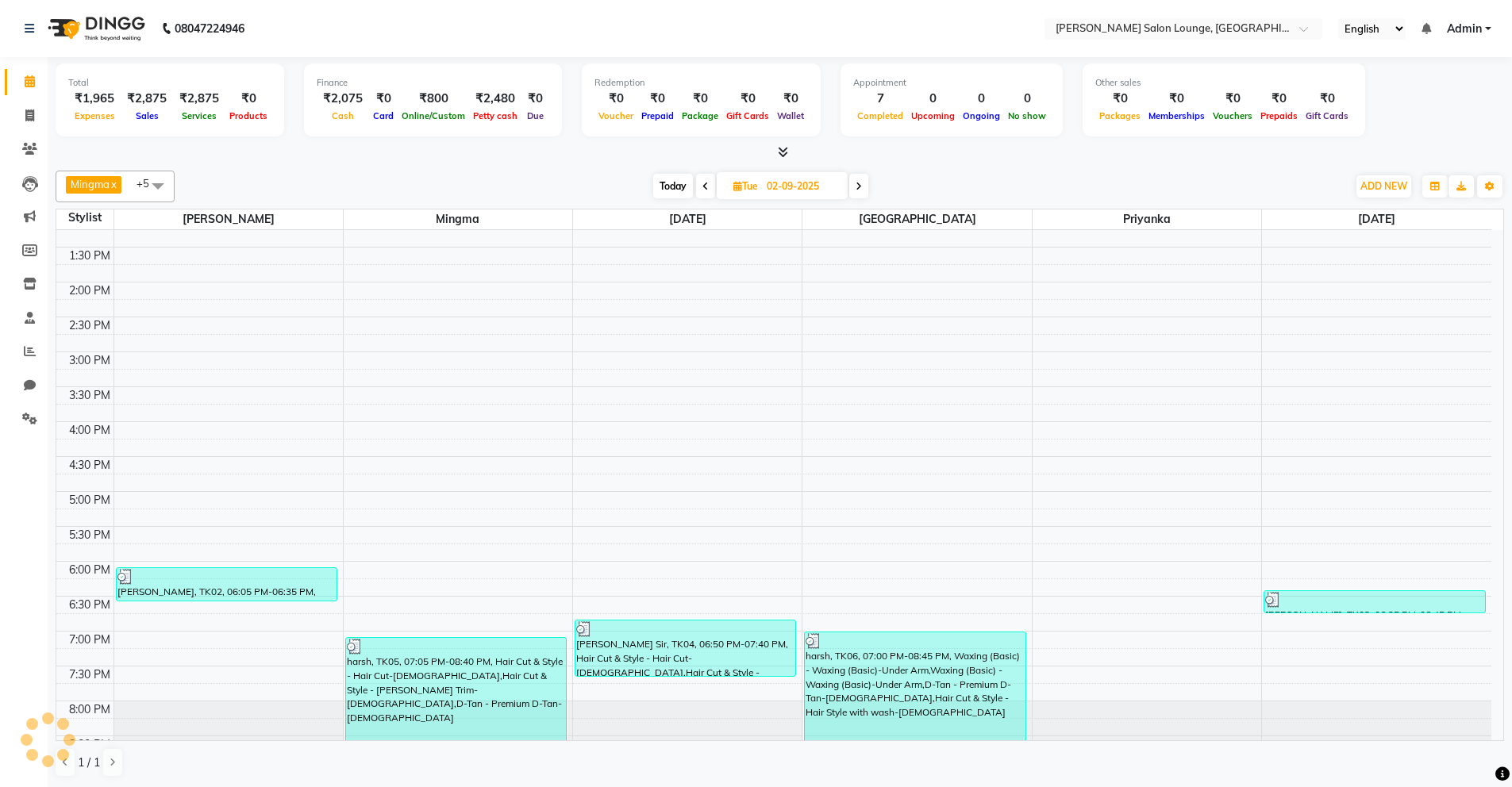
click at [354, 140] on div "Total ₹1,965 Expenses ₹2,875 Sales ₹2,875 Services ₹0 Products Finance ₹2,075 C…" at bounding box center [780, 103] width 1448 height 78
click at [29, 117] on icon at bounding box center [30, 115] width 9 height 12
select select "service"
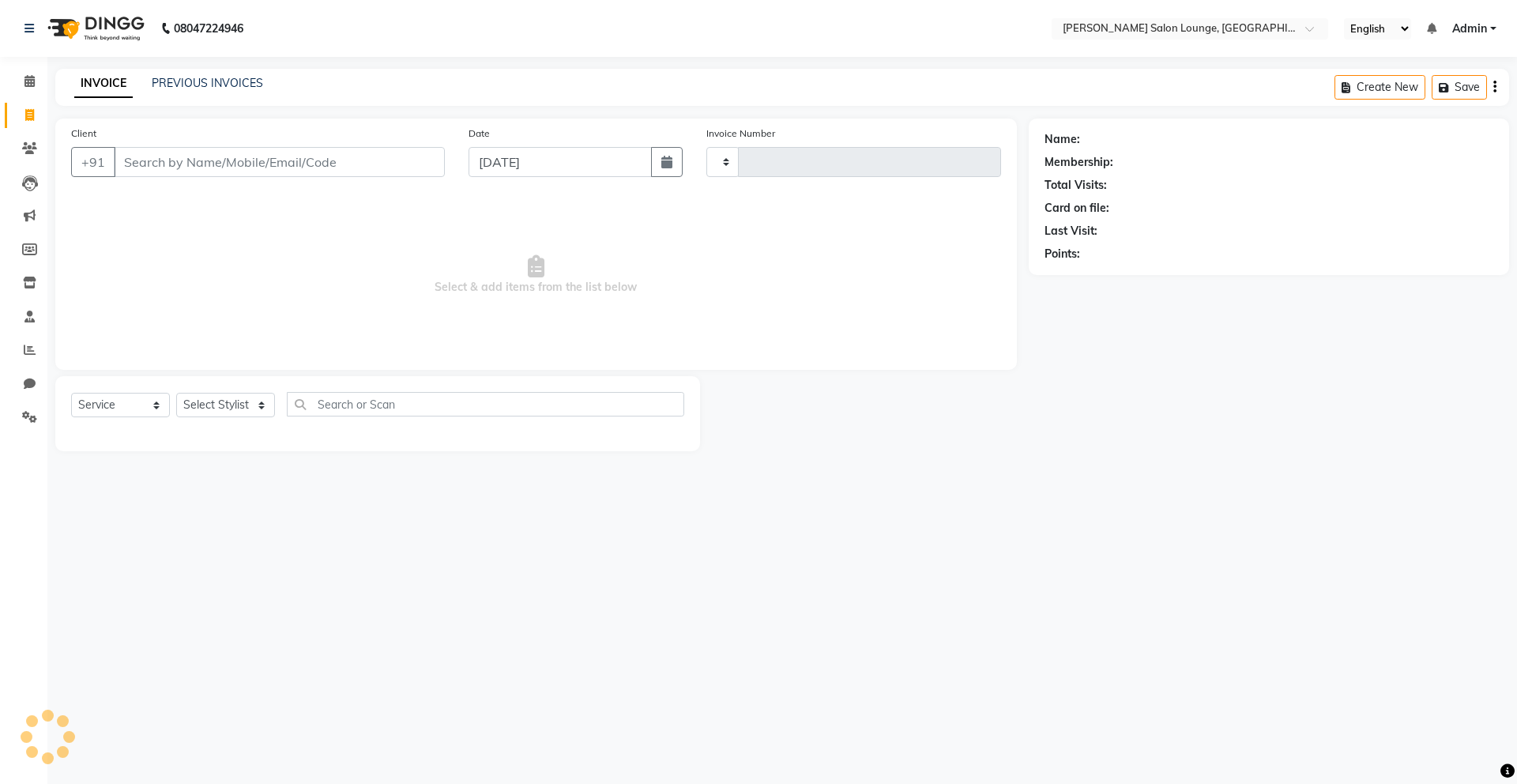
type input "0122"
select select "8909"
click at [206, 164] on input "Client" at bounding box center [279, 162] width 331 height 30
type input "9971131133"
click at [388, 163] on span "Add Client" at bounding box center [404, 162] width 63 height 16
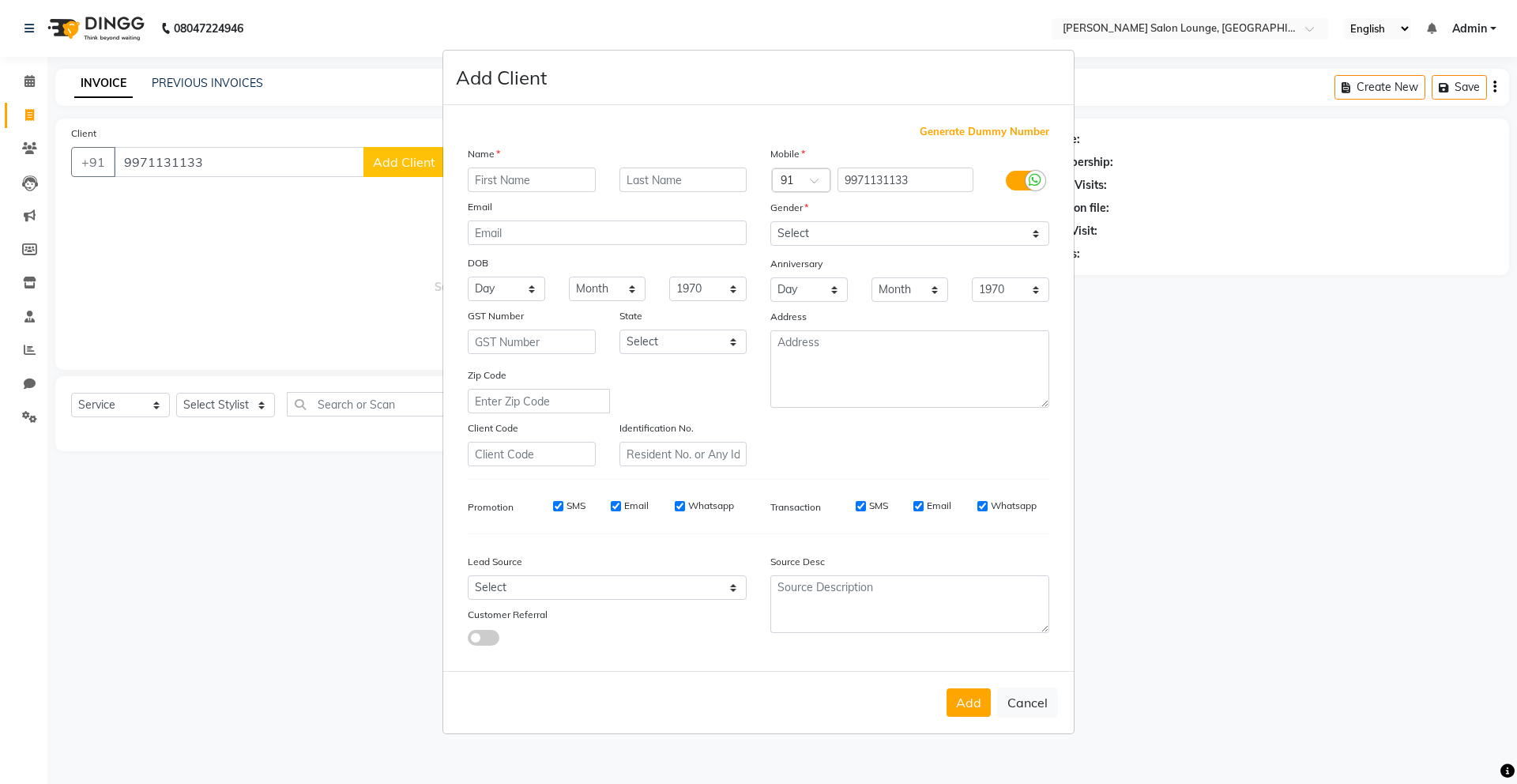
click at [532, 178] on input "text" at bounding box center [532, 180] width 128 height 25
type input "Sushant Sharad Sir"
click at [890, 237] on select "Select [DEMOGRAPHIC_DATA] [DEMOGRAPHIC_DATA] Other Prefer Not To Say" at bounding box center [910, 234] width 279 height 25
select select "[DEMOGRAPHIC_DATA]"
click at [771, 222] on select "Select [DEMOGRAPHIC_DATA] [DEMOGRAPHIC_DATA] Other Prefer Not To Say" at bounding box center [910, 234] width 279 height 25
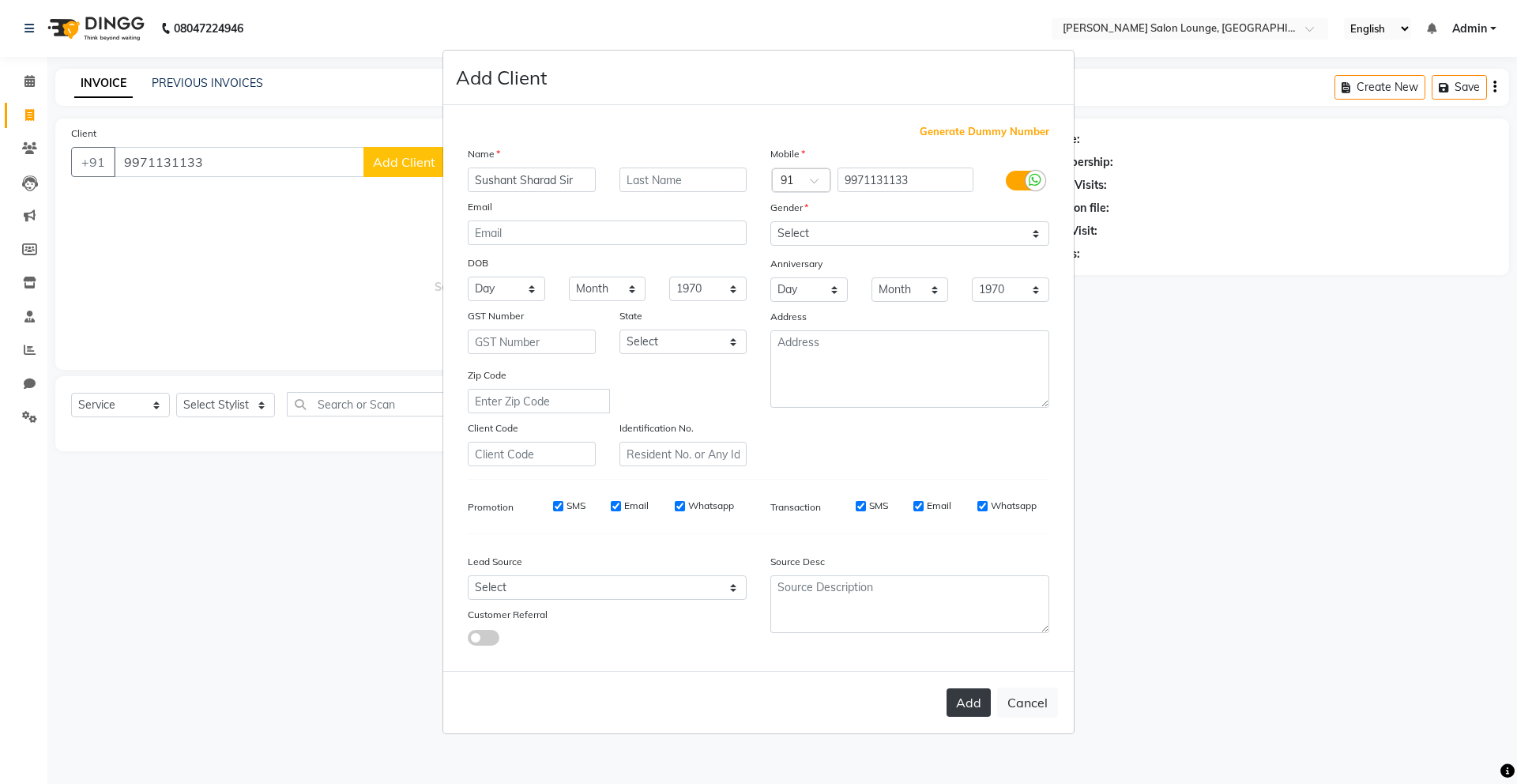
click at [983, 706] on button "Add" at bounding box center [969, 703] width 44 height 28
select select
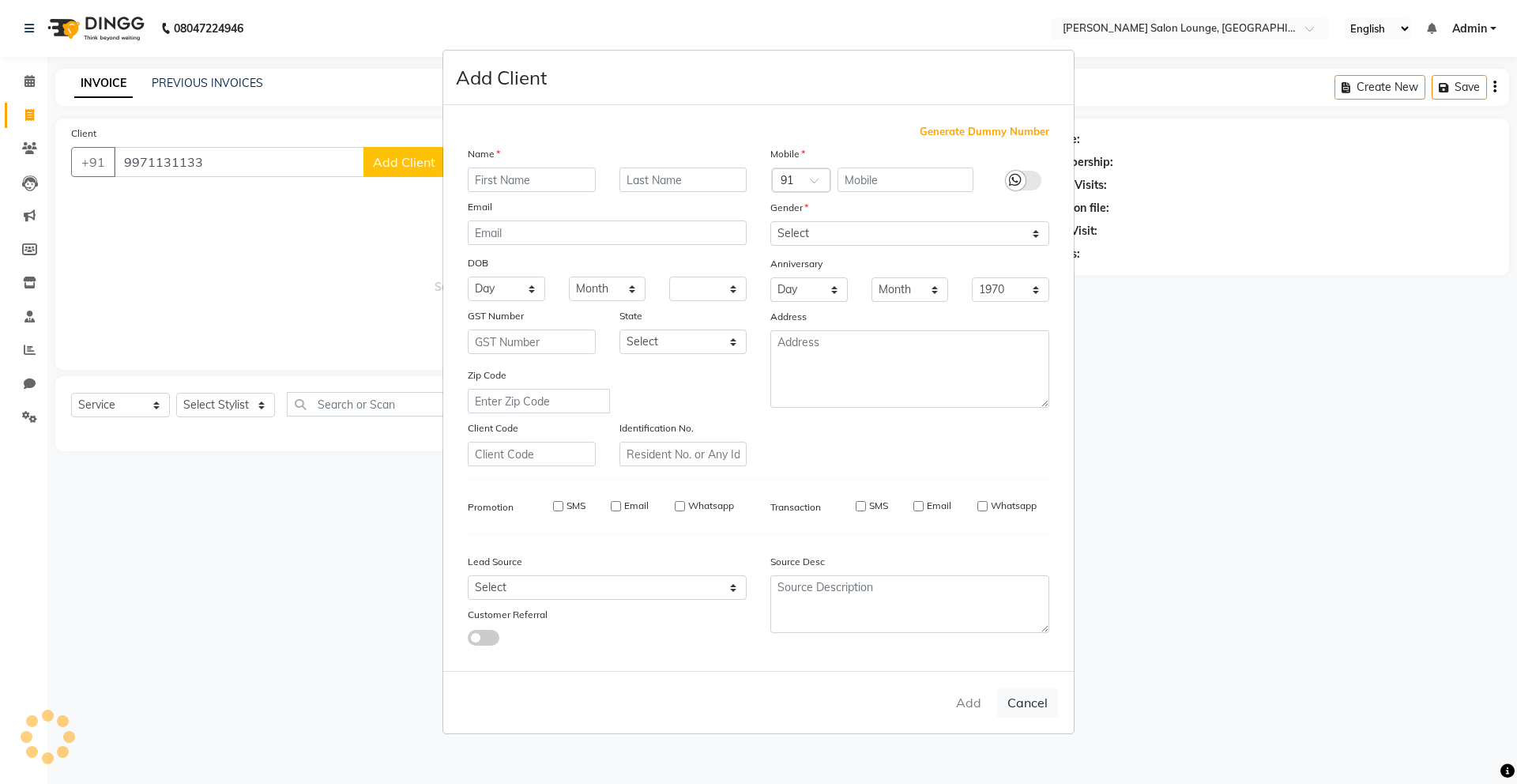
select select
checkbox input "false"
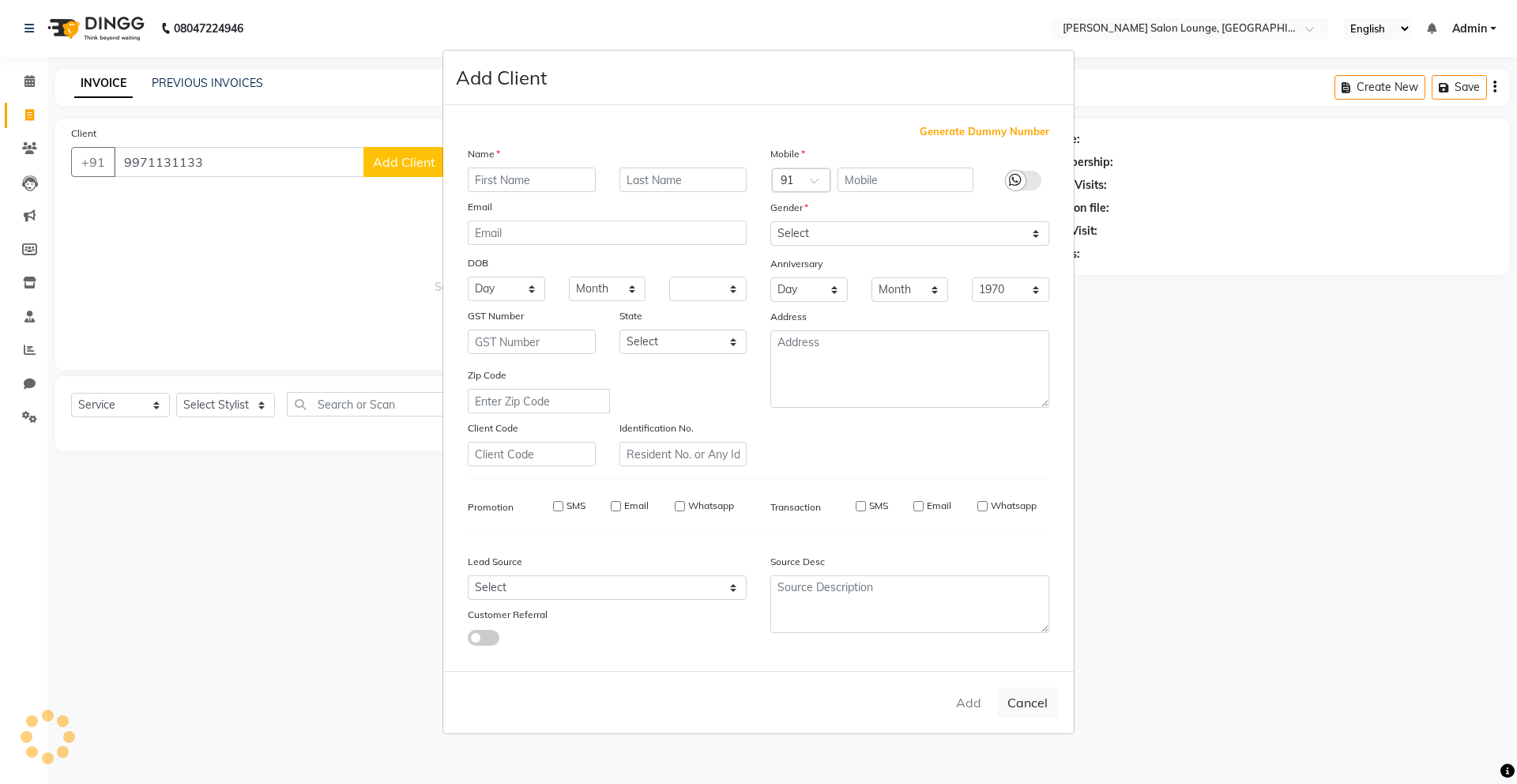
checkbox input "false"
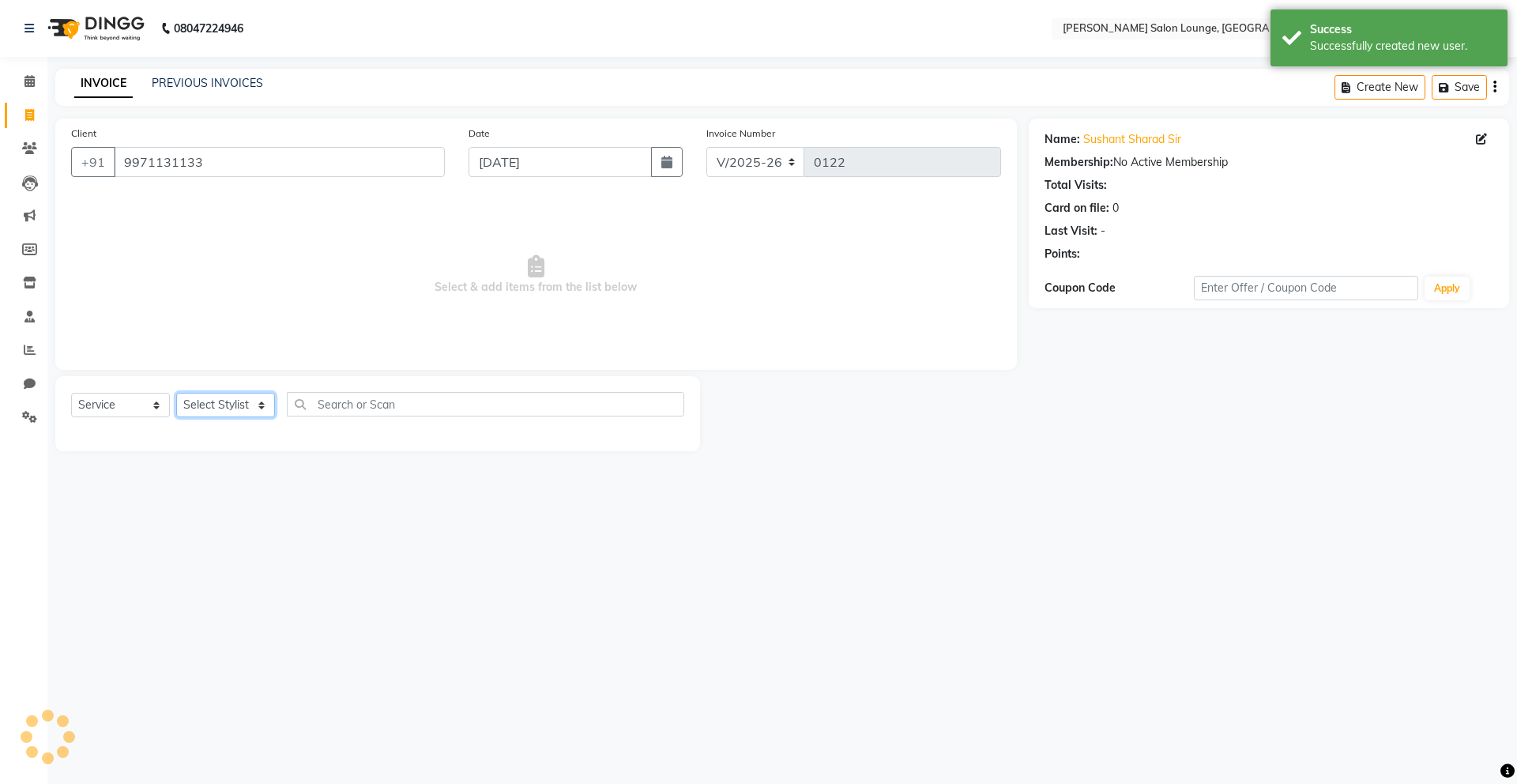
click at [241, 406] on select "Select Stylist Mingma [PERSON_NAME][GEOGRAPHIC_DATA] [PERSON_NAME][DATE][DATE]" at bounding box center [226, 405] width 99 height 25
select select "89949"
click at [177, 393] on select "Select Stylist Mingma [PERSON_NAME][GEOGRAPHIC_DATA] [PERSON_NAME][DATE][DATE]" at bounding box center [226, 405] width 99 height 25
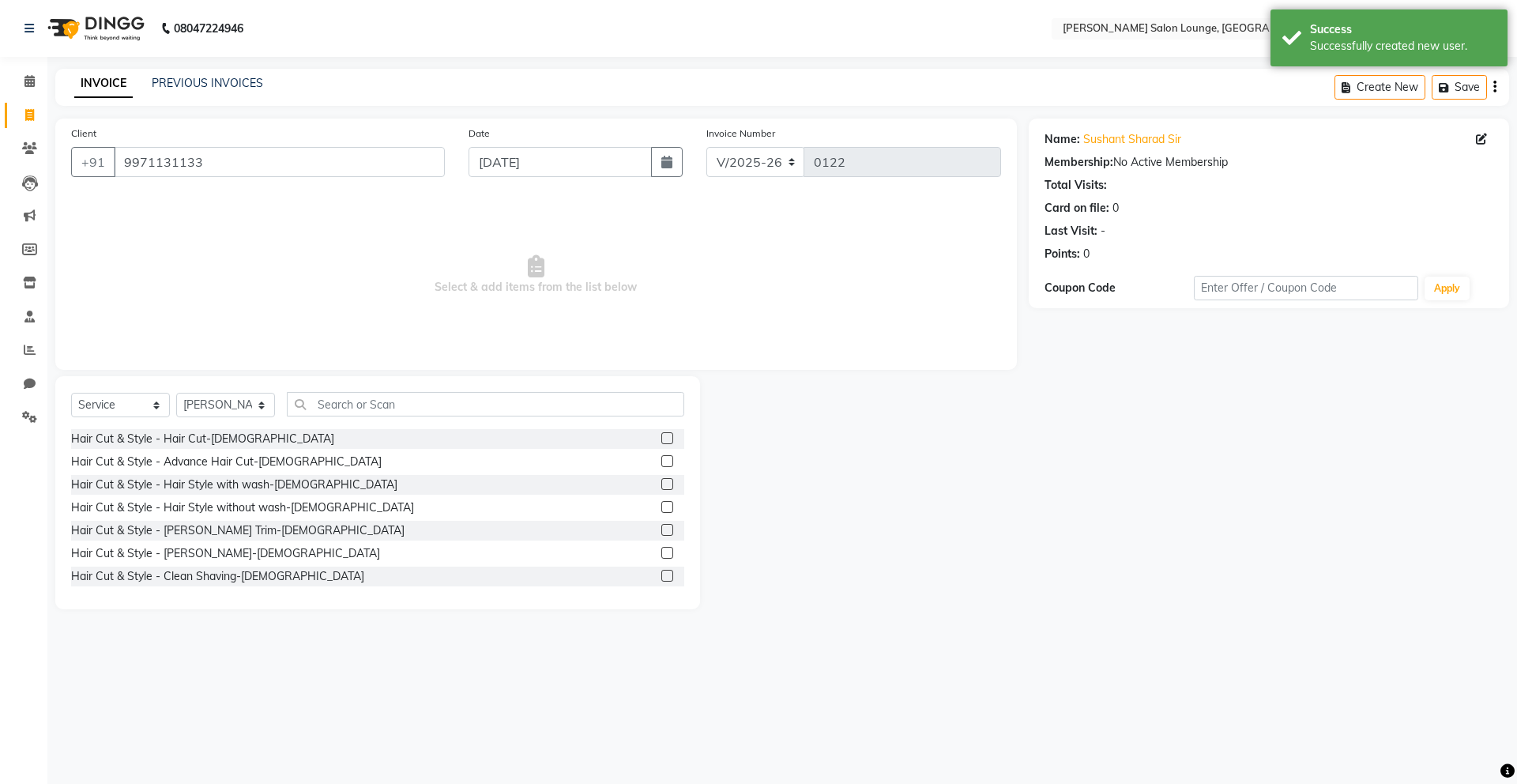
click at [661, 577] on label at bounding box center [667, 575] width 11 height 11
click at [661, 577] on input "checkbox" at bounding box center [667, 577] width 11 height 11
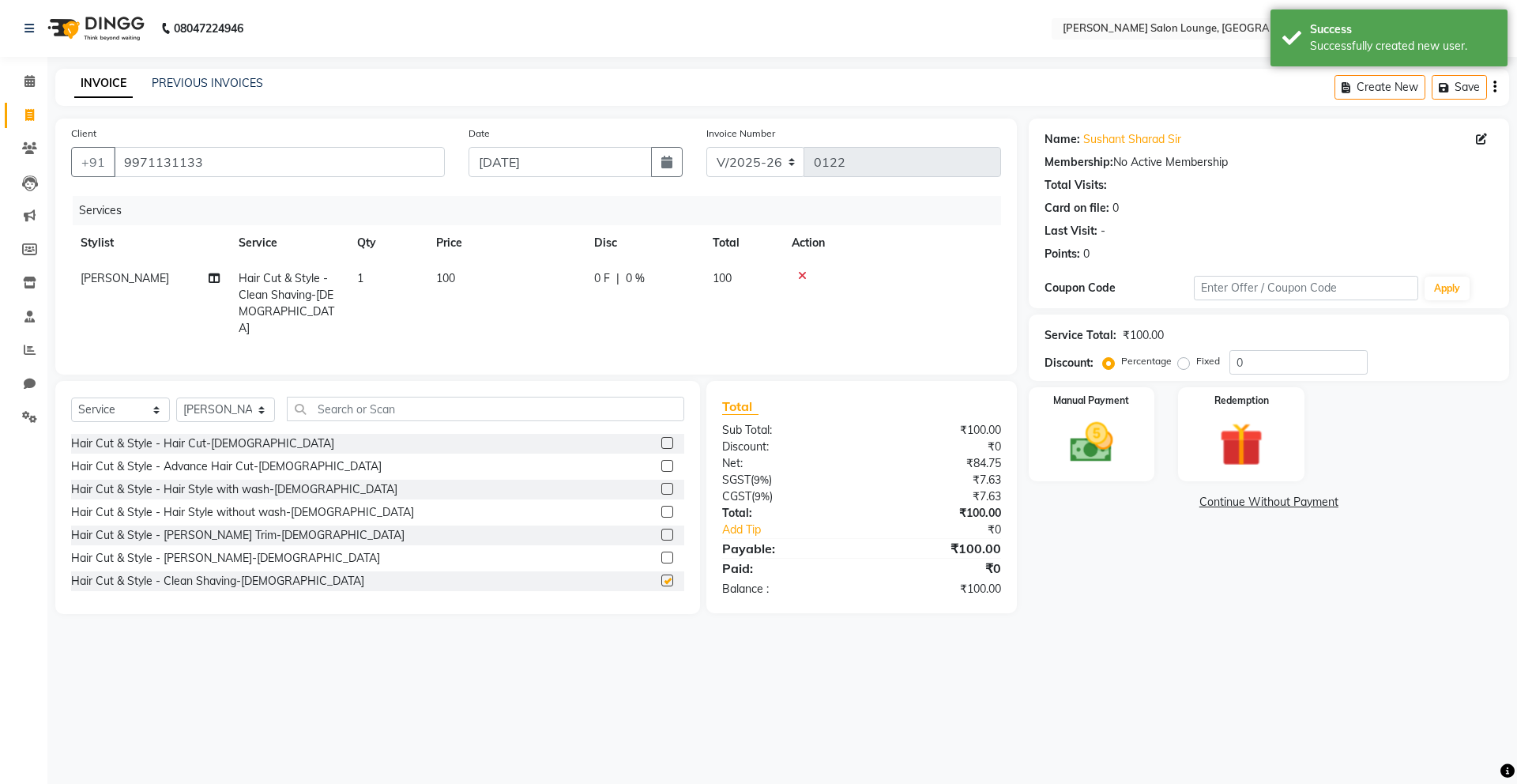
checkbox input "false"
click at [459, 409] on input "text" at bounding box center [486, 409] width 397 height 25
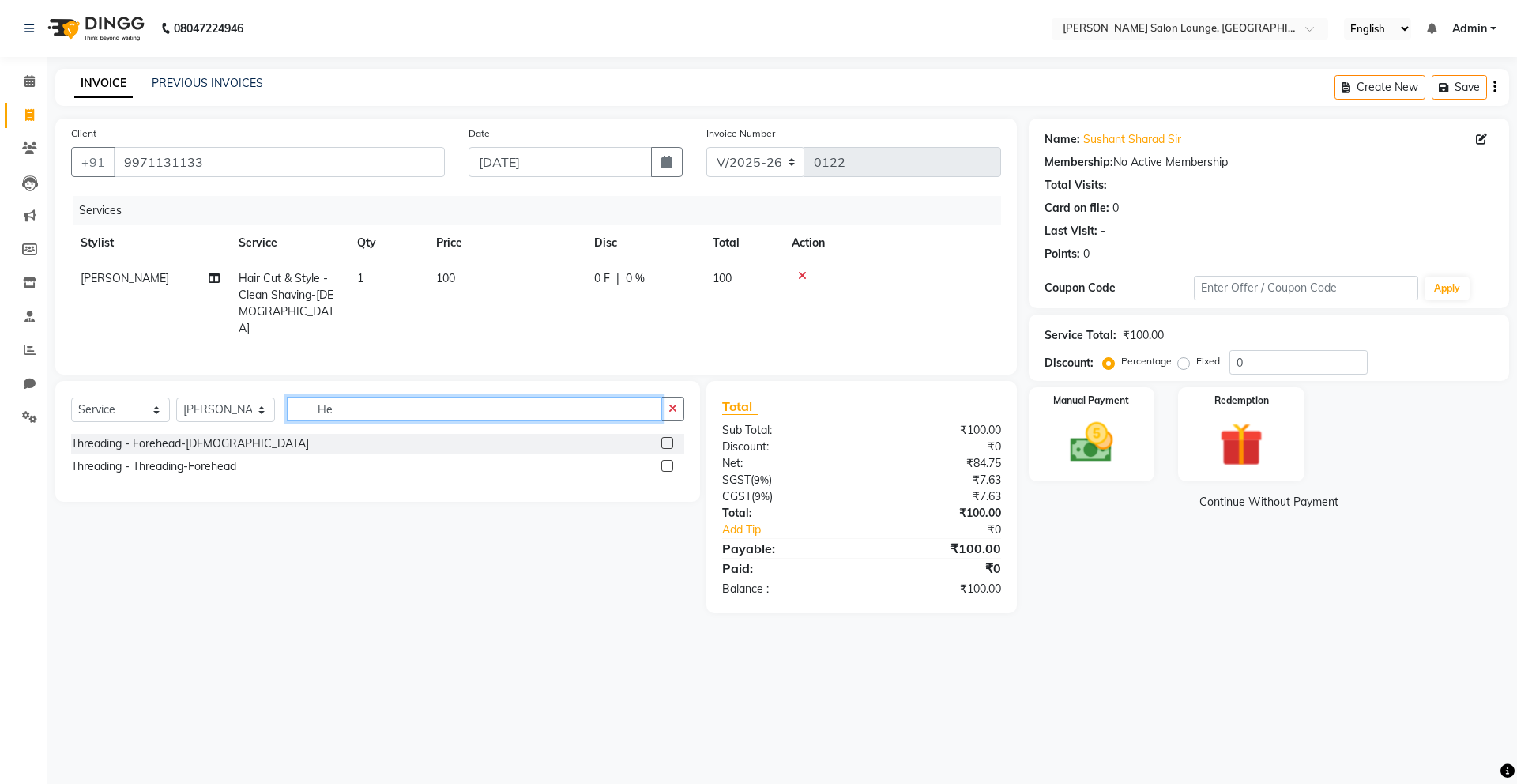
type input "H"
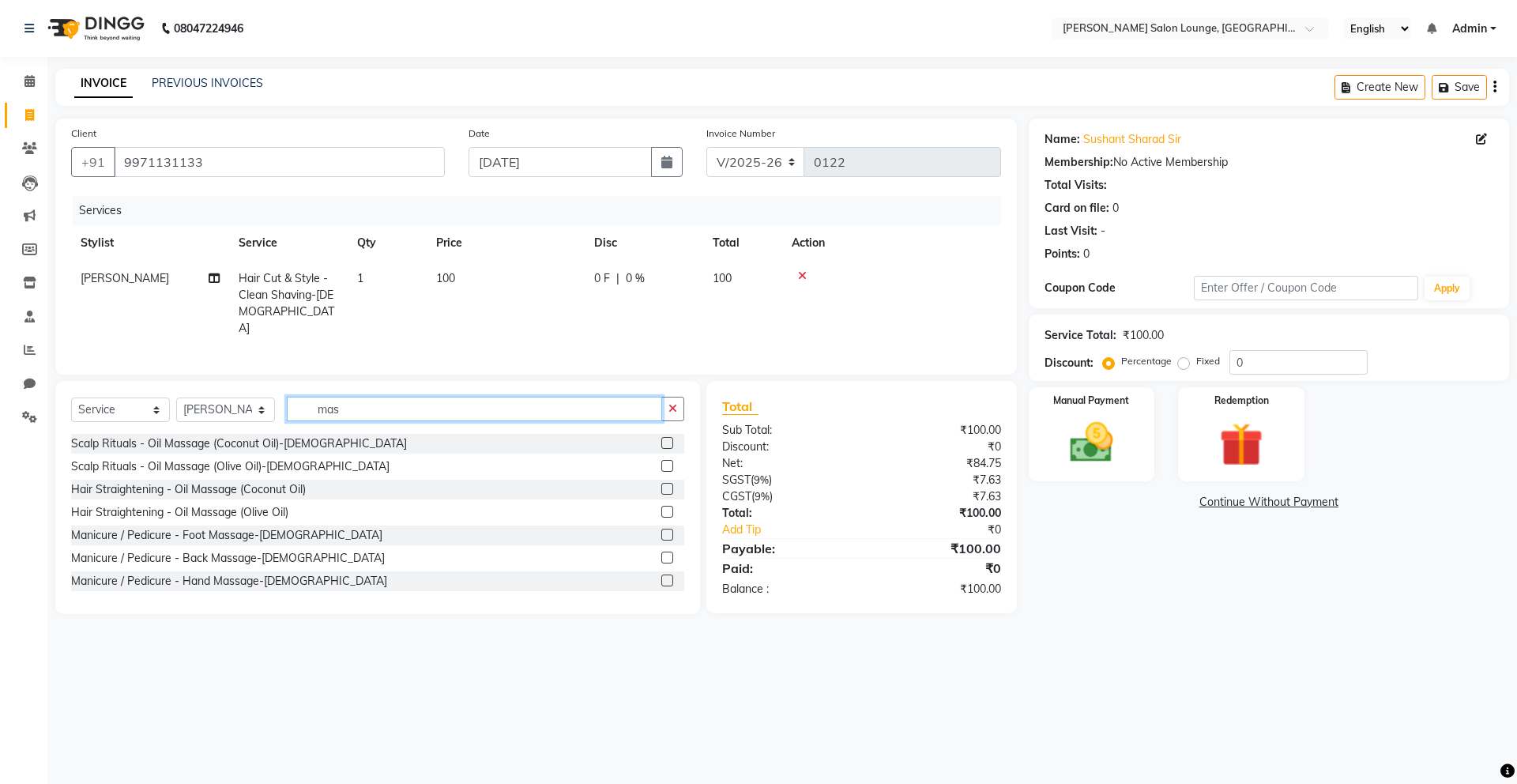
type input "mas"
click at [661, 441] on label at bounding box center [667, 442] width 11 height 11
click at [661, 441] on input "checkbox" at bounding box center [667, 444] width 11 height 11
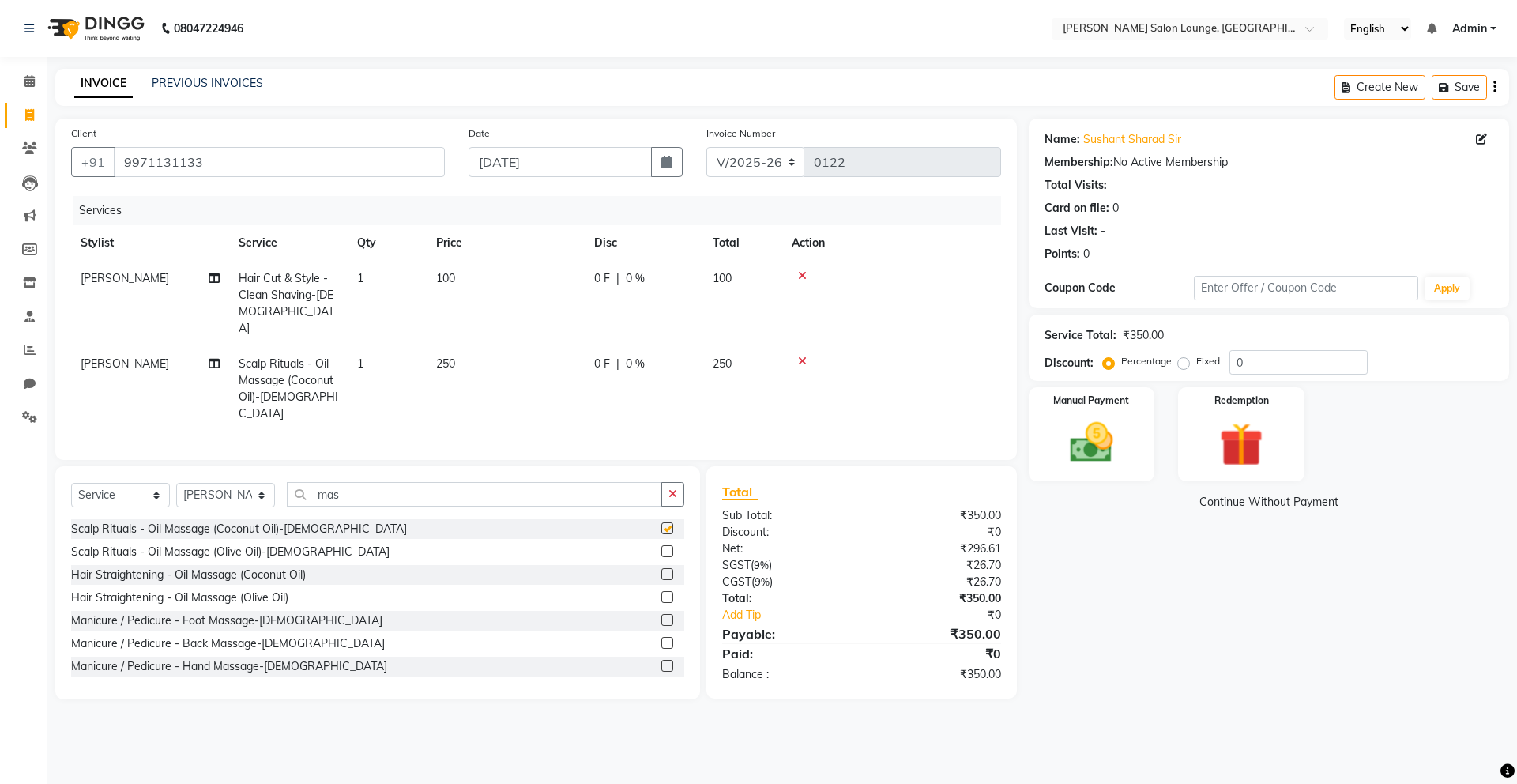
checkbox input "false"
click at [504, 482] on input "mas" at bounding box center [474, 494] width 375 height 25
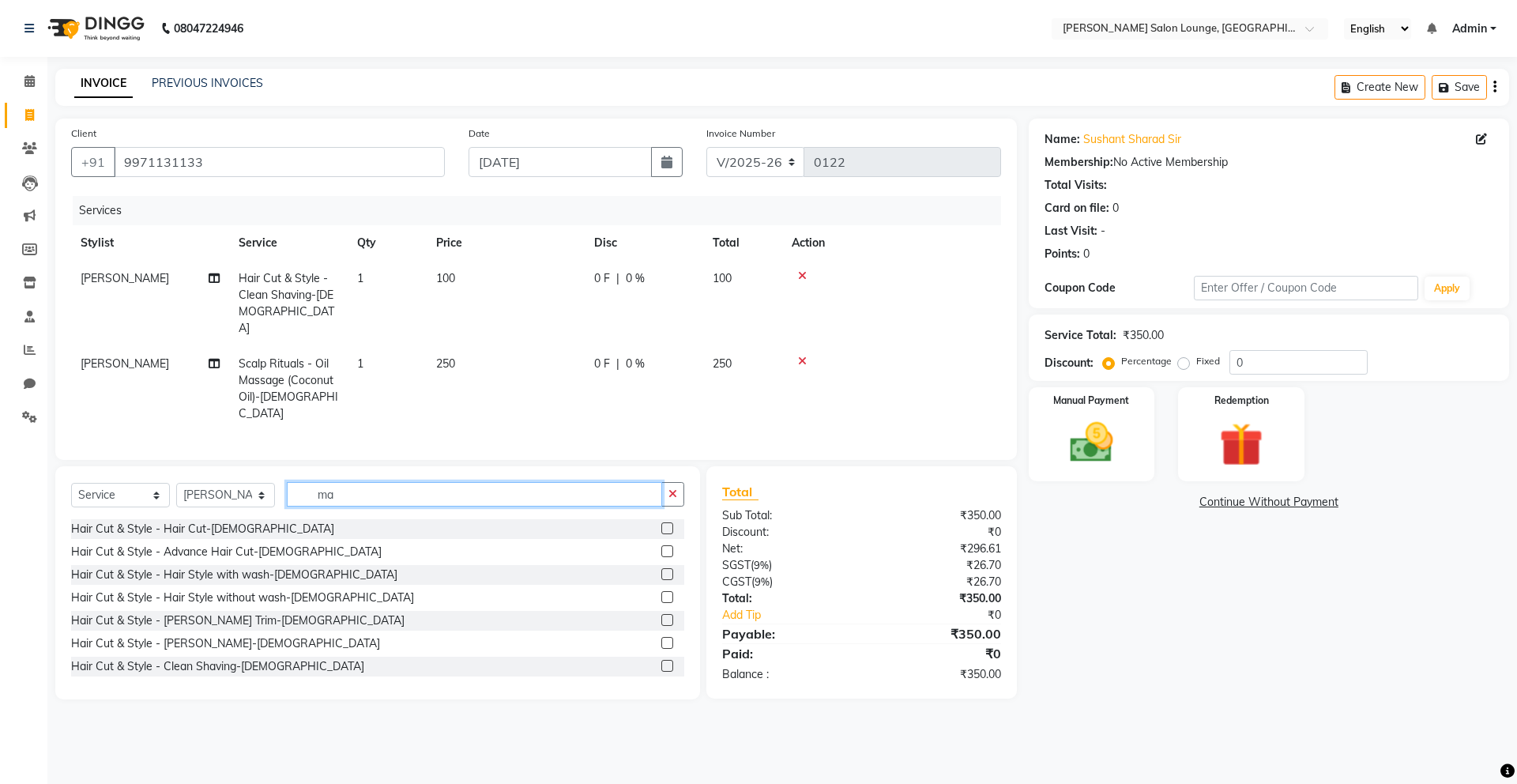
type input "m"
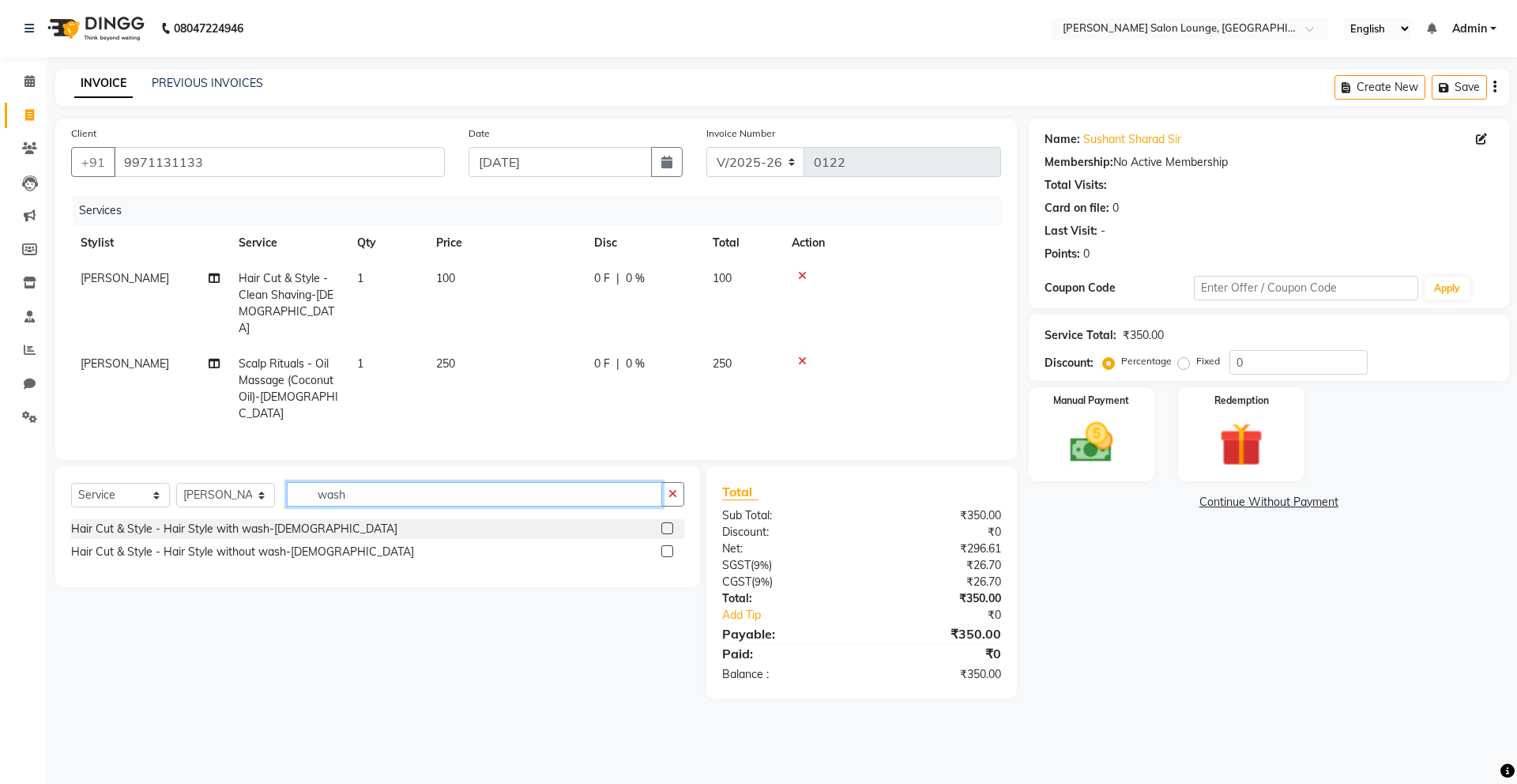
type input "wash"
click at [668, 546] on label at bounding box center [667, 551] width 11 height 11
click at [668, 547] on input "checkbox" at bounding box center [667, 552] width 11 height 11
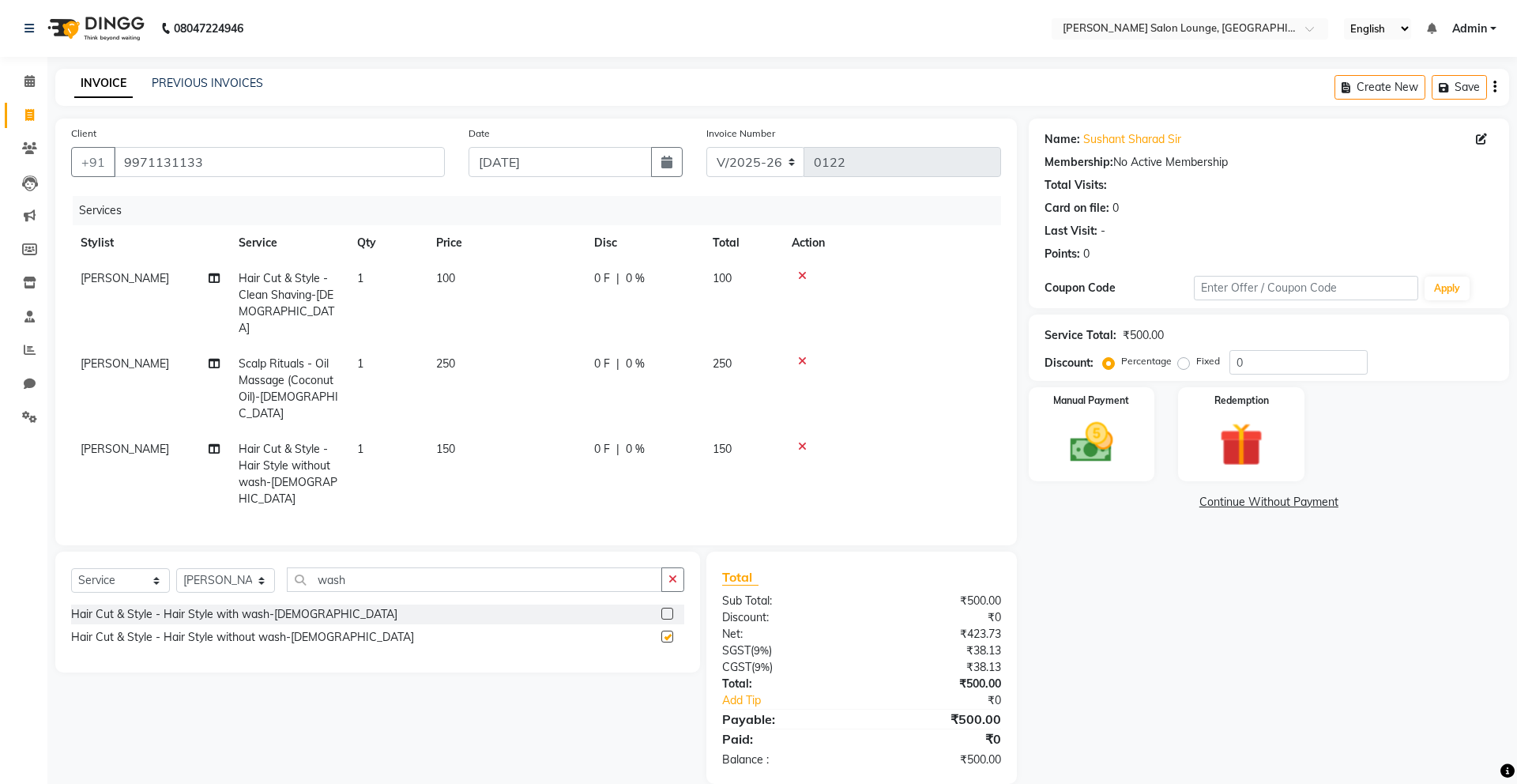
checkbox input "false"
click at [1106, 434] on img at bounding box center [1091, 442] width 73 height 52
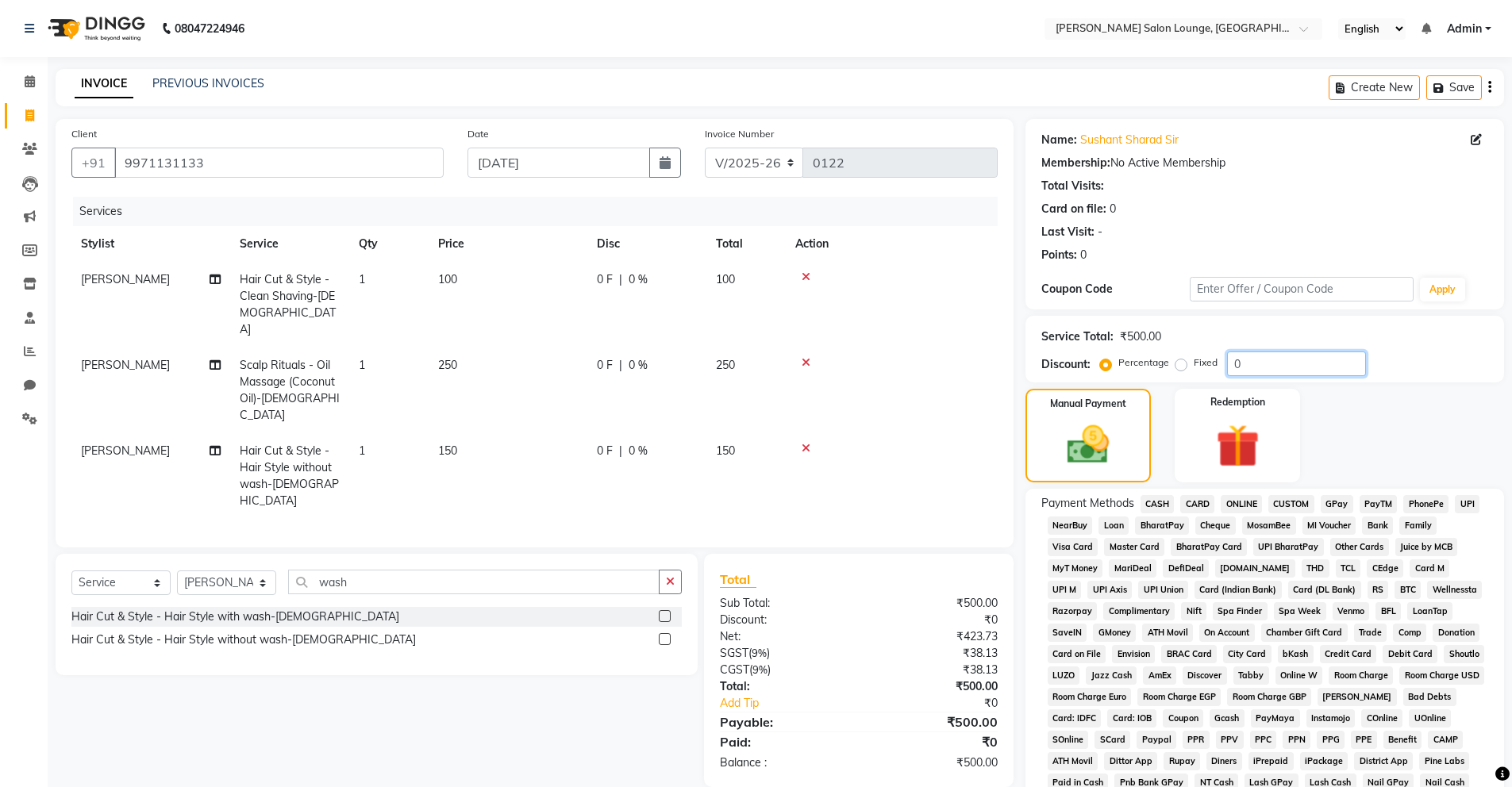
click at [1237, 364] on input "0" at bounding box center [1297, 363] width 139 height 25
type input "50"
click at [670, 576] on icon "button" at bounding box center [670, 581] width 9 height 12
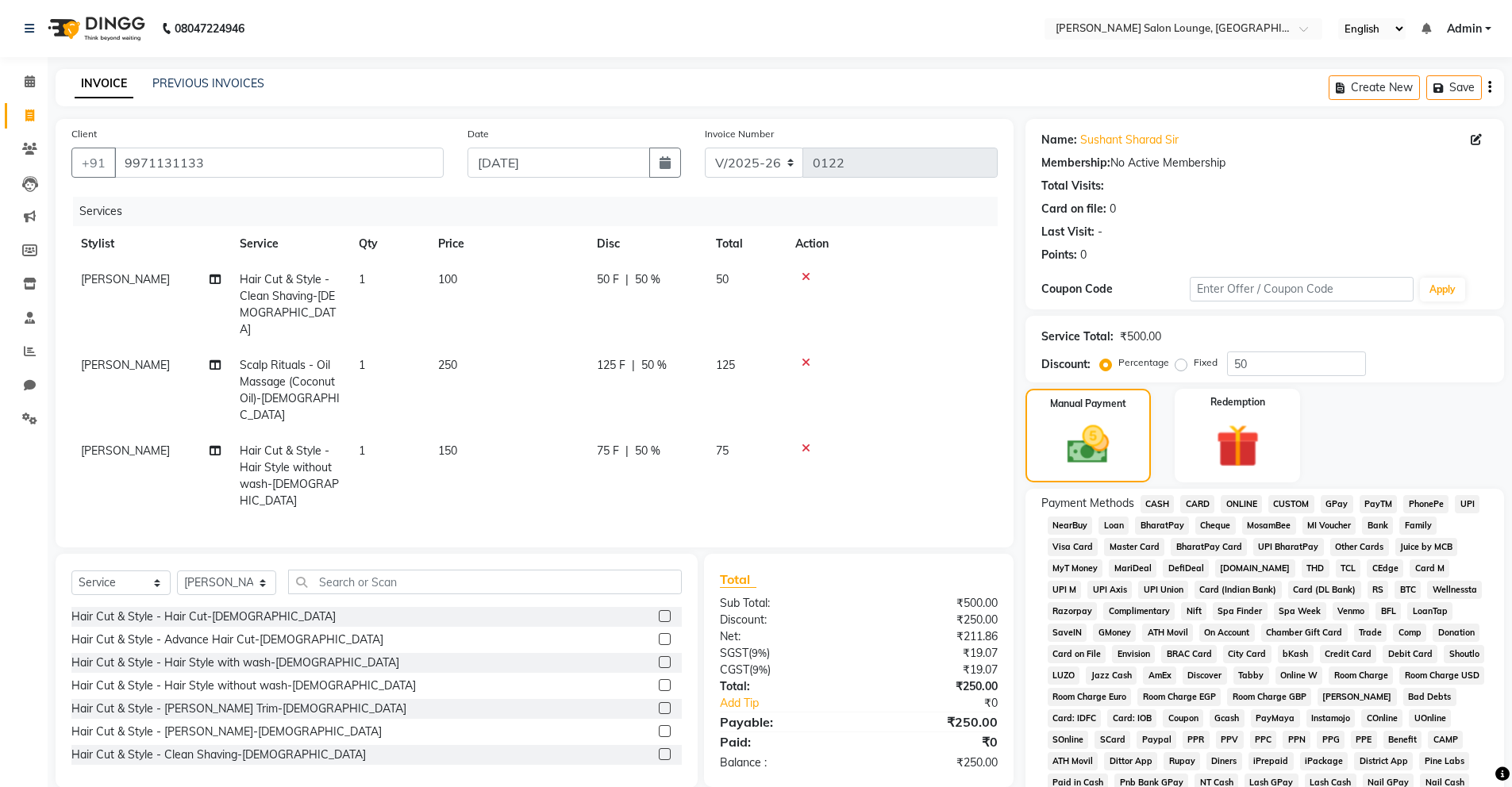
click at [659, 610] on label at bounding box center [664, 615] width 12 height 12
click at [659, 612] on input "checkbox" at bounding box center [664, 617] width 11 height 11
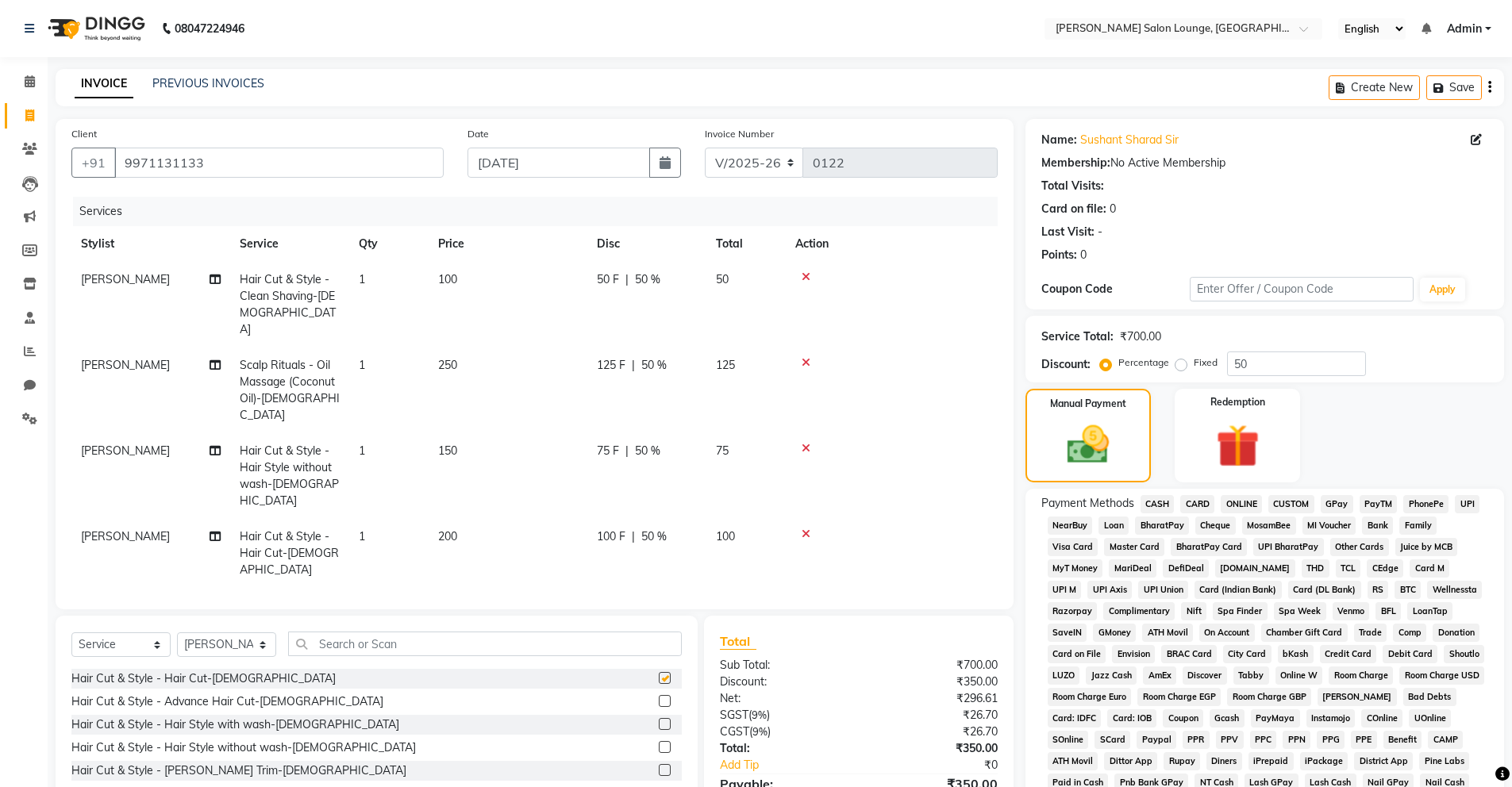
checkbox input "false"
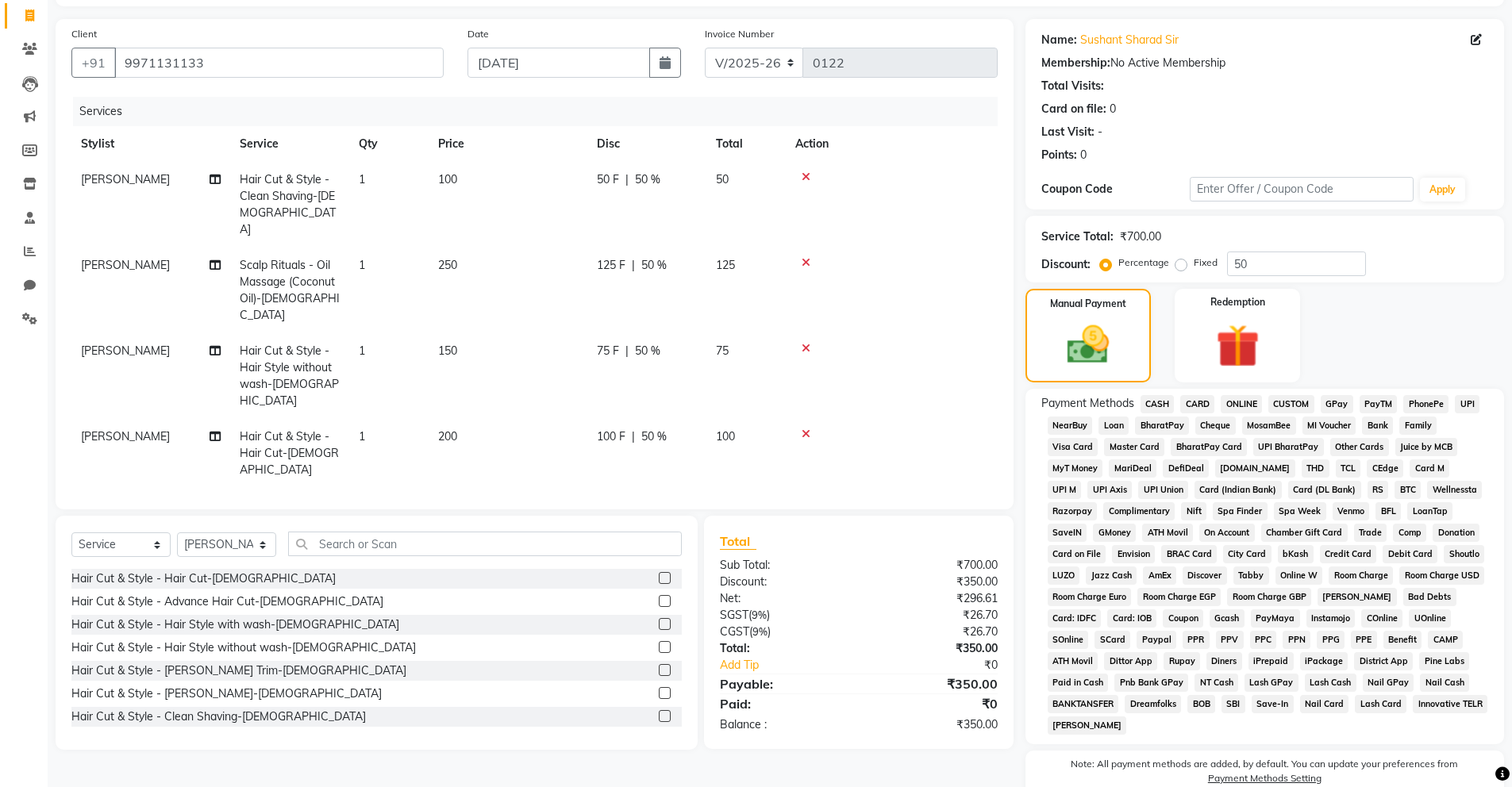
scroll to position [174, 0]
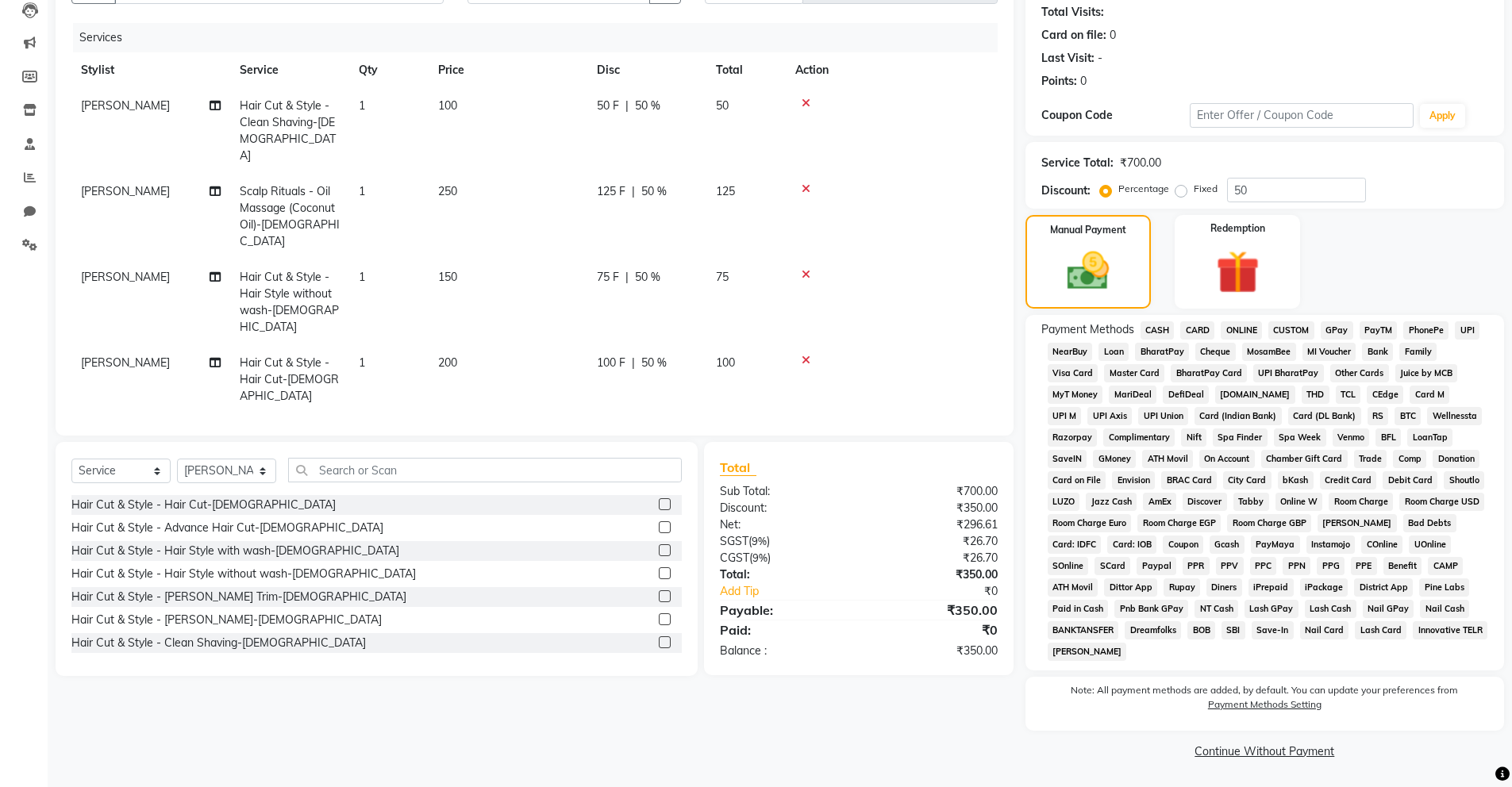
click at [1149, 332] on span "CASH" at bounding box center [1157, 330] width 34 height 19
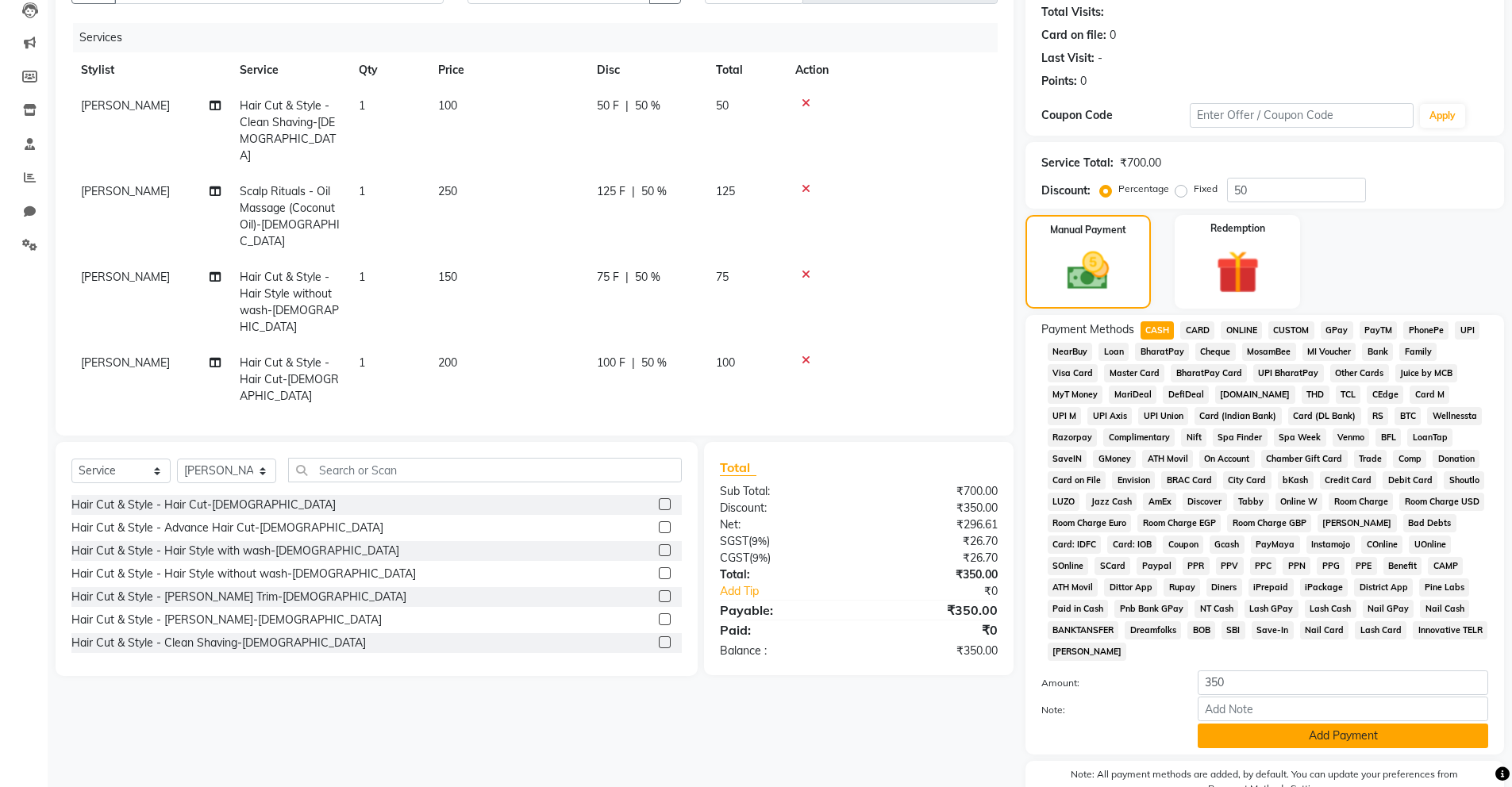
click at [1266, 736] on button "Add Payment" at bounding box center [1344, 736] width 291 height 25
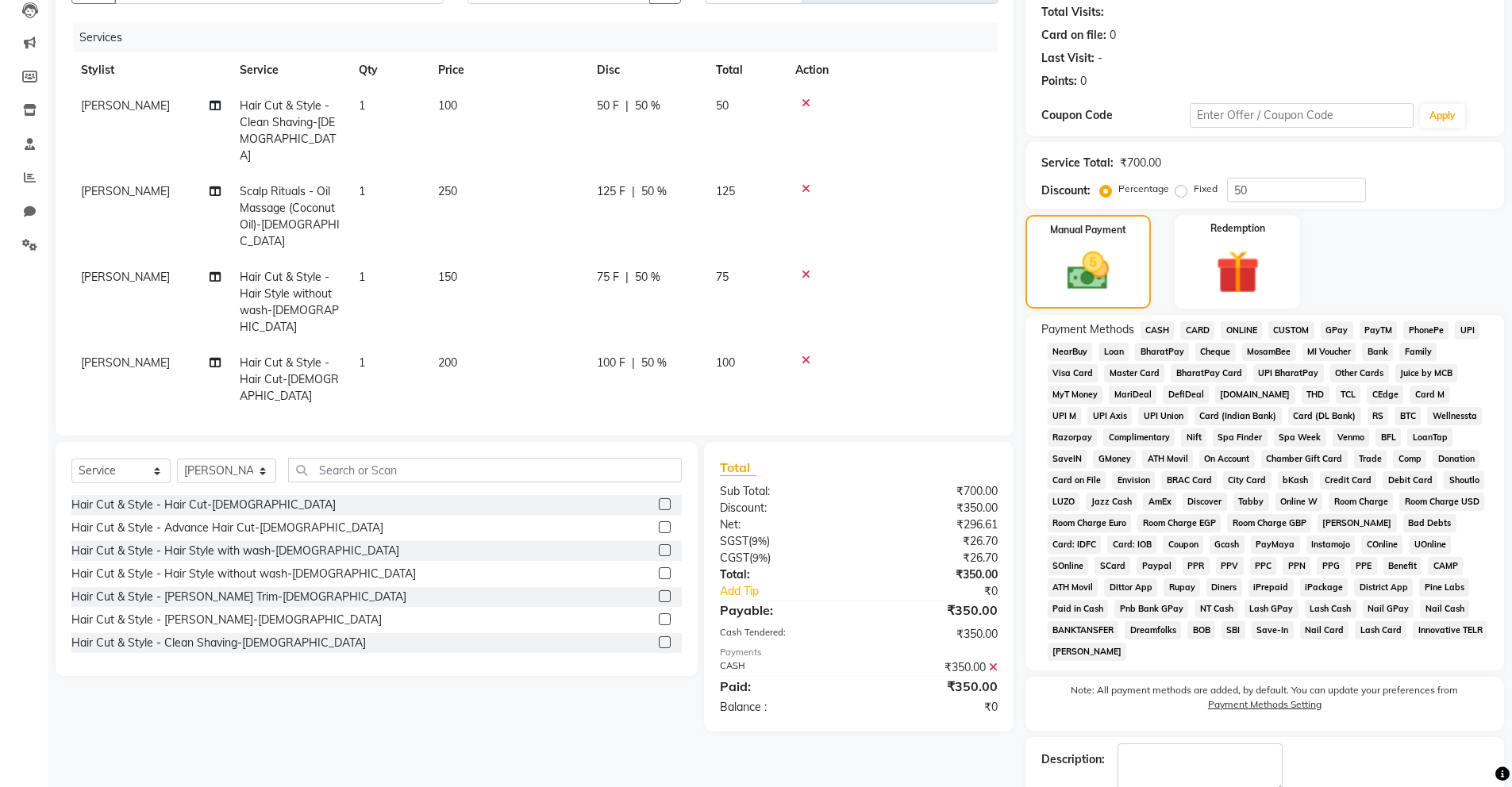
scroll to position [263, 0]
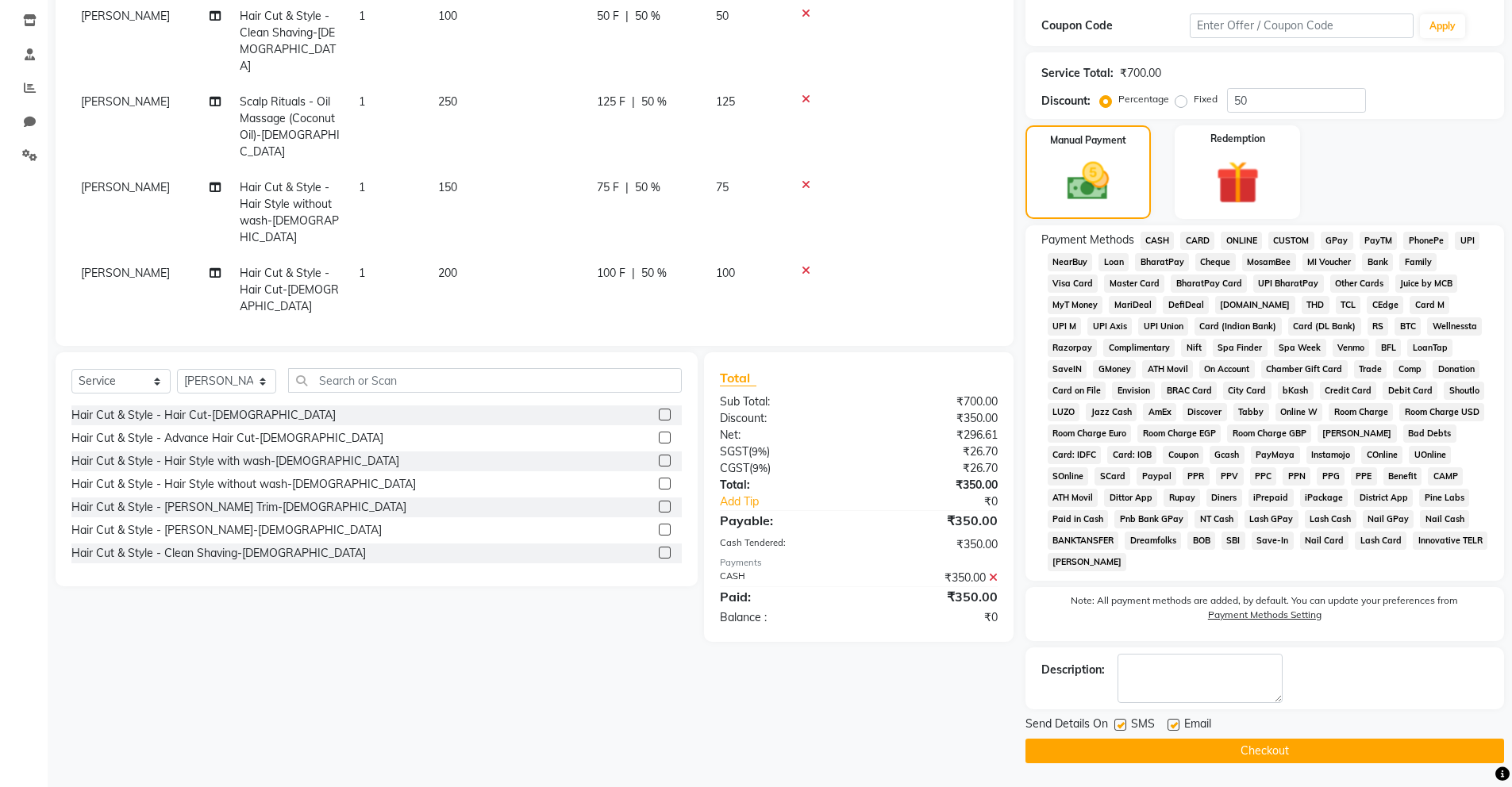
click at [991, 572] on icon at bounding box center [993, 577] width 9 height 12
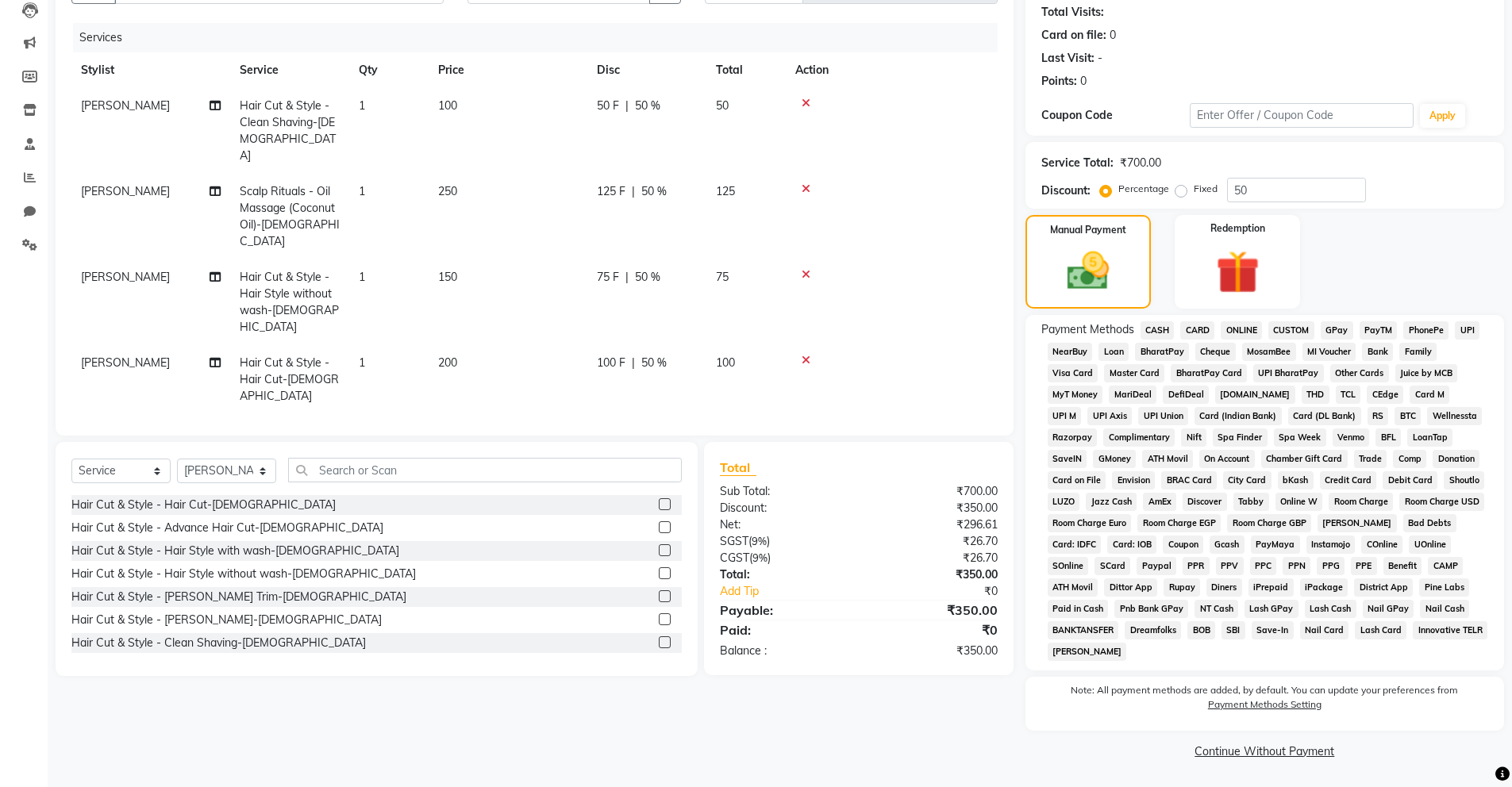
click at [1157, 332] on span "CASH" at bounding box center [1157, 330] width 34 height 19
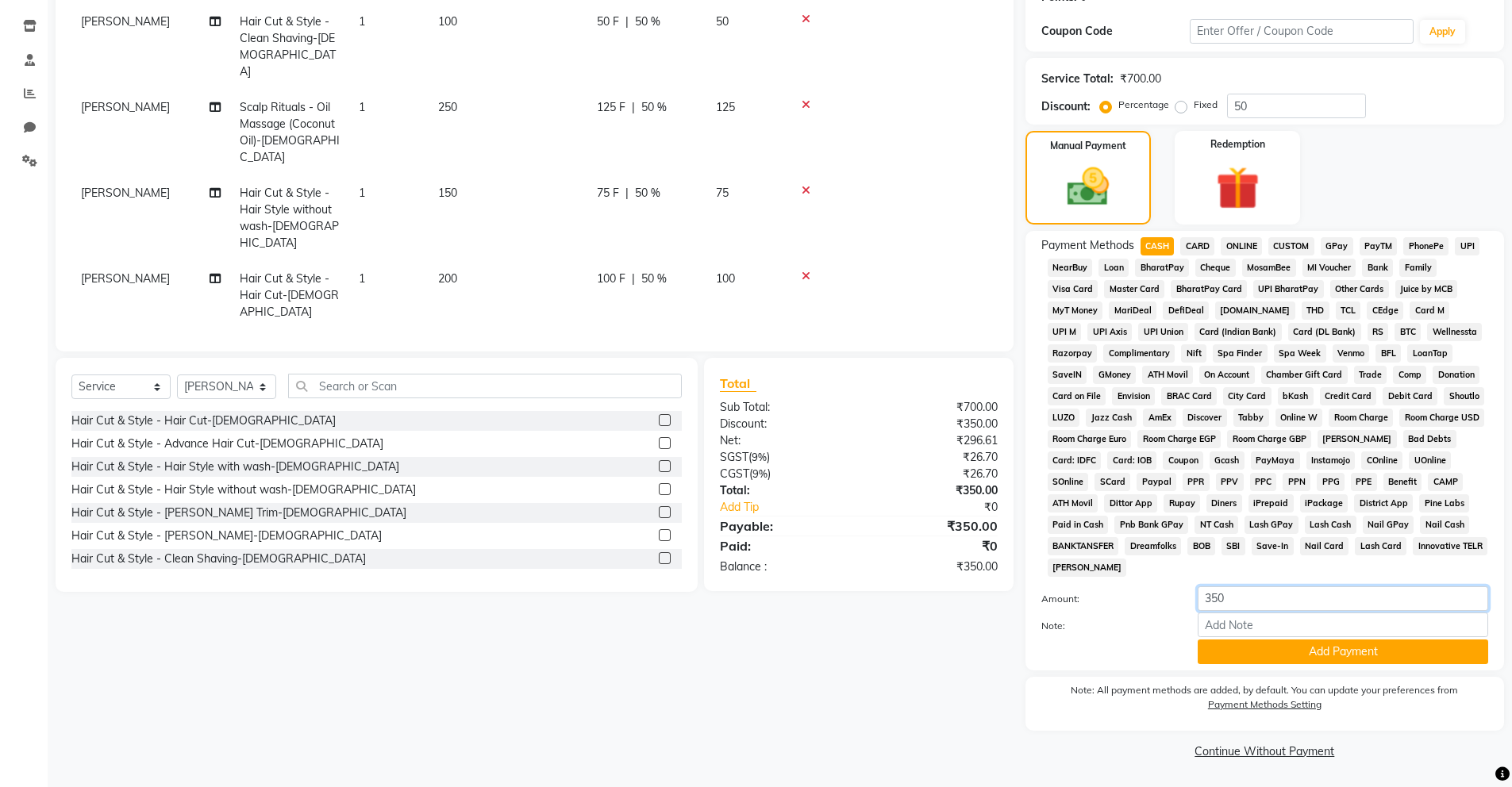
click at [1220, 602] on input "350" at bounding box center [1344, 598] width 291 height 25
type input "300"
click at [1337, 661] on button "Add Payment" at bounding box center [1344, 651] width 291 height 25
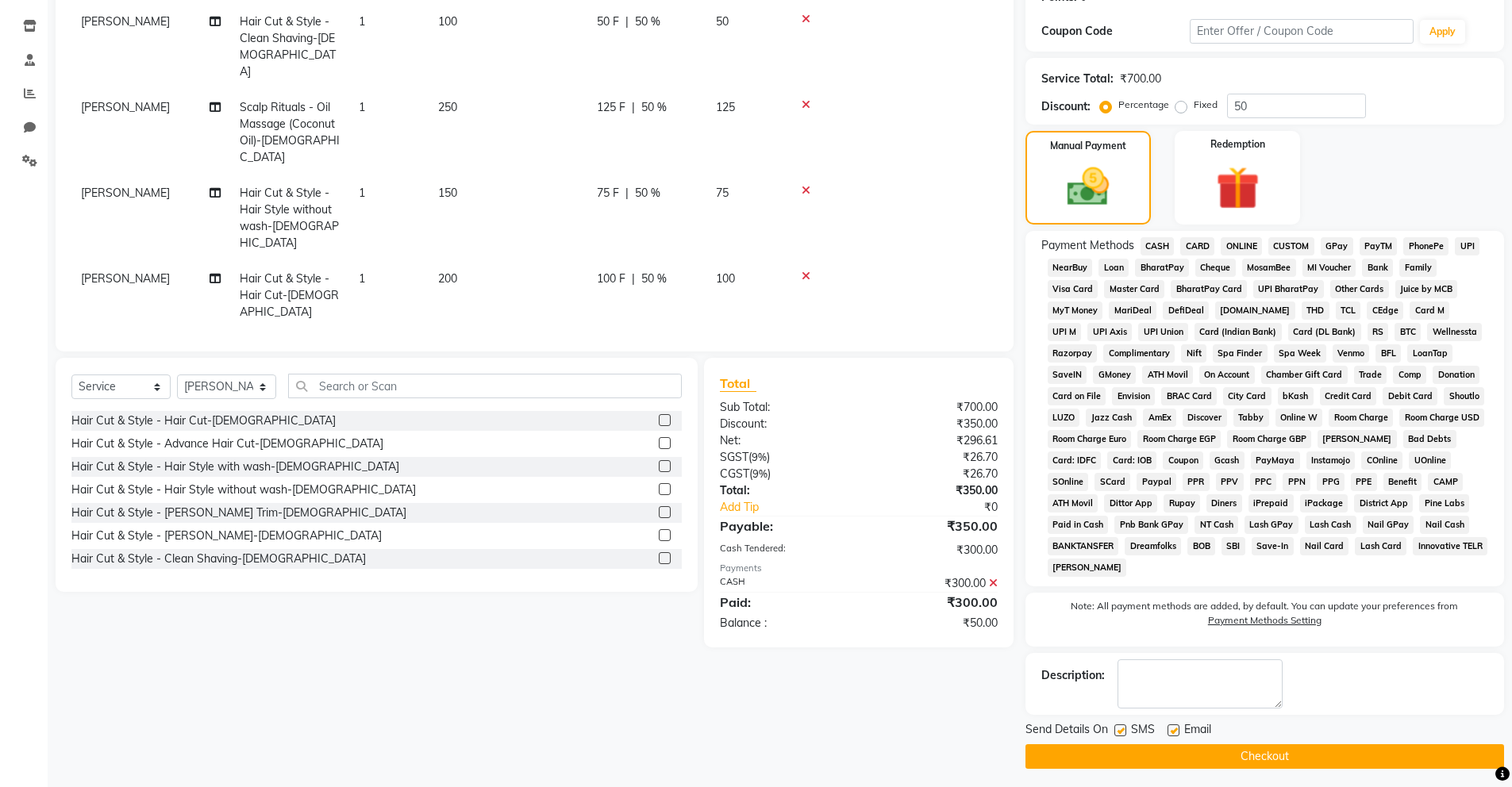
click at [1293, 767] on button "Checkout" at bounding box center [1265, 757] width 479 height 25
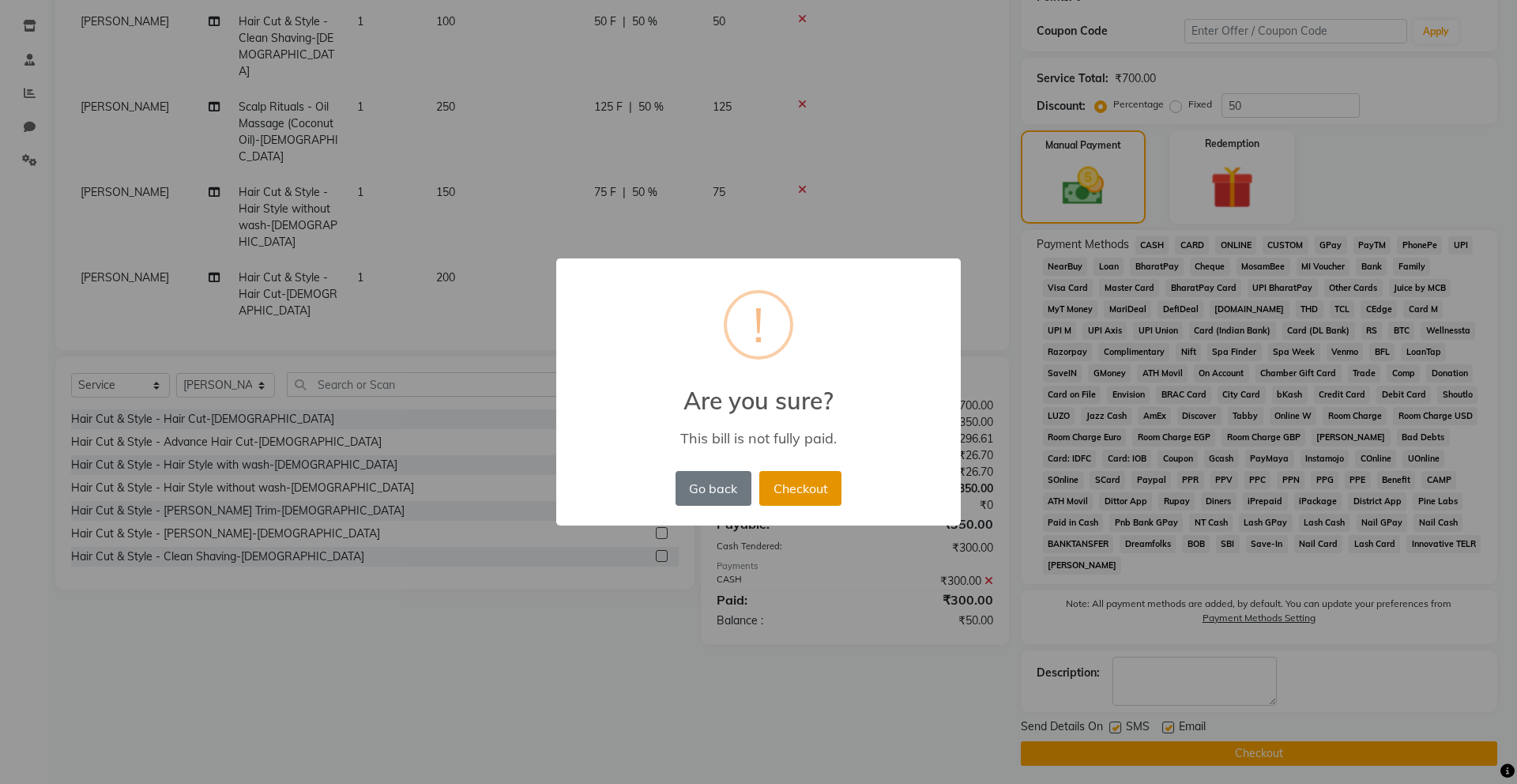
click at [773, 484] on button "Checkout" at bounding box center [800, 487] width 82 height 34
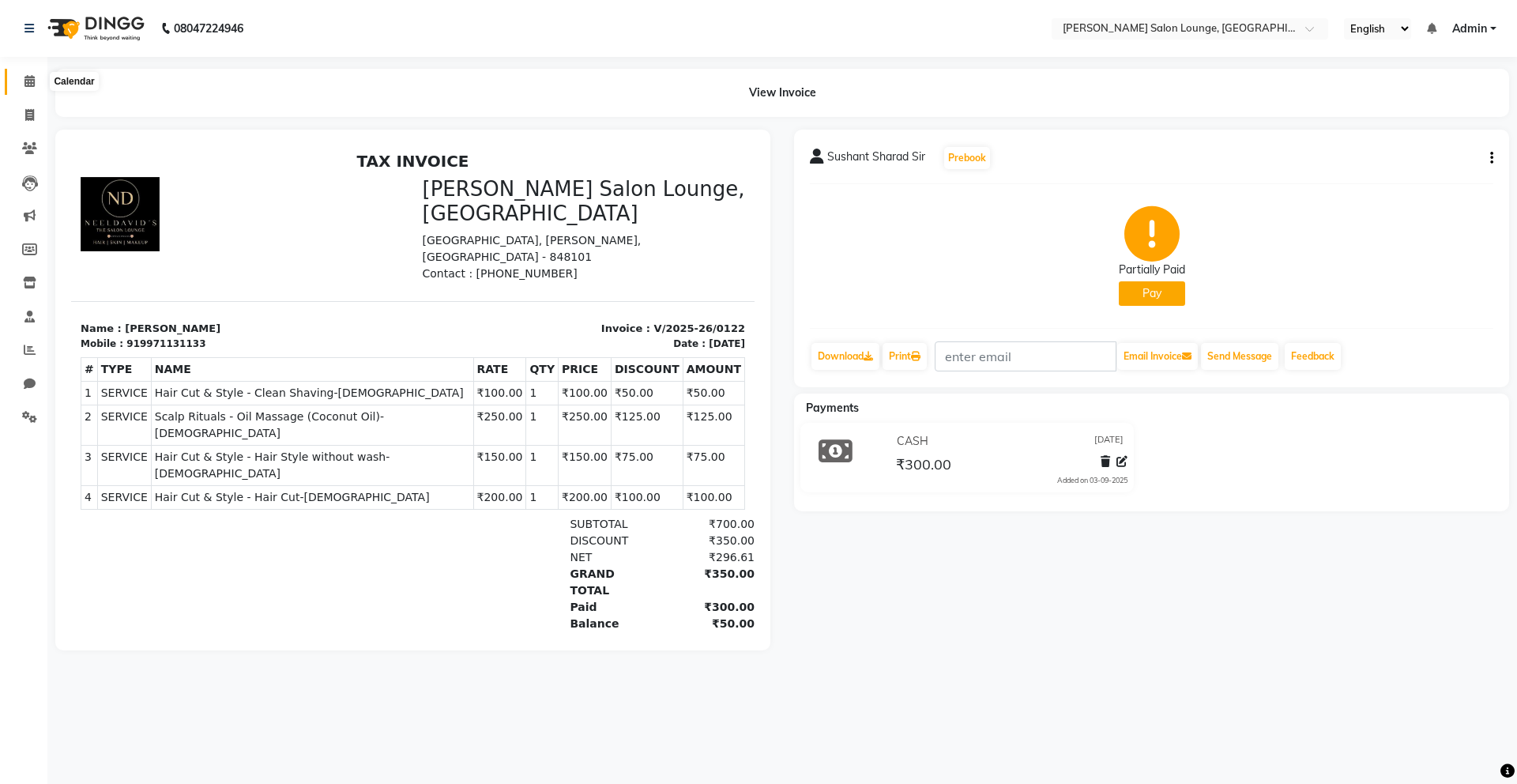
click at [37, 75] on span at bounding box center [29, 81] width 27 height 19
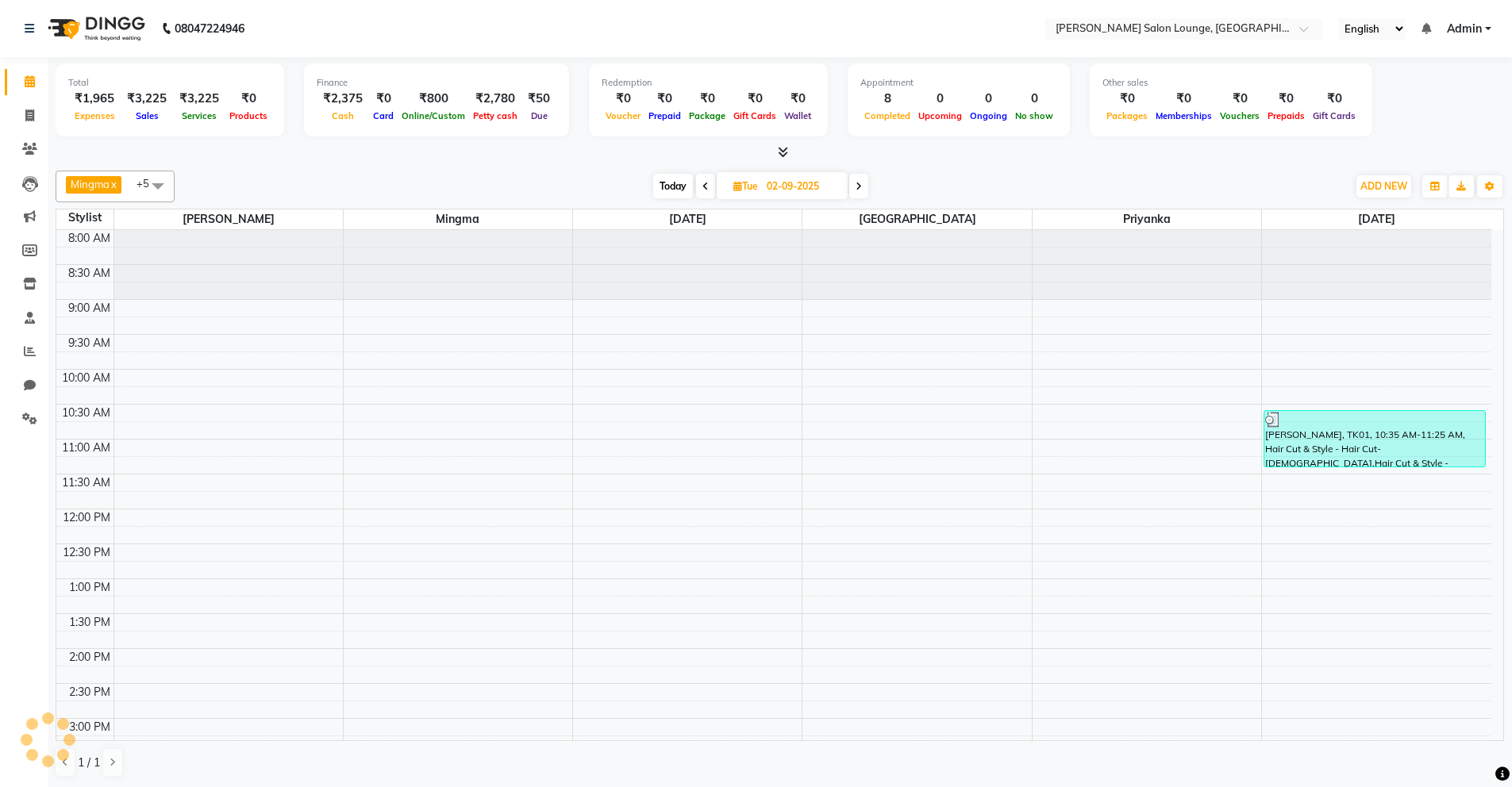
click at [240, 151] on div at bounding box center [780, 152] width 1448 height 17
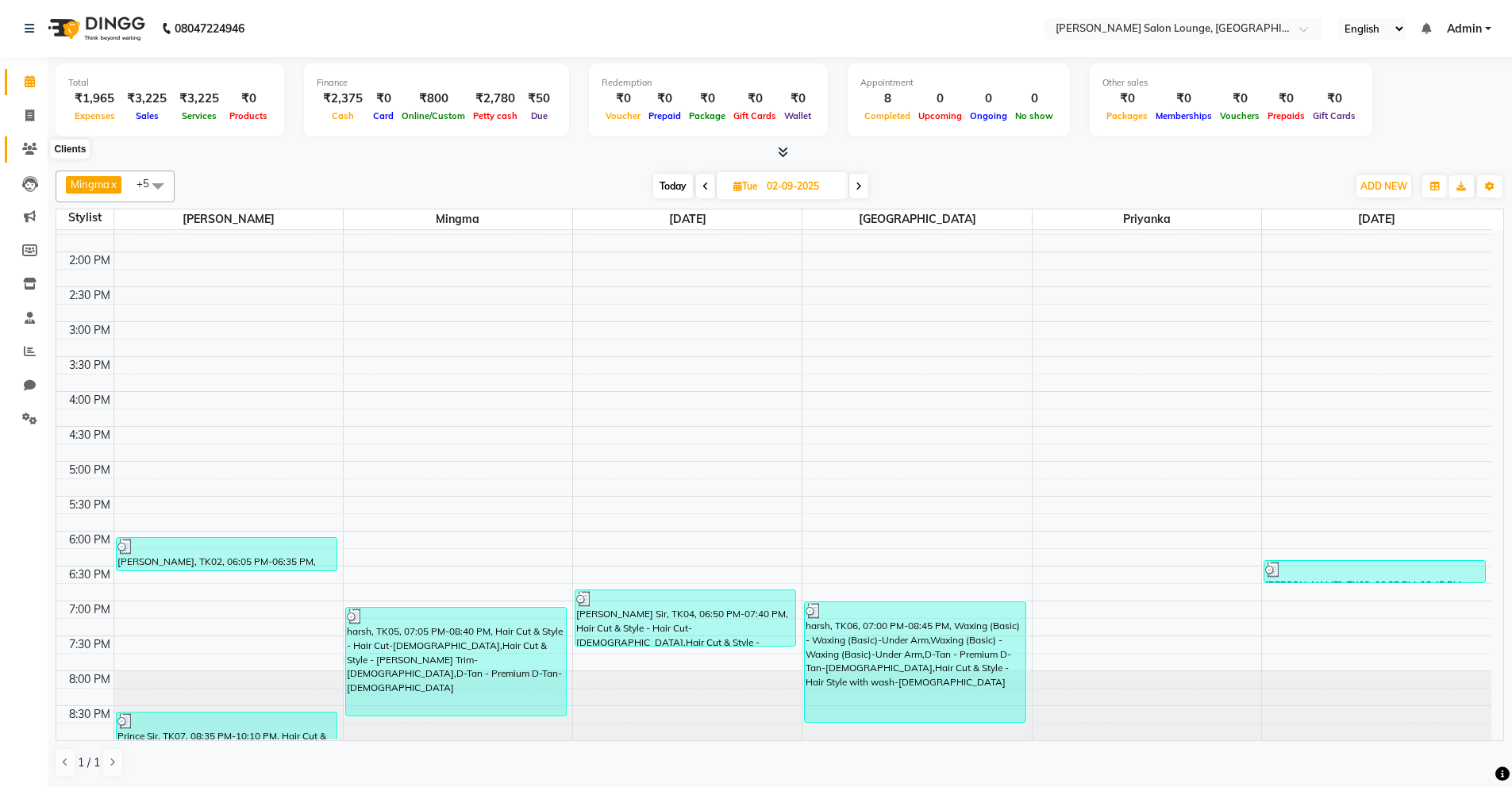
click at [26, 141] on span at bounding box center [29, 149] width 27 height 19
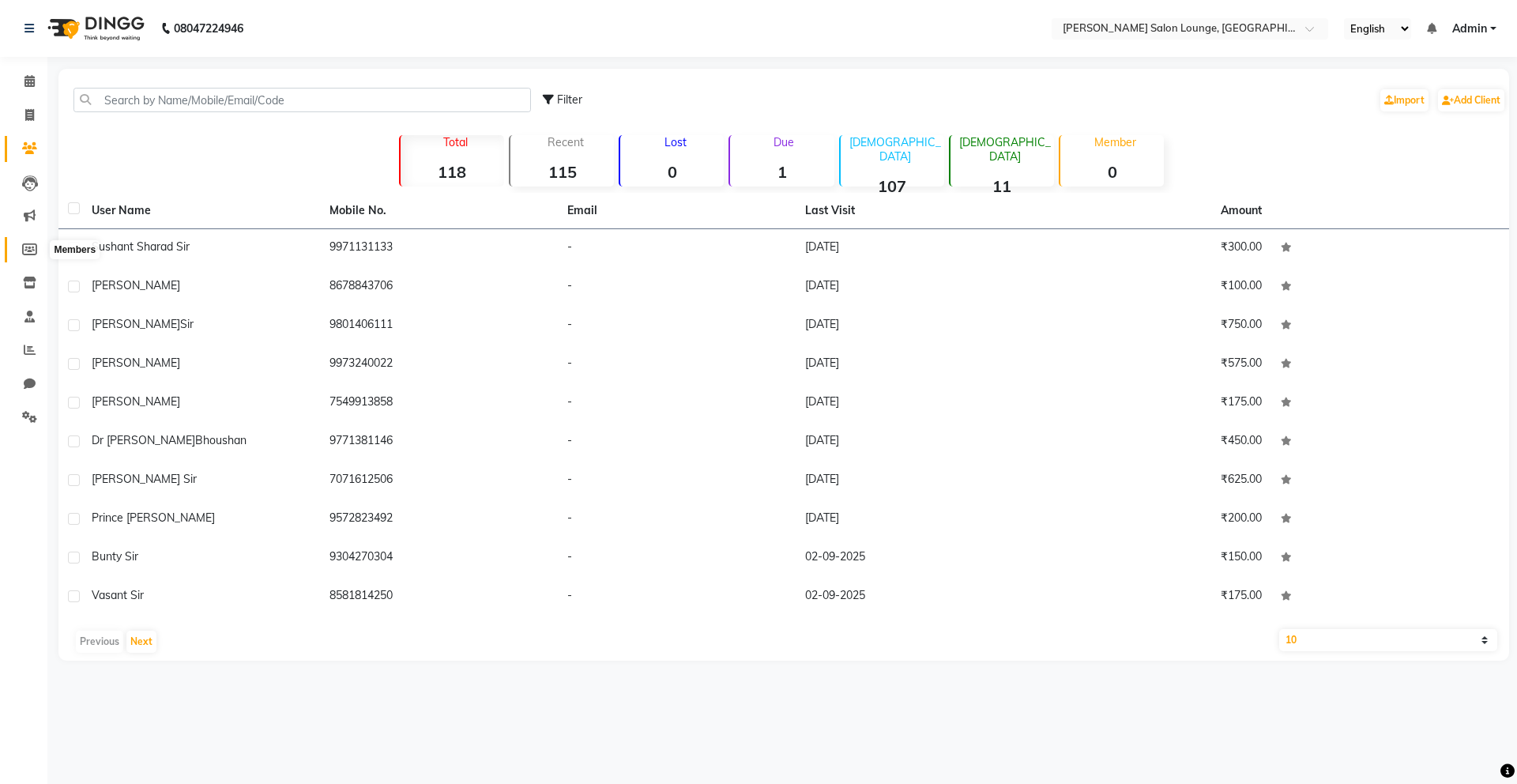
click at [34, 254] on icon at bounding box center [29, 249] width 15 height 11
select select
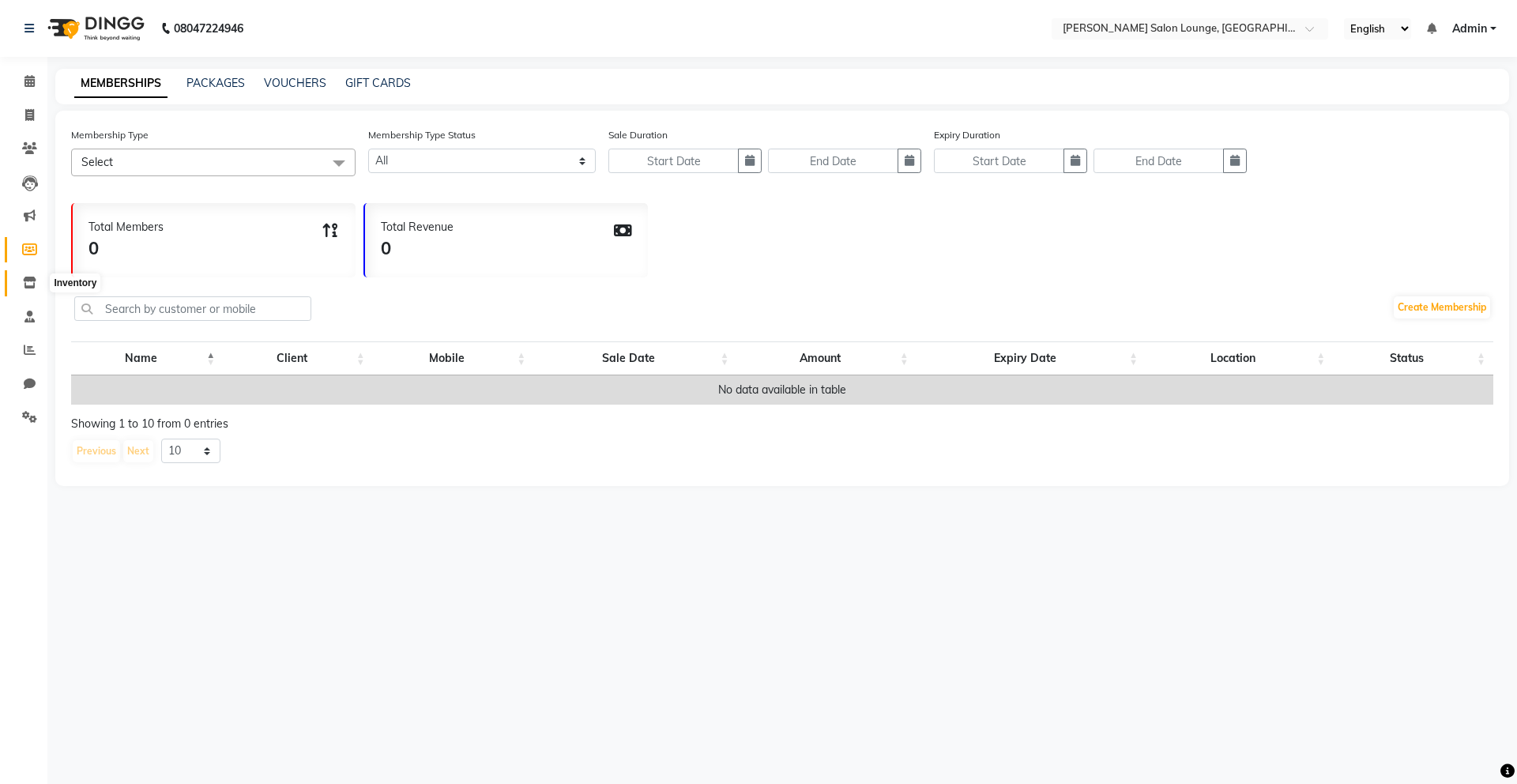
click at [33, 281] on icon at bounding box center [29, 282] width 13 height 11
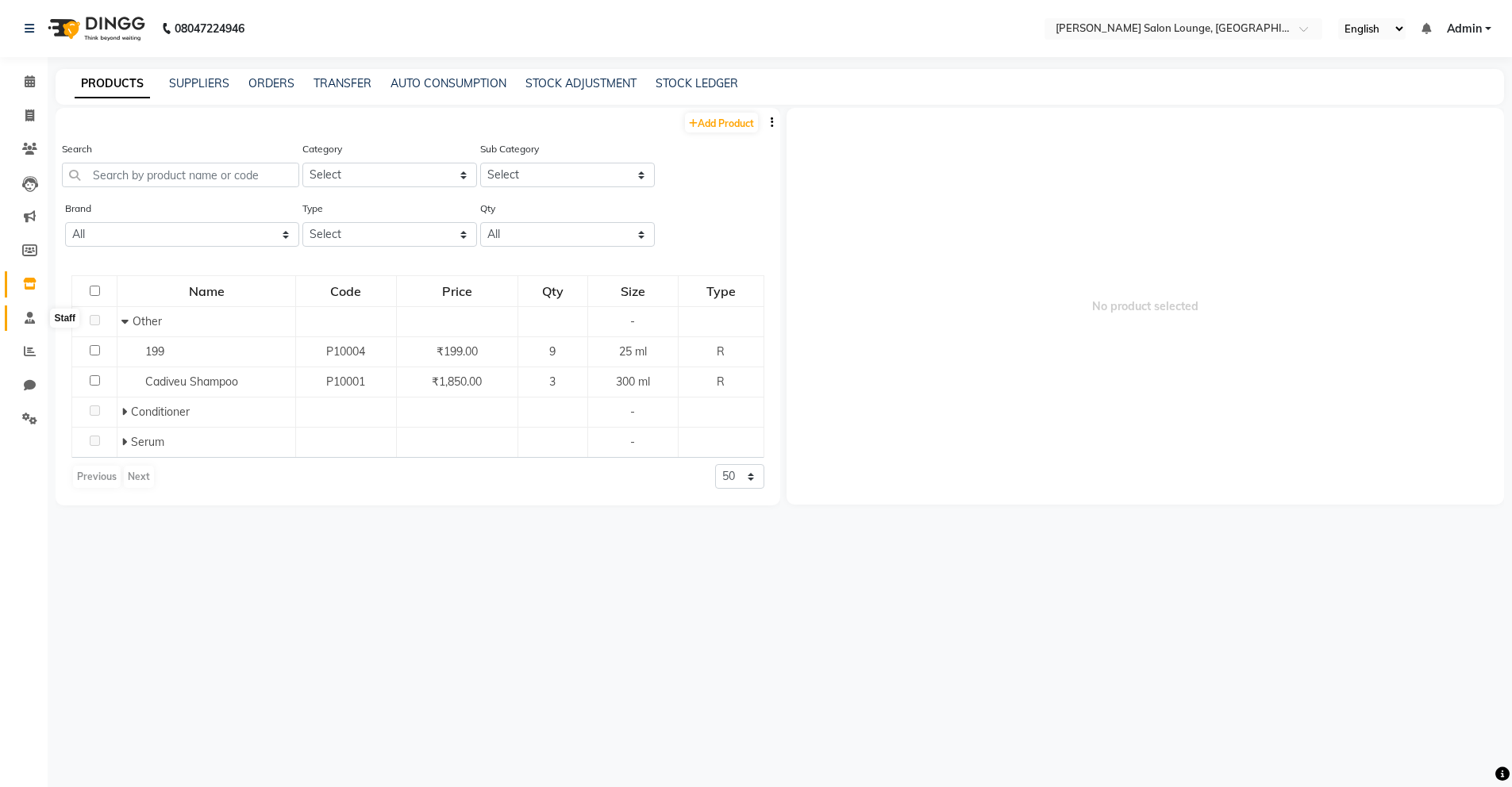
click at [25, 316] on icon at bounding box center [30, 317] width 11 height 12
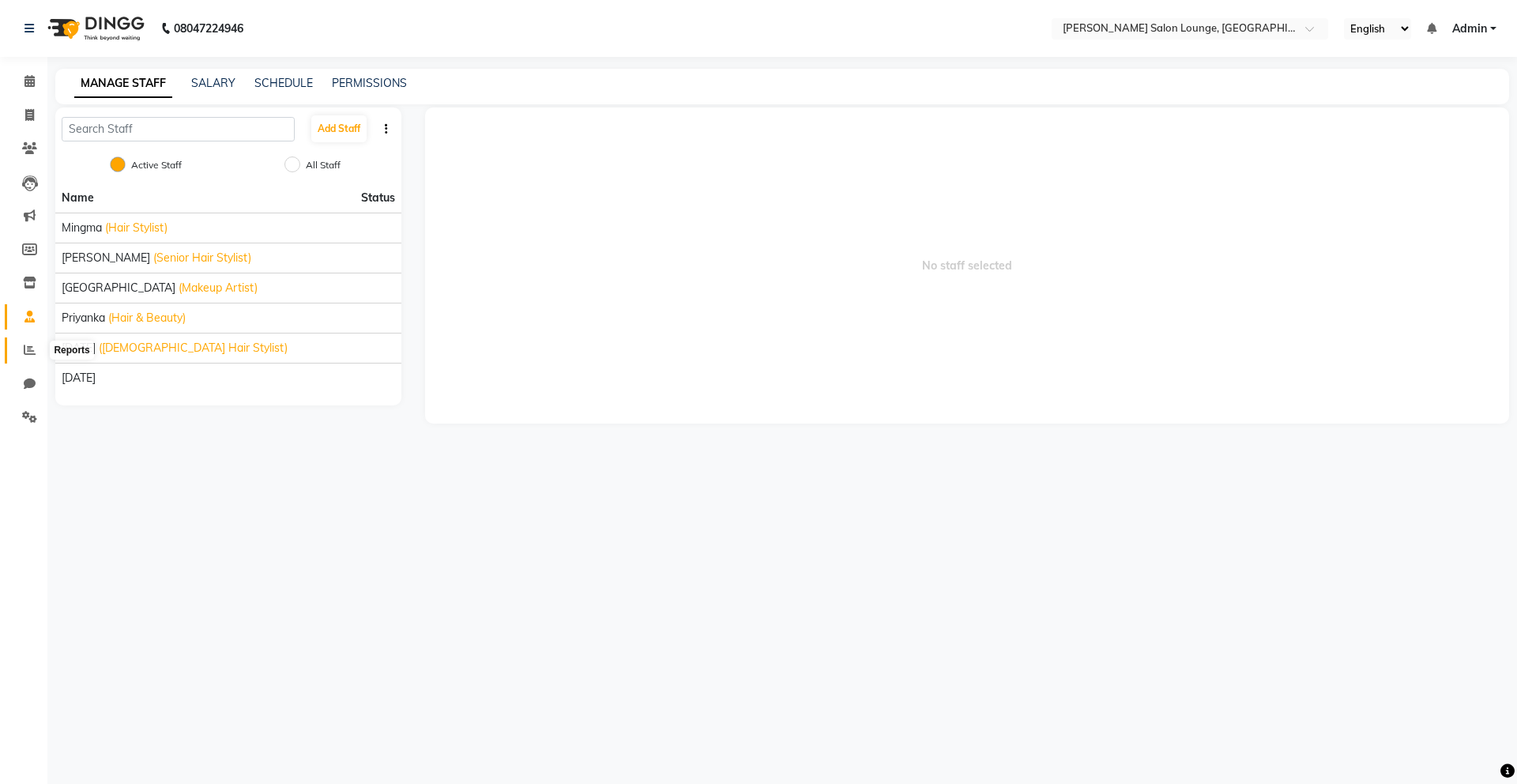
click at [31, 343] on span at bounding box center [29, 351] width 27 height 19
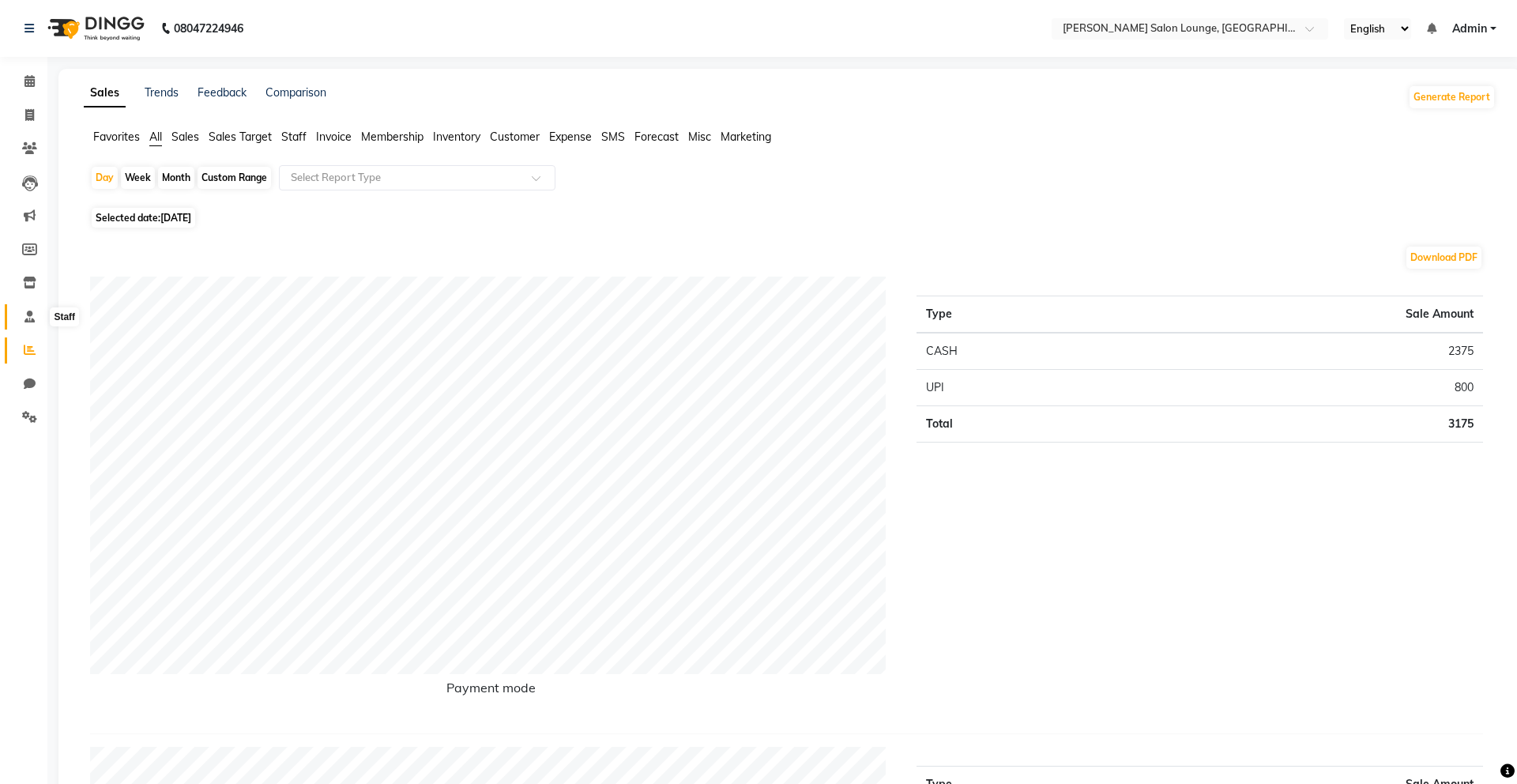
click at [36, 319] on span at bounding box center [29, 317] width 27 height 19
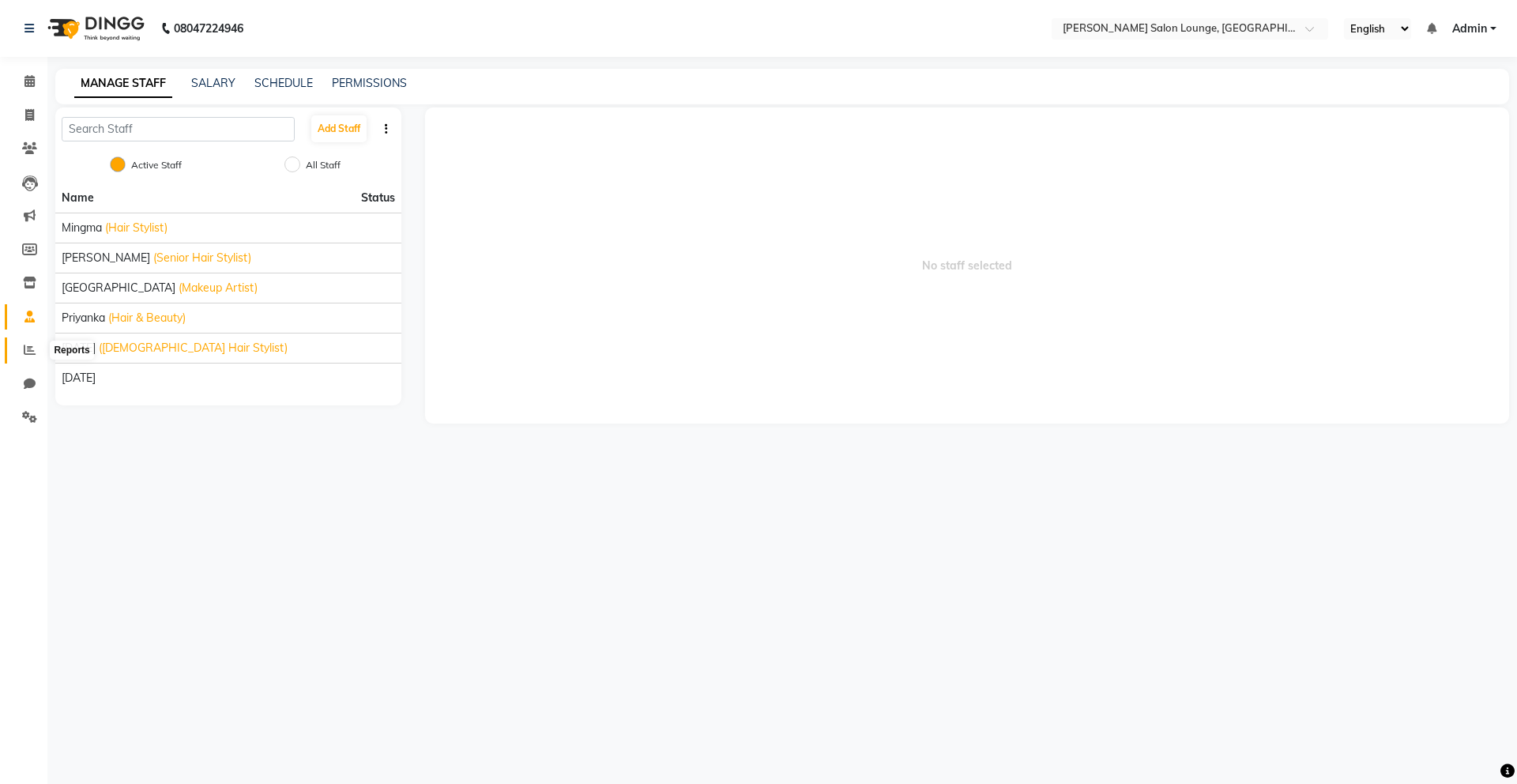
click at [25, 351] on icon at bounding box center [29, 349] width 11 height 11
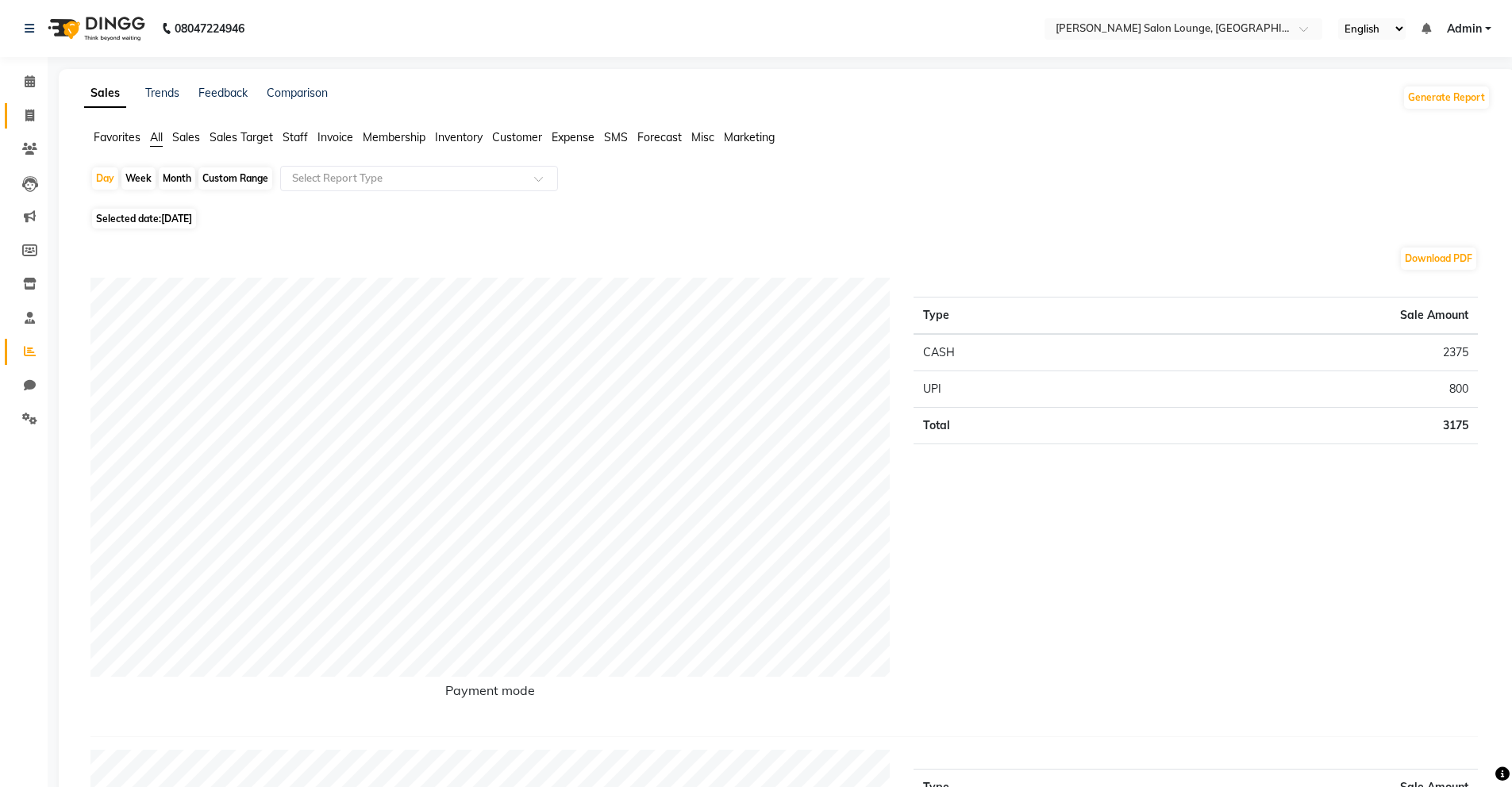
click at [27, 122] on span at bounding box center [29, 116] width 27 height 19
select select "service"
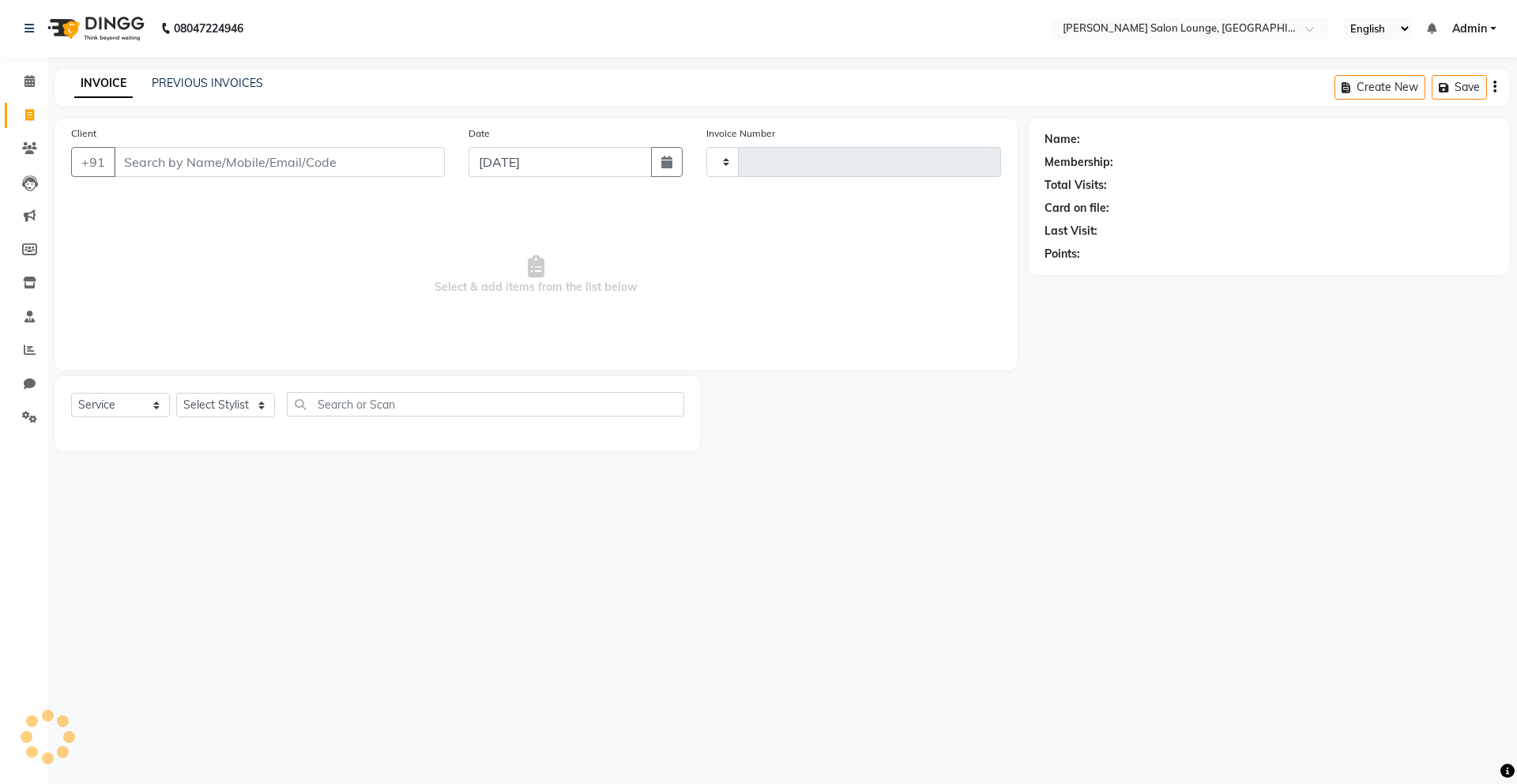
type input "0123"
select select "8909"
click at [32, 80] on icon at bounding box center [30, 80] width 11 height 11
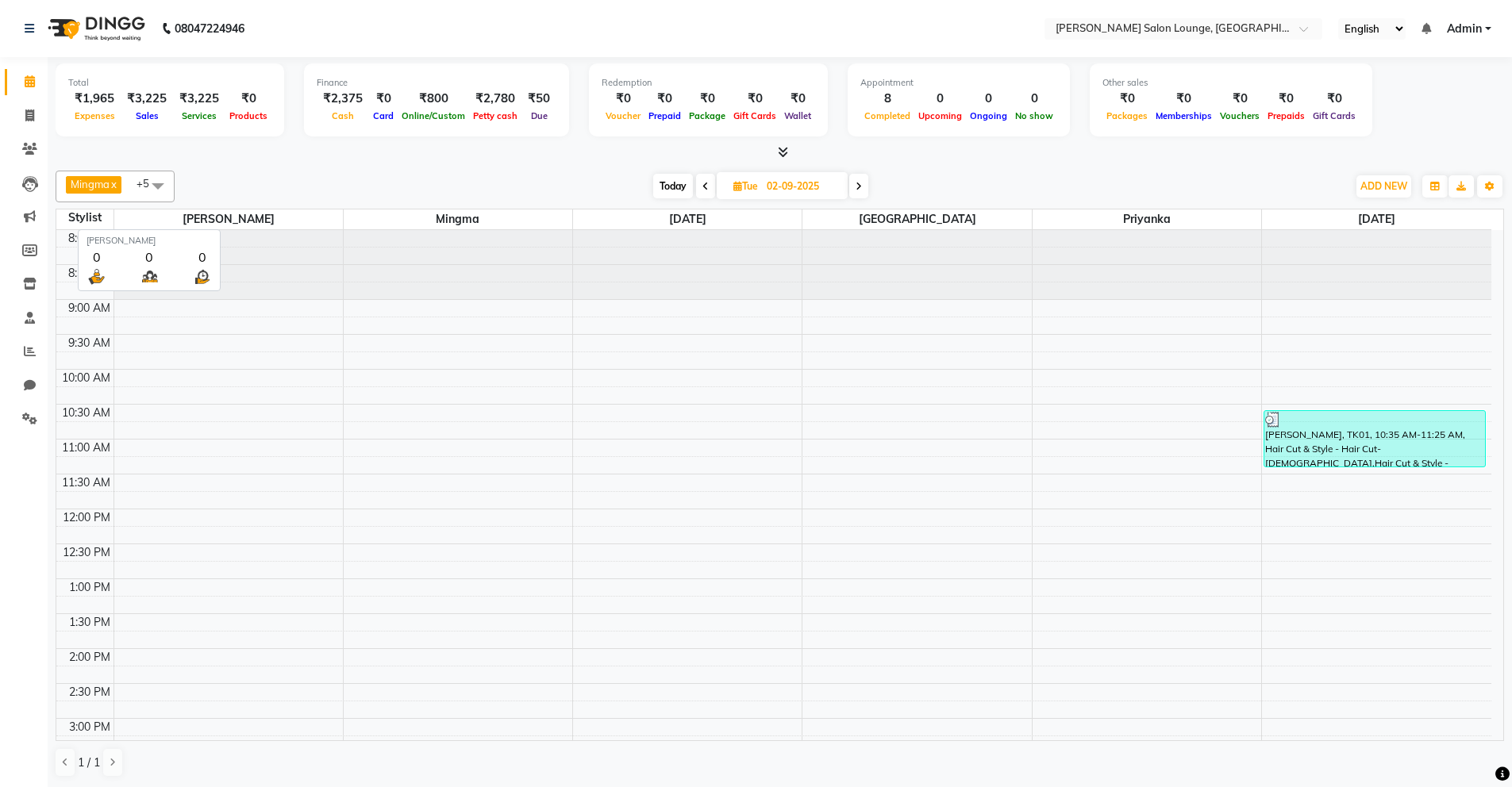
scroll to position [4, 0]
click at [156, 185] on span at bounding box center [158, 185] width 32 height 30
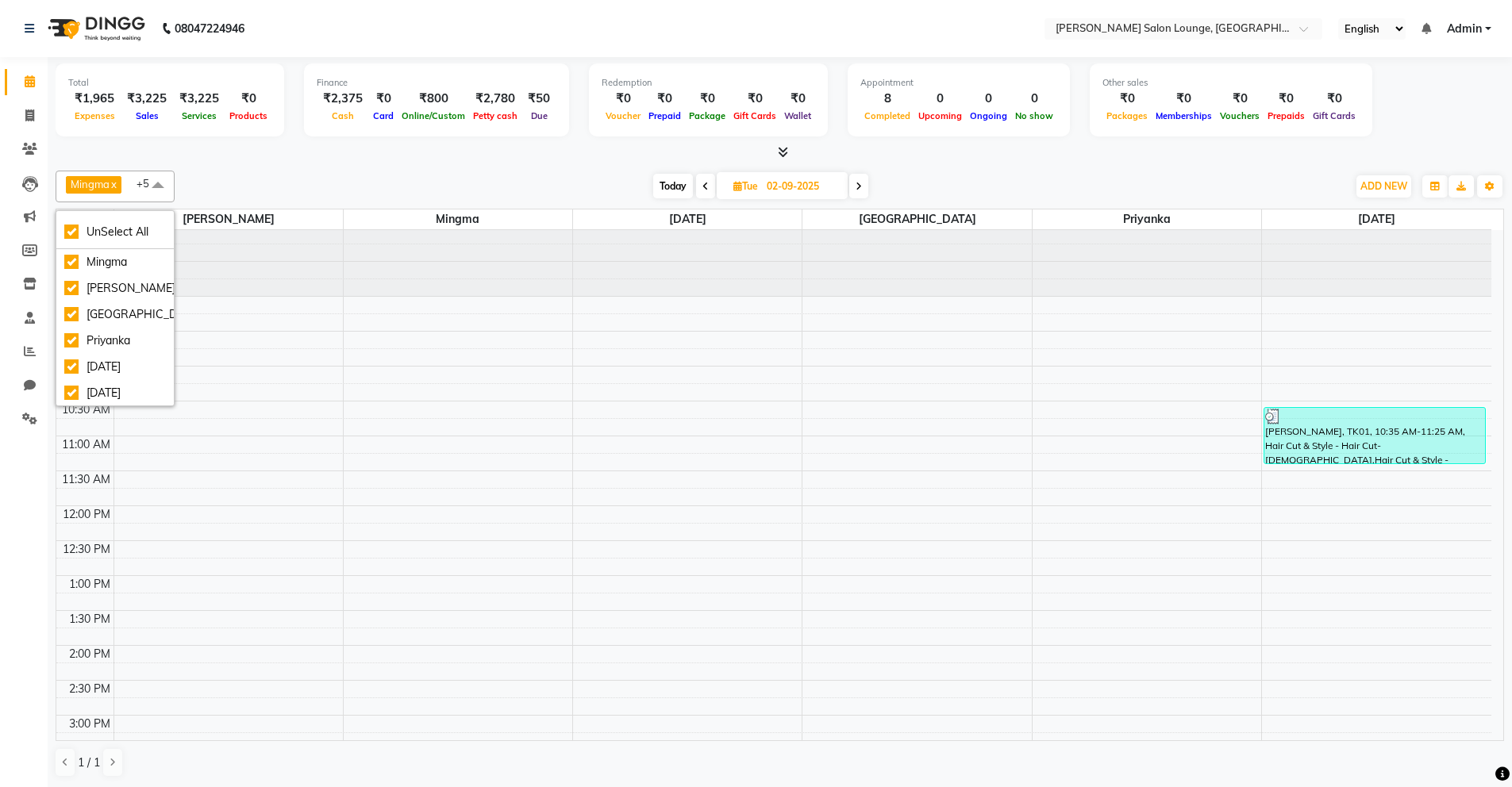
click at [156, 185] on span at bounding box center [158, 185] width 32 height 30
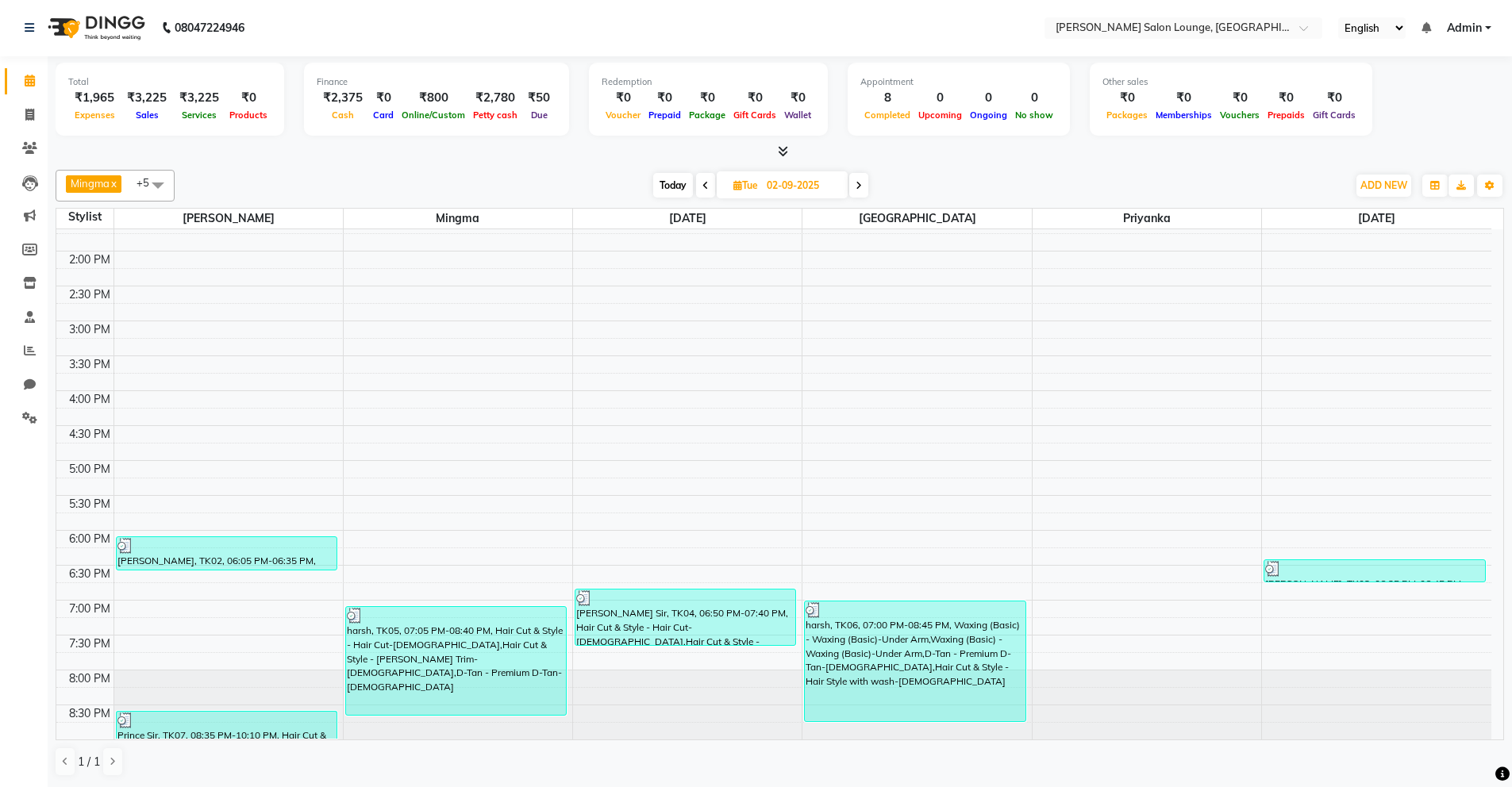
scroll to position [0, 0]
click at [40, 116] on span at bounding box center [29, 116] width 27 height 19
select select "service"
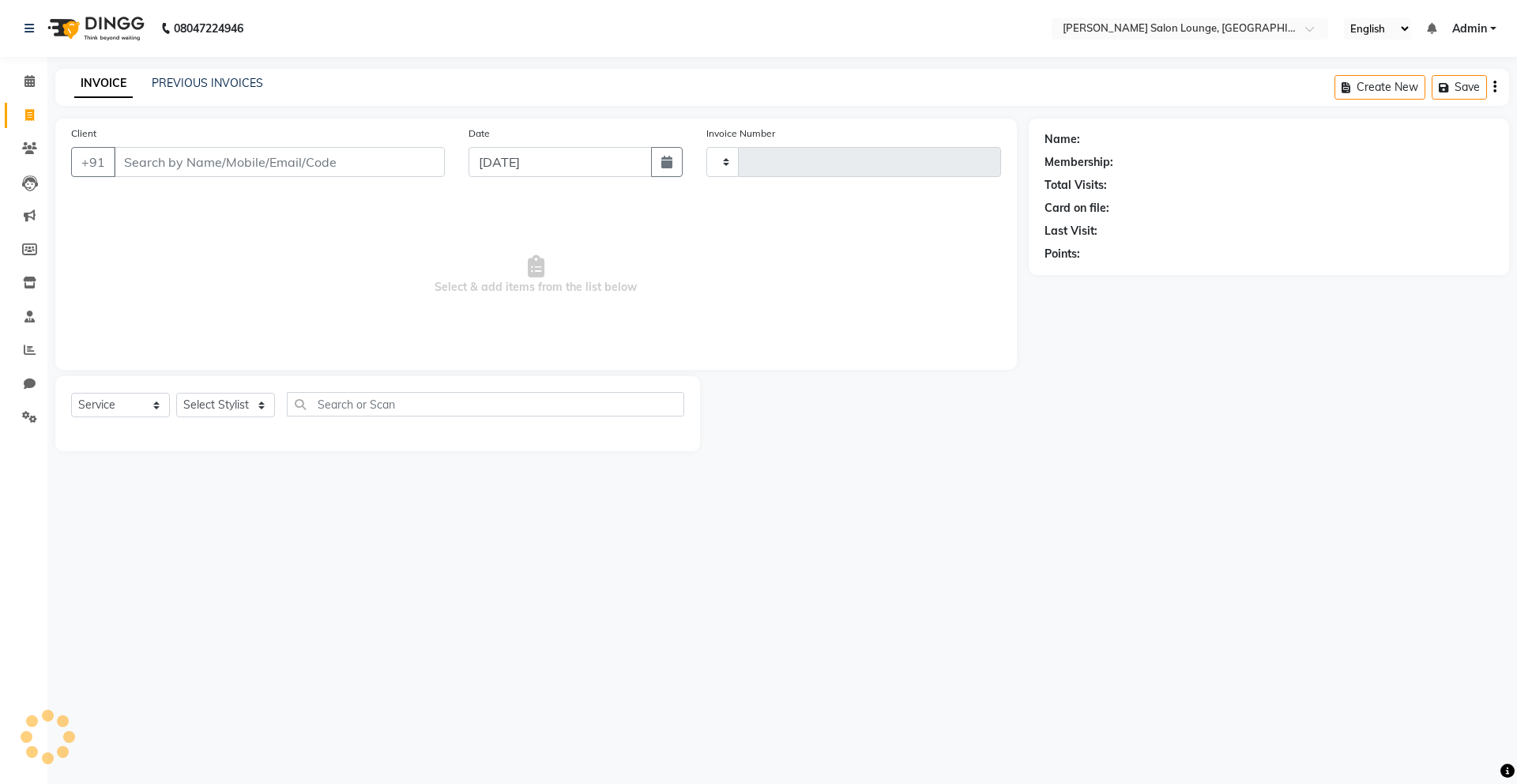
type input "0123"
select select "8909"
click at [26, 143] on icon at bounding box center [29, 147] width 15 height 11
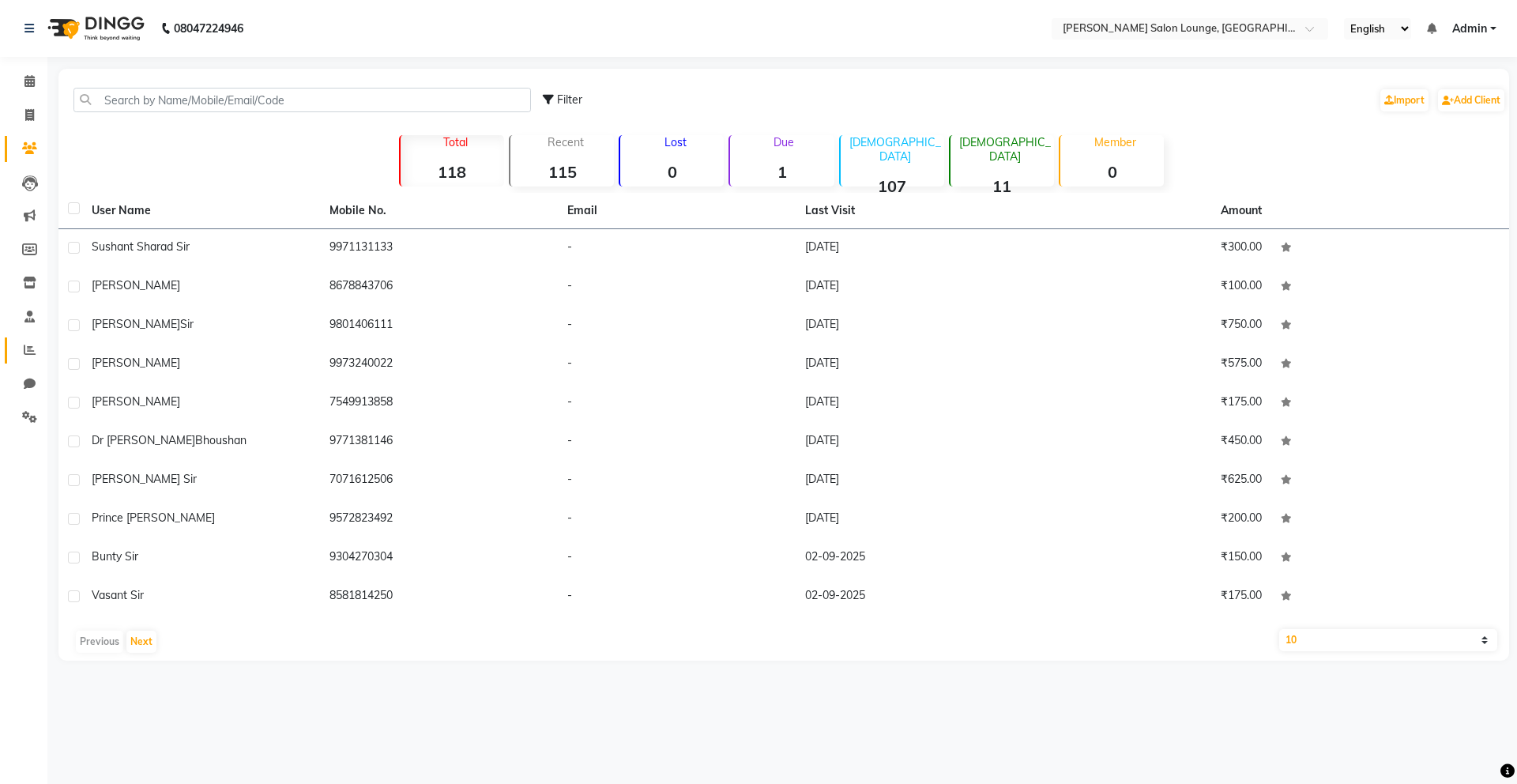
click at [33, 350] on icon at bounding box center [29, 349] width 11 height 11
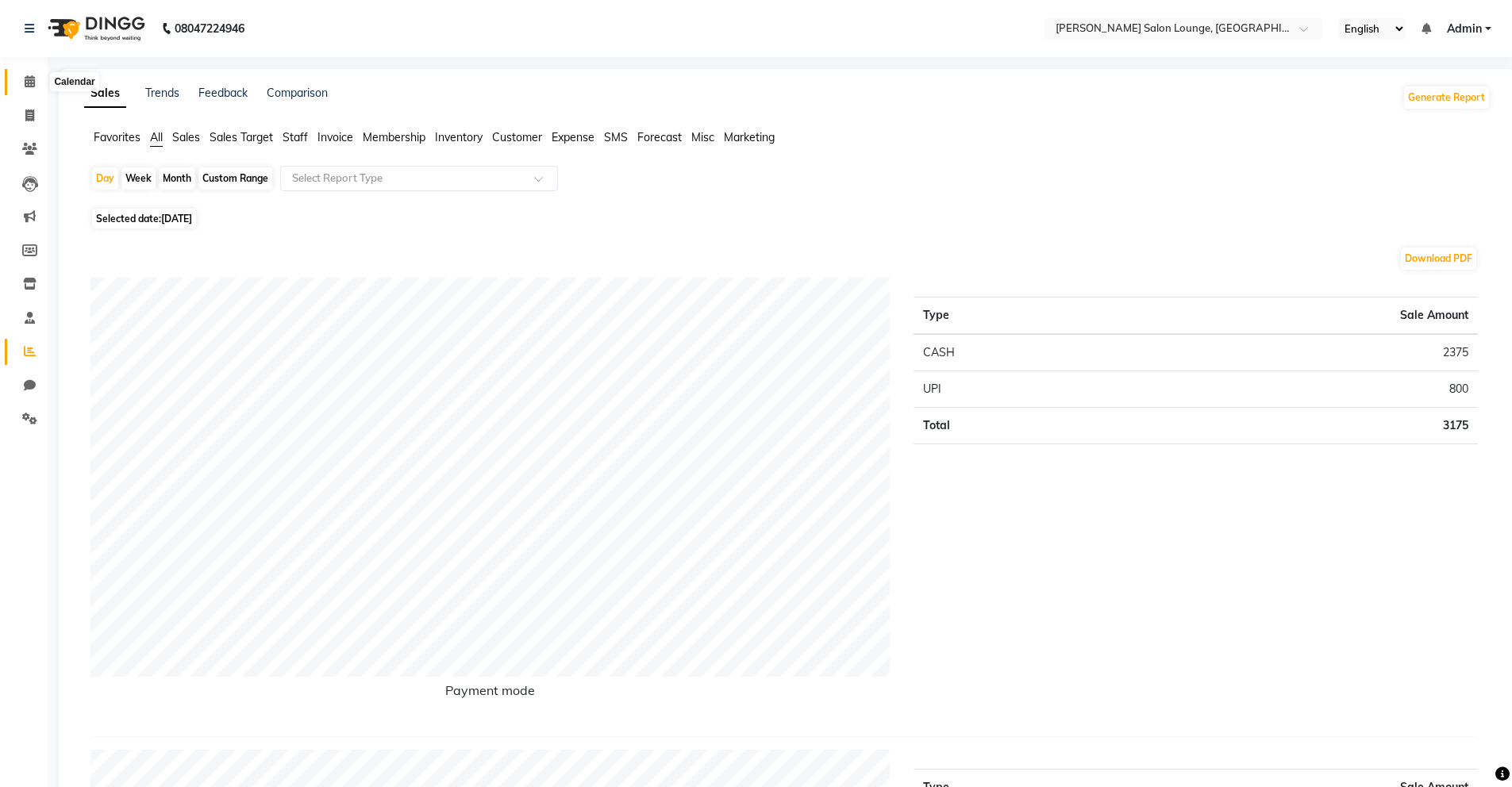
click at [22, 82] on span at bounding box center [29, 82] width 27 height 19
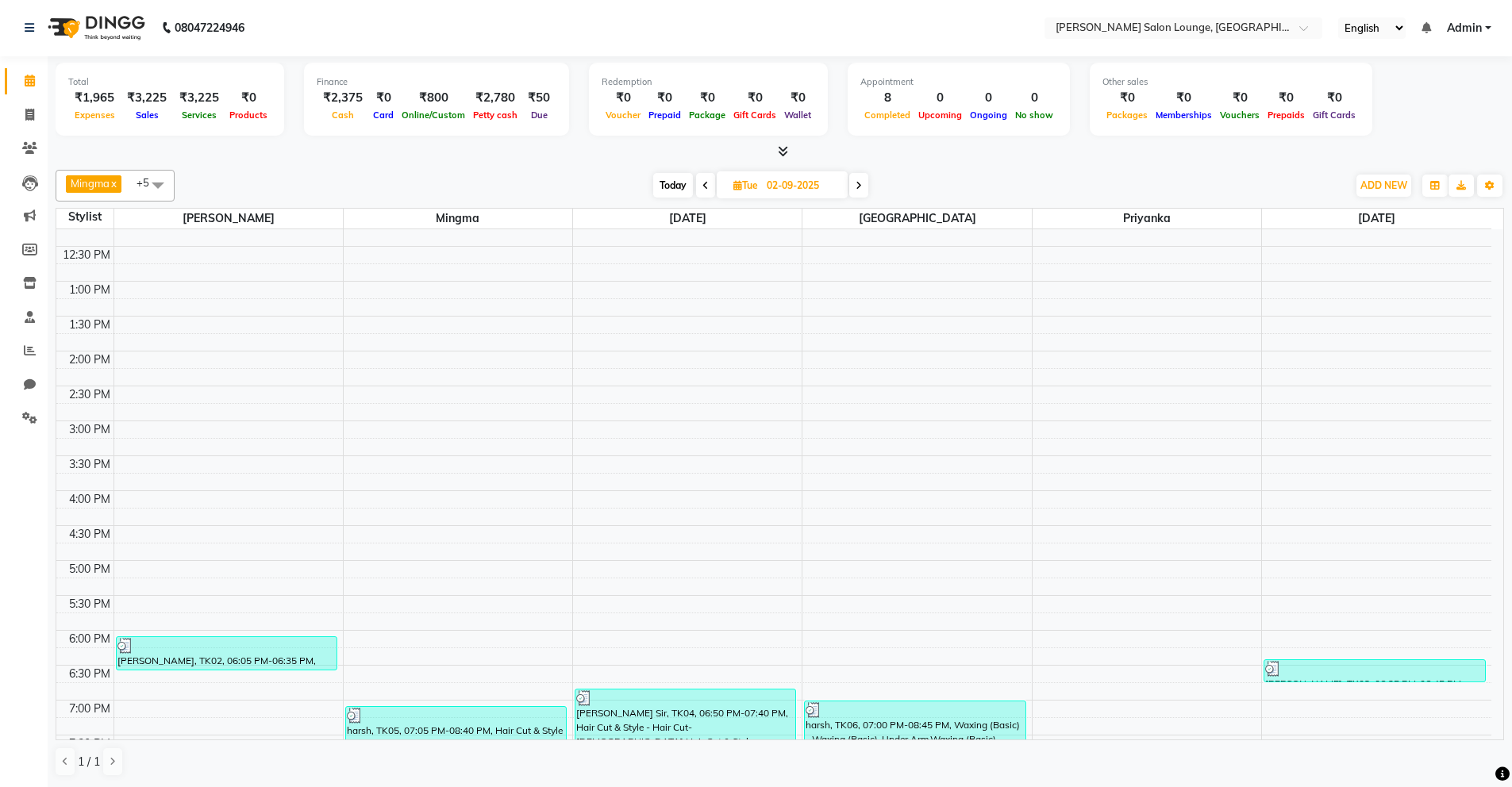
scroll to position [396, 0]
